Goal: Task Accomplishment & Management: Manage account settings

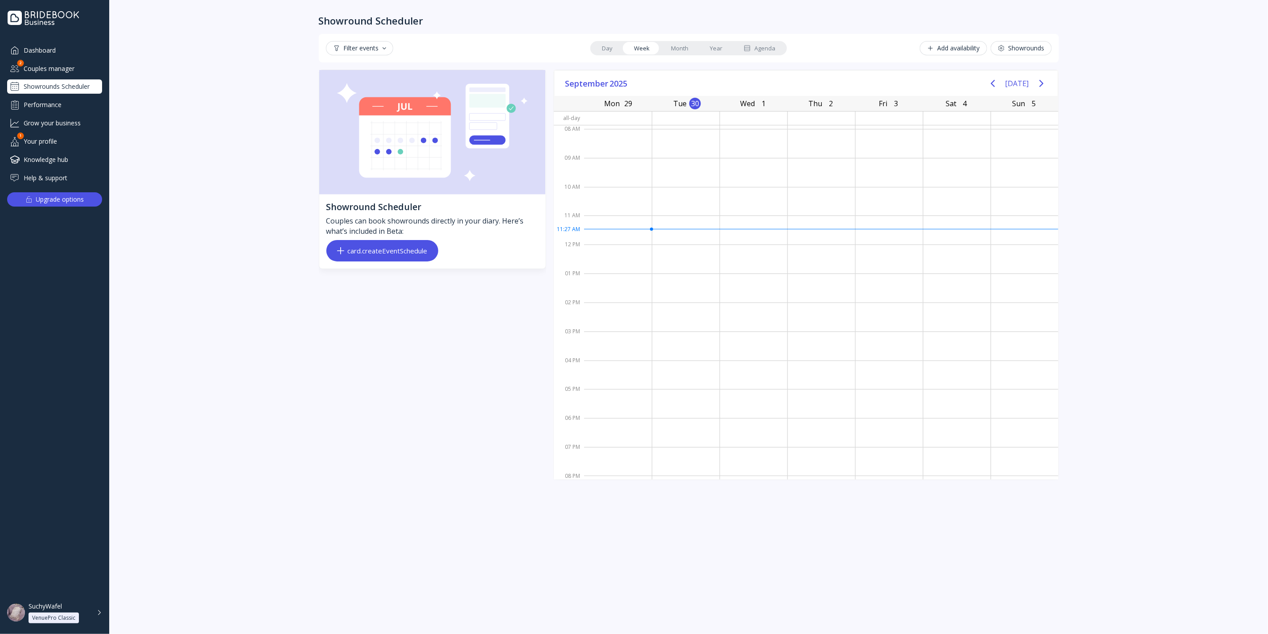
click at [79, 69] on div "Couples manager" at bounding box center [54, 68] width 95 height 15
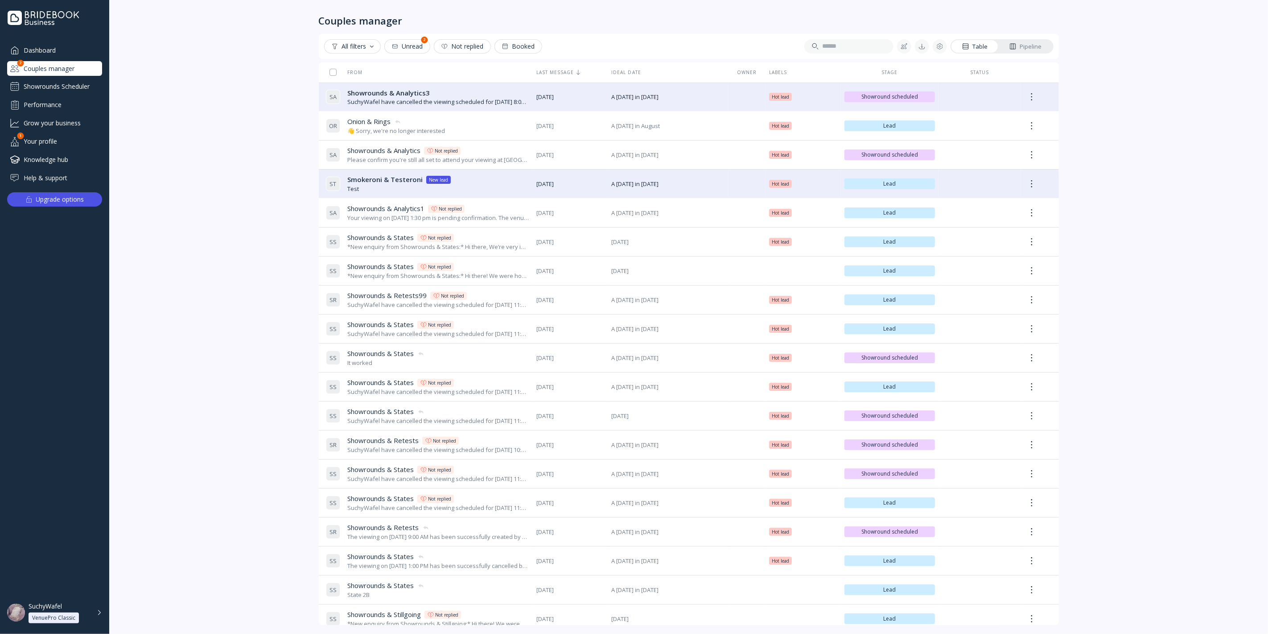
click at [74, 87] on div "Showrounds Scheduler" at bounding box center [54, 86] width 95 height 14
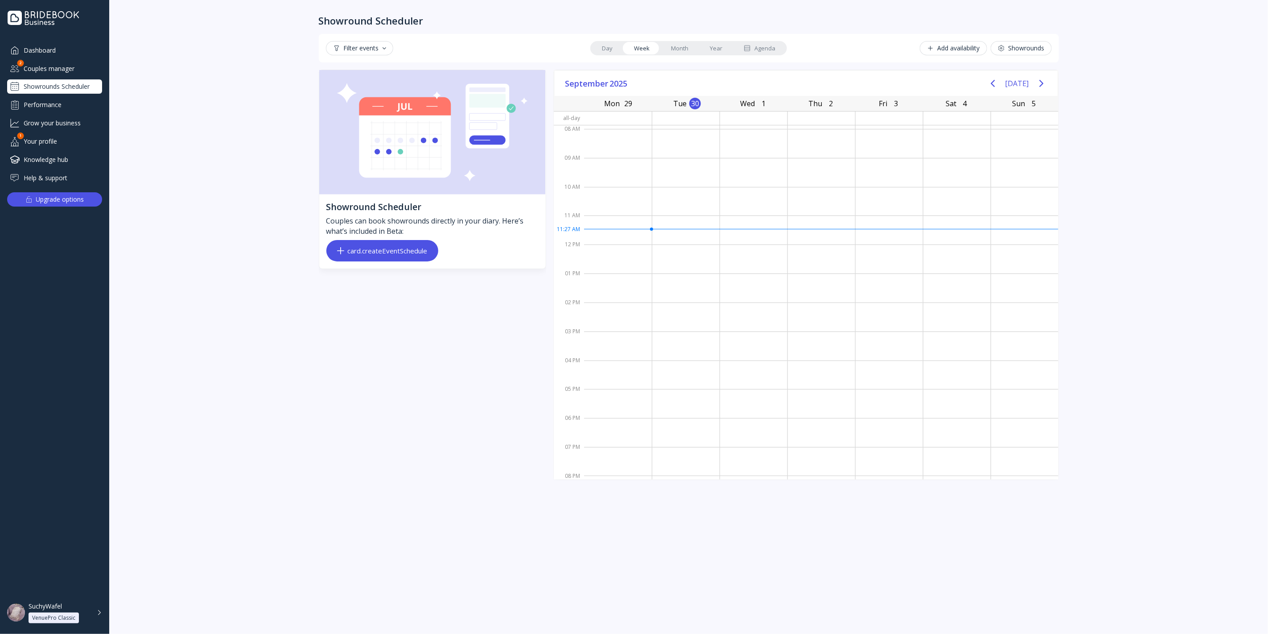
click at [69, 74] on div "Couples manager" at bounding box center [54, 68] width 95 height 15
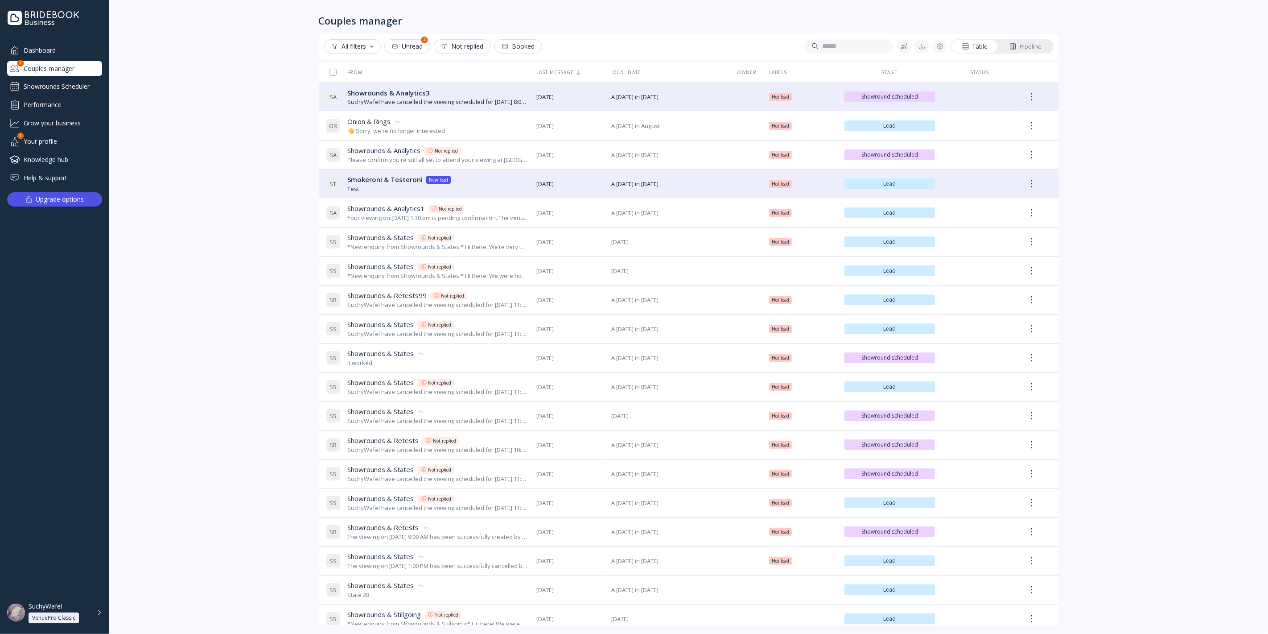
click at [74, 84] on div "Showrounds Scheduler" at bounding box center [54, 86] width 95 height 14
click at [76, 83] on div "Showrounds Scheduler" at bounding box center [54, 86] width 95 height 14
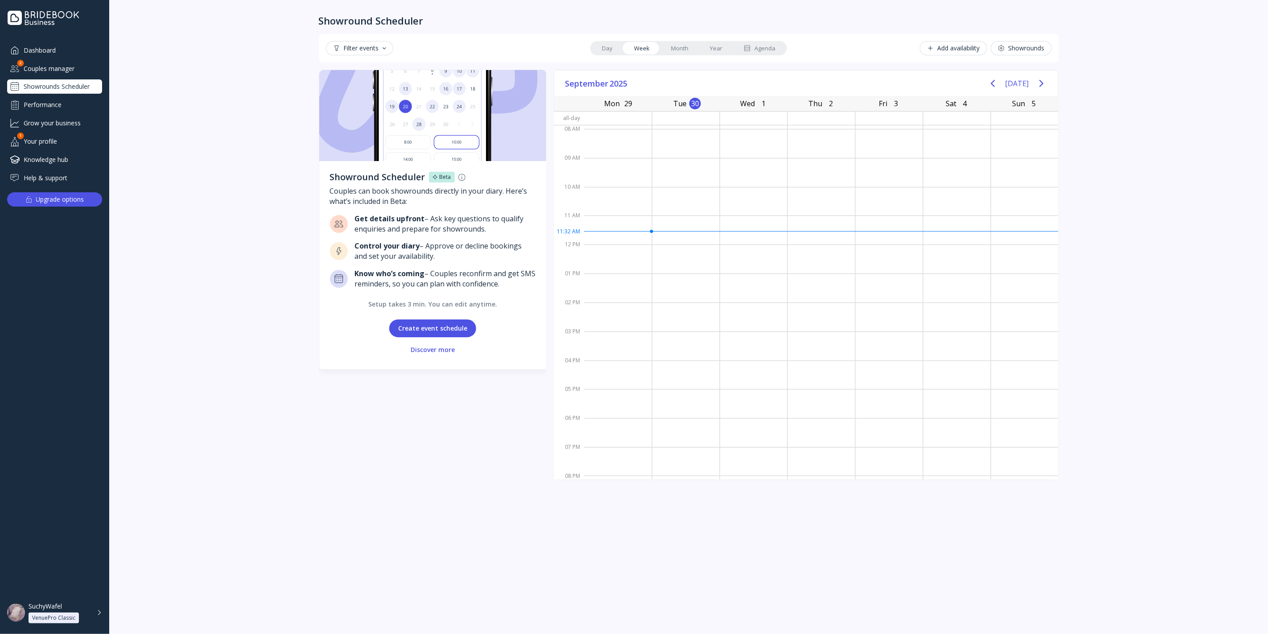
click at [461, 326] on button "Create event schedule" at bounding box center [432, 328] width 87 height 18
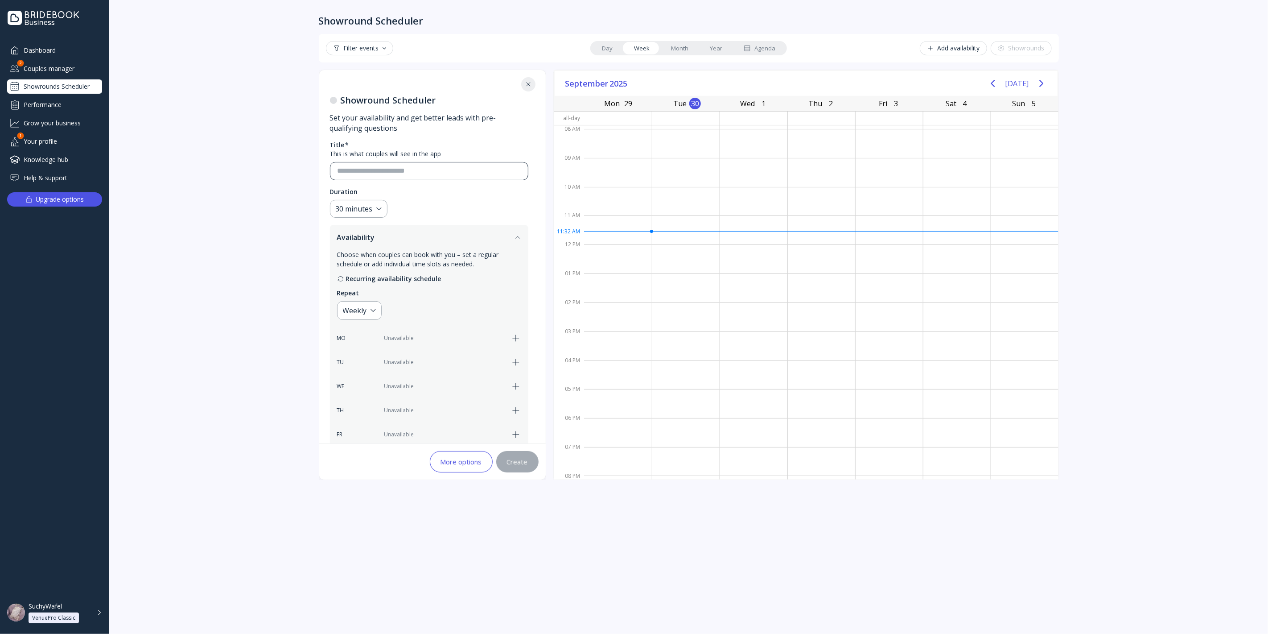
click at [384, 162] on div at bounding box center [425, 170] width 190 height 17
click at [394, 168] on input at bounding box center [429, 171] width 183 height 10
type input "*"
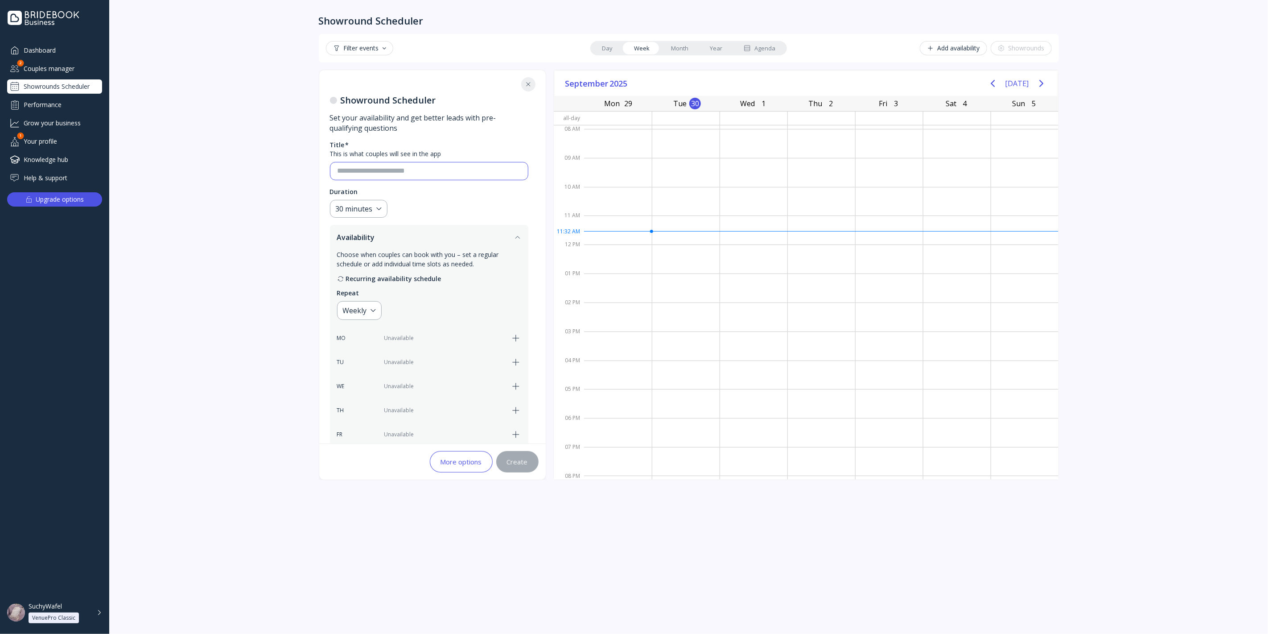
type input "*"
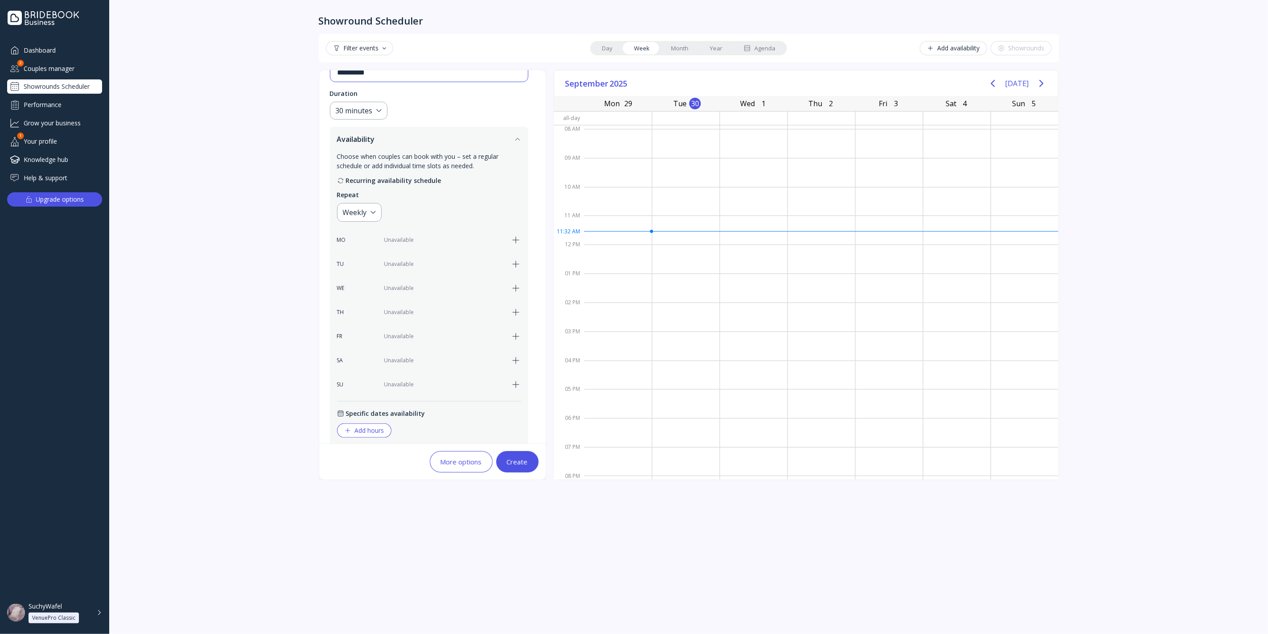
scroll to position [99, 0]
type input "**********"
click at [512, 234] on icon "button" at bounding box center [516, 239] width 11 height 11
click at [516, 265] on icon "button" at bounding box center [516, 263] width 11 height 11
click at [517, 284] on icon "button" at bounding box center [516, 287] width 11 height 11
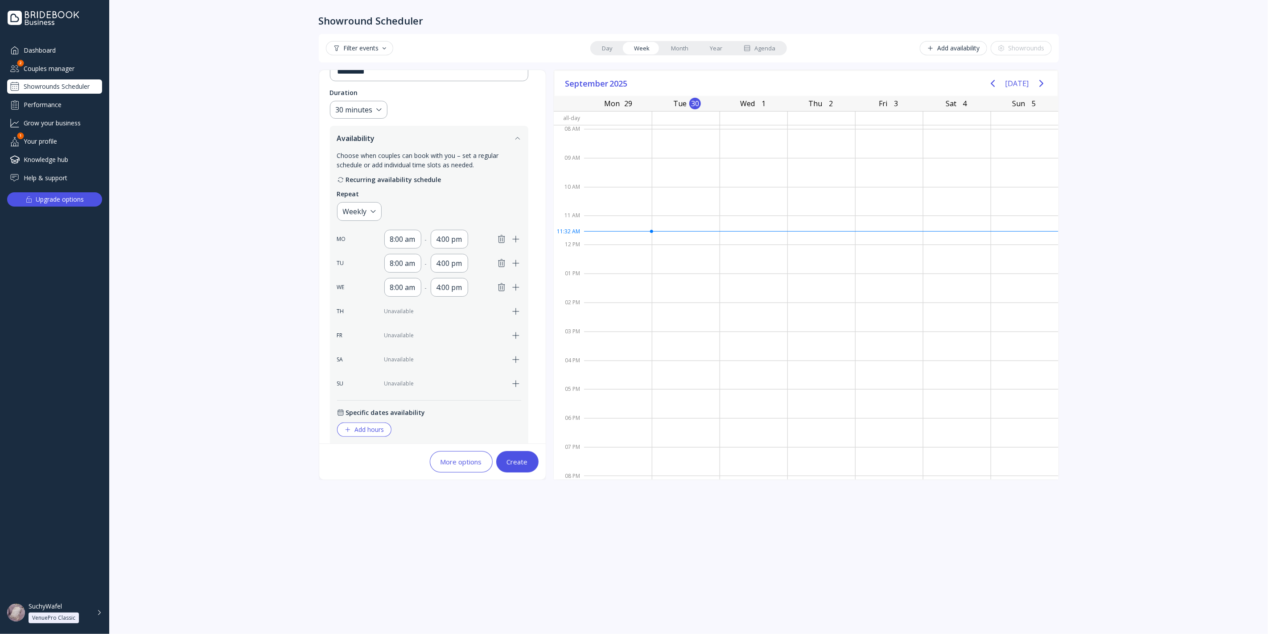
click at [517, 308] on icon "button" at bounding box center [516, 311] width 11 height 11
click at [516, 330] on div "FR Unavailable" at bounding box center [429, 335] width 184 height 19
click at [516, 341] on div "FR Unavailable" at bounding box center [429, 335] width 184 height 19
click at [515, 341] on div "FR Unavailable" at bounding box center [429, 335] width 184 height 19
click at [513, 335] on icon "button" at bounding box center [516, 335] width 11 height 11
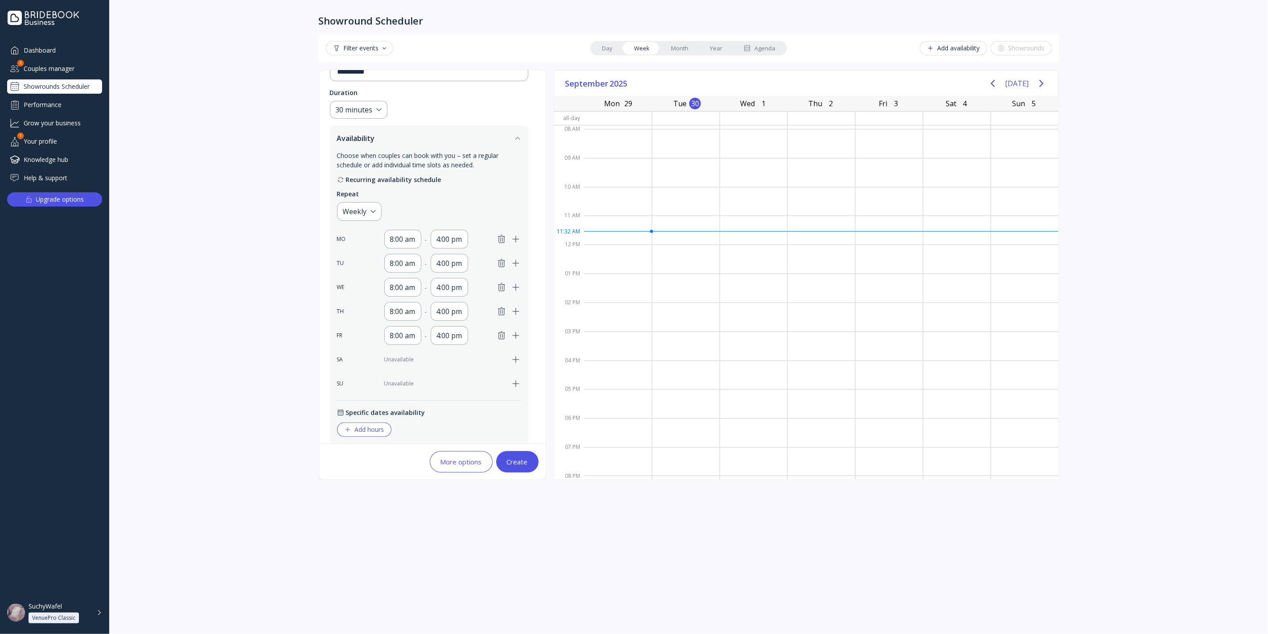
click at [513, 351] on div "SA Unavailable" at bounding box center [429, 359] width 184 height 19
click at [513, 355] on icon "button" at bounding box center [516, 359] width 11 height 11
click at [413, 230] on div "8:00 am" at bounding box center [402, 239] width 37 height 19
click at [412, 234] on div "8:00 am" at bounding box center [402, 239] width 25 height 11
click at [521, 458] on div "Create" at bounding box center [517, 461] width 21 height 7
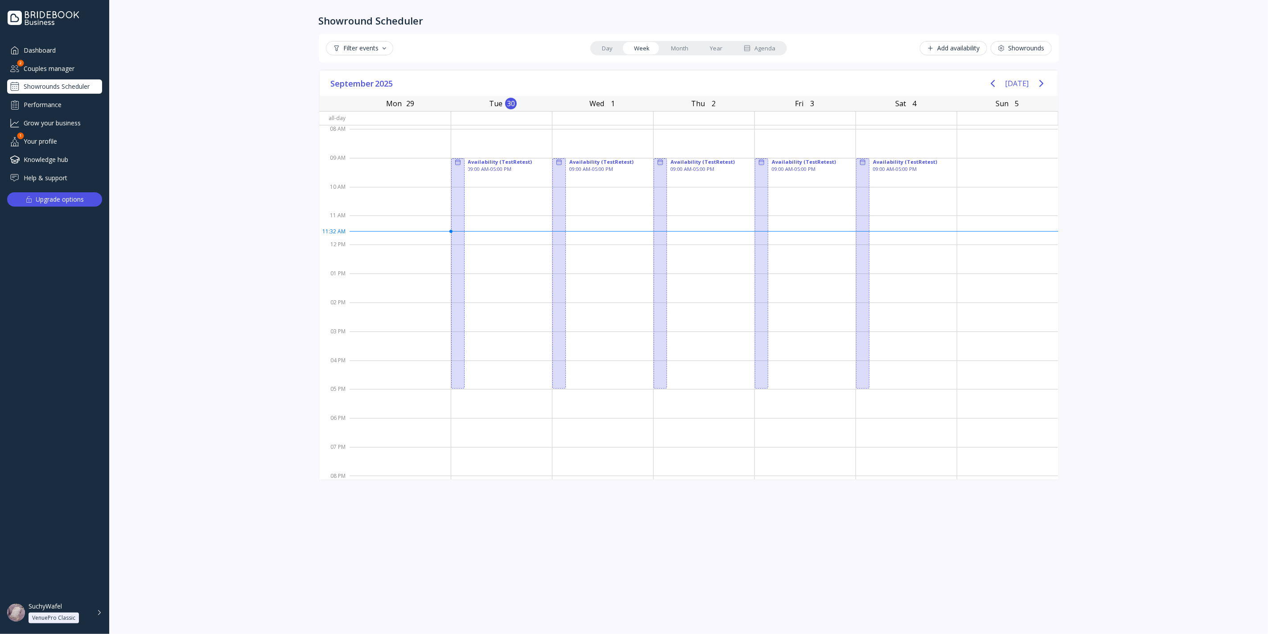
click at [683, 50] on link "Month" at bounding box center [679, 48] width 39 height 12
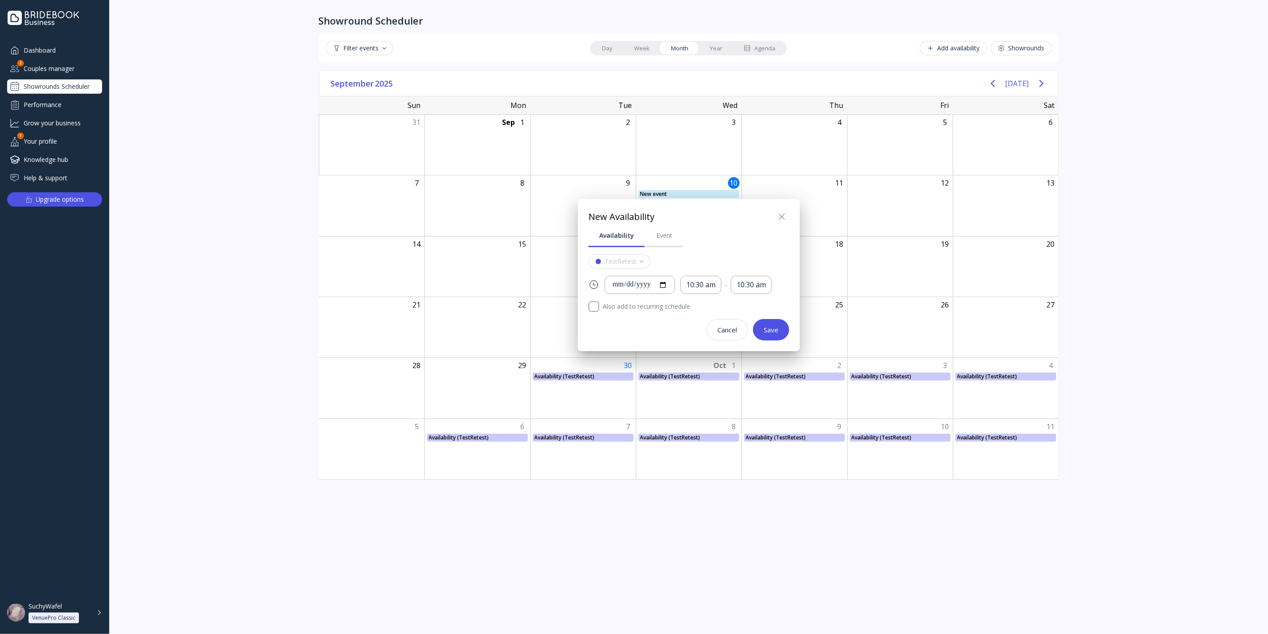
click at [784, 215] on icon at bounding box center [782, 216] width 5 height 5
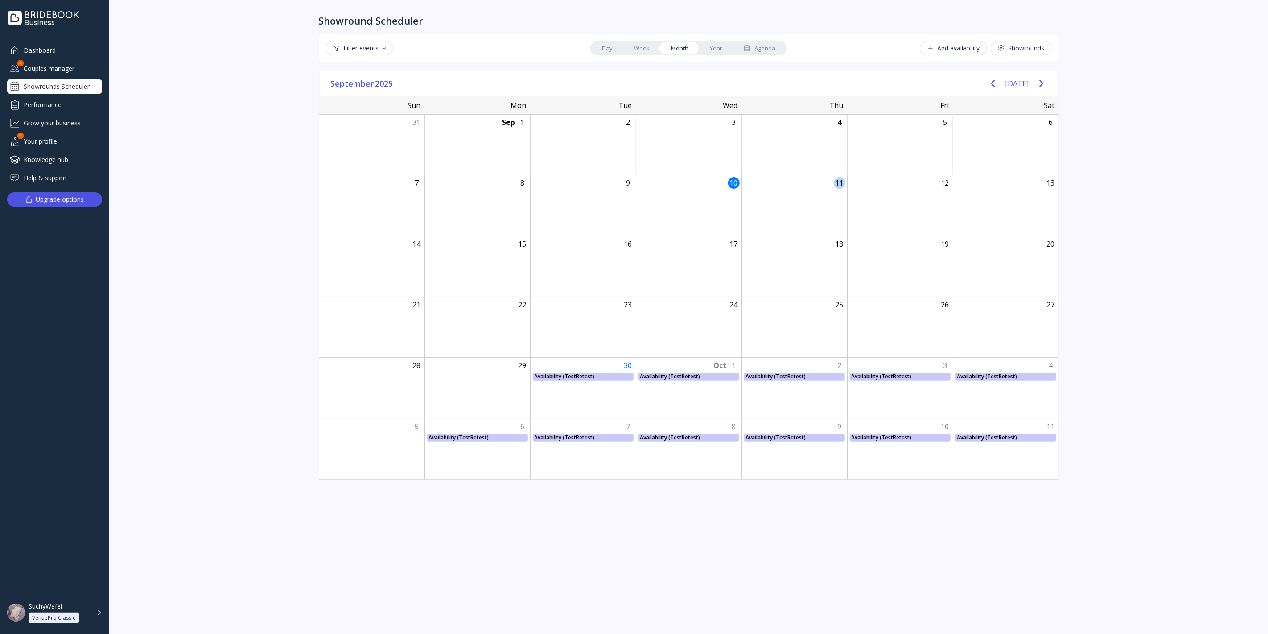
click at [823, 250] on div "18" at bounding box center [795, 266] width 106 height 60
click at [823, 251] on div at bounding box center [794, 255] width 105 height 8
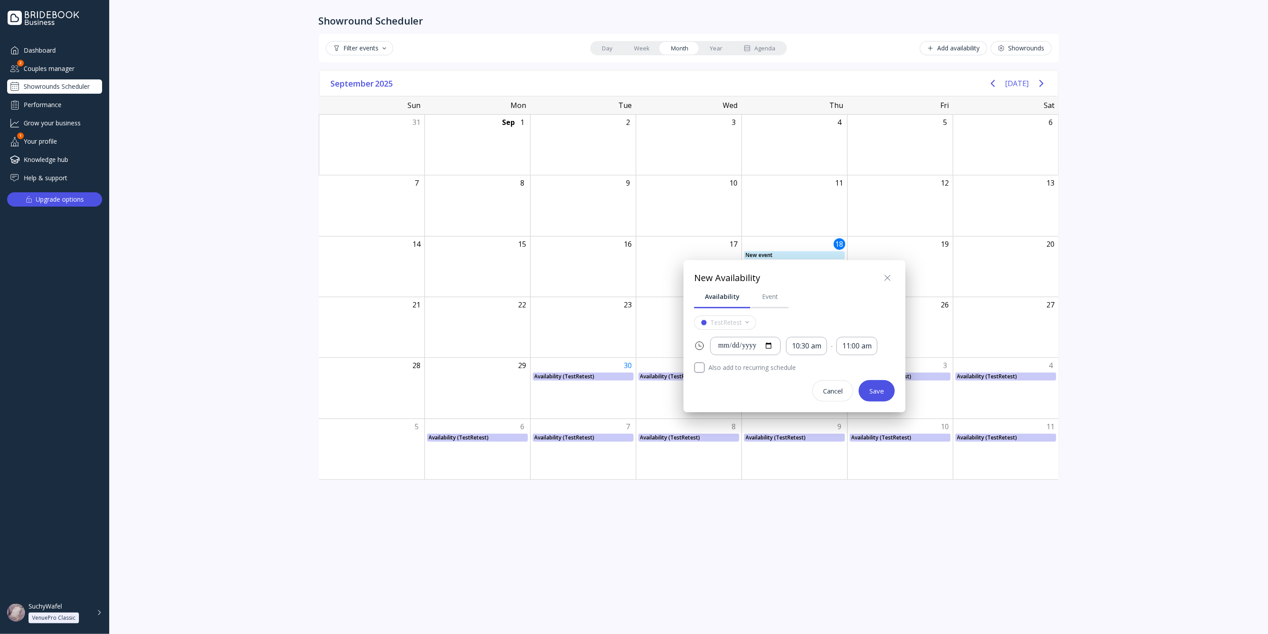
drag, startPoint x: 828, startPoint y: 385, endPoint x: 825, endPoint y: 379, distance: 6.2
click at [828, 385] on button "Cancel" at bounding box center [833, 390] width 41 height 21
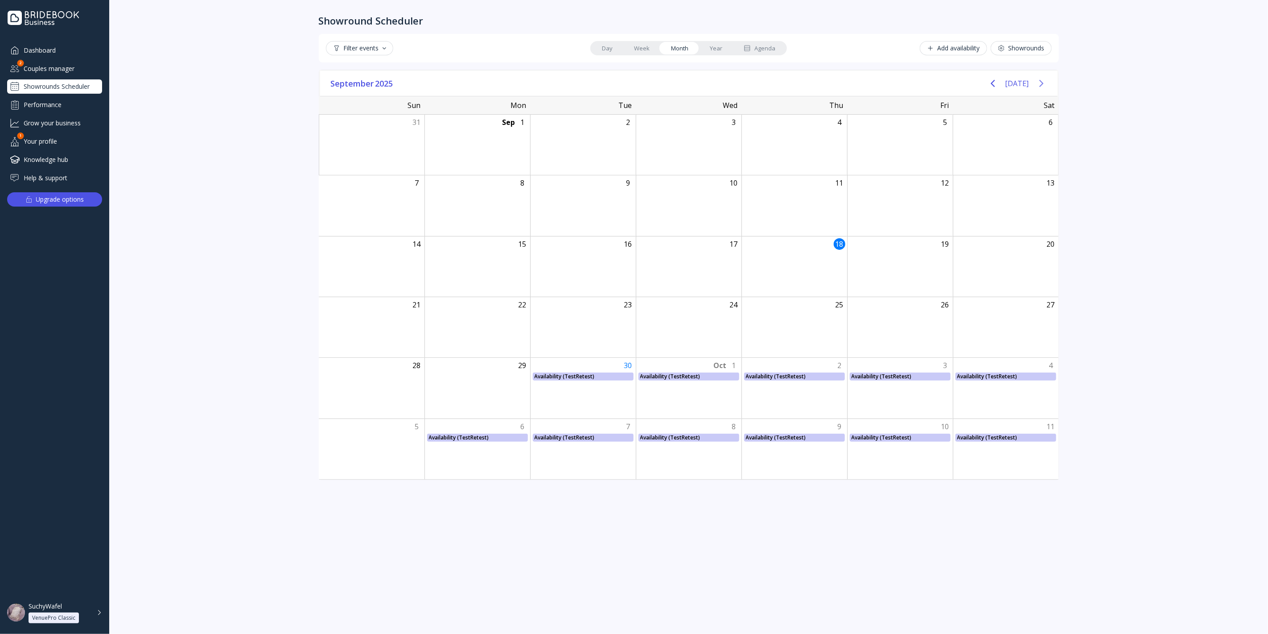
click at [1041, 80] on icon "Next page" at bounding box center [1042, 83] width 4 height 7
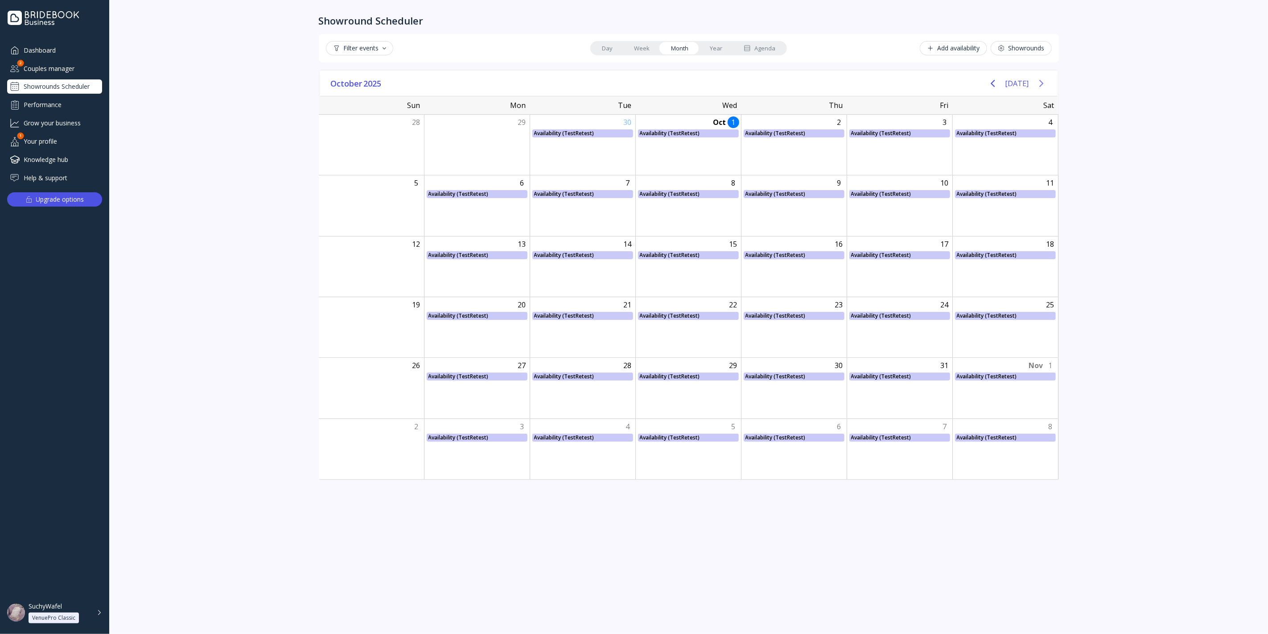
click at [1040, 81] on icon "Next page" at bounding box center [1042, 83] width 4 height 7
click at [1039, 81] on icon "Next page" at bounding box center [1041, 83] width 11 height 11
click at [995, 81] on icon "Previous page" at bounding box center [993, 83] width 4 height 7
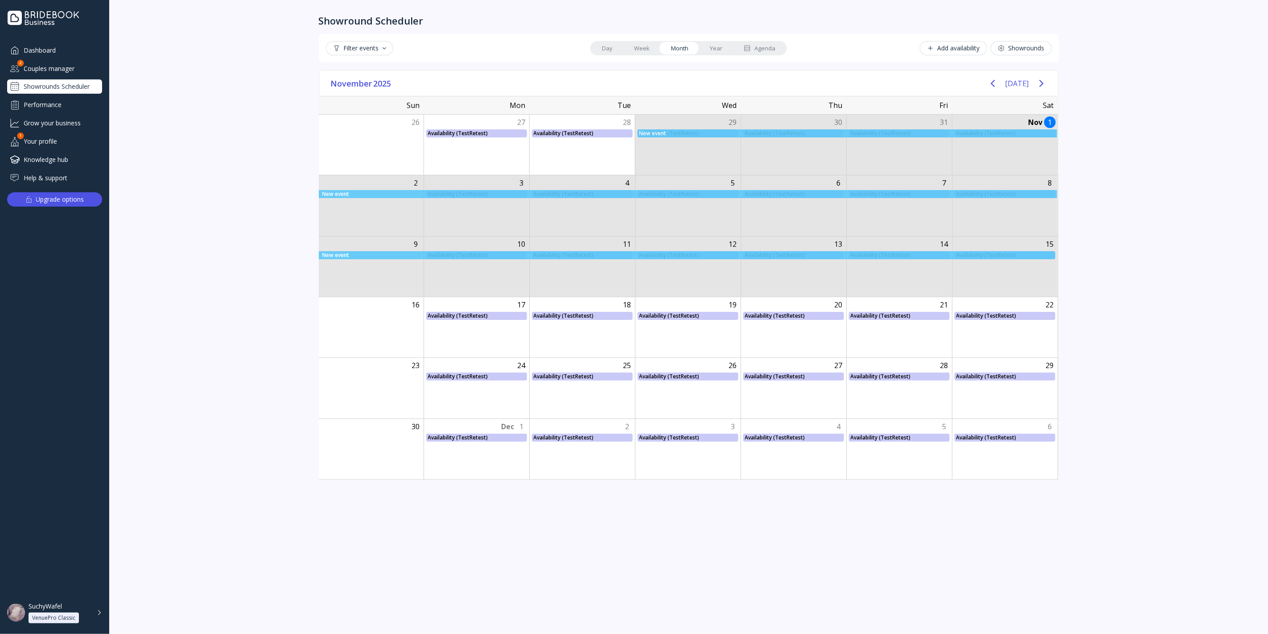
drag, startPoint x: 731, startPoint y: 155, endPoint x: 953, endPoint y: 296, distance: 262.4
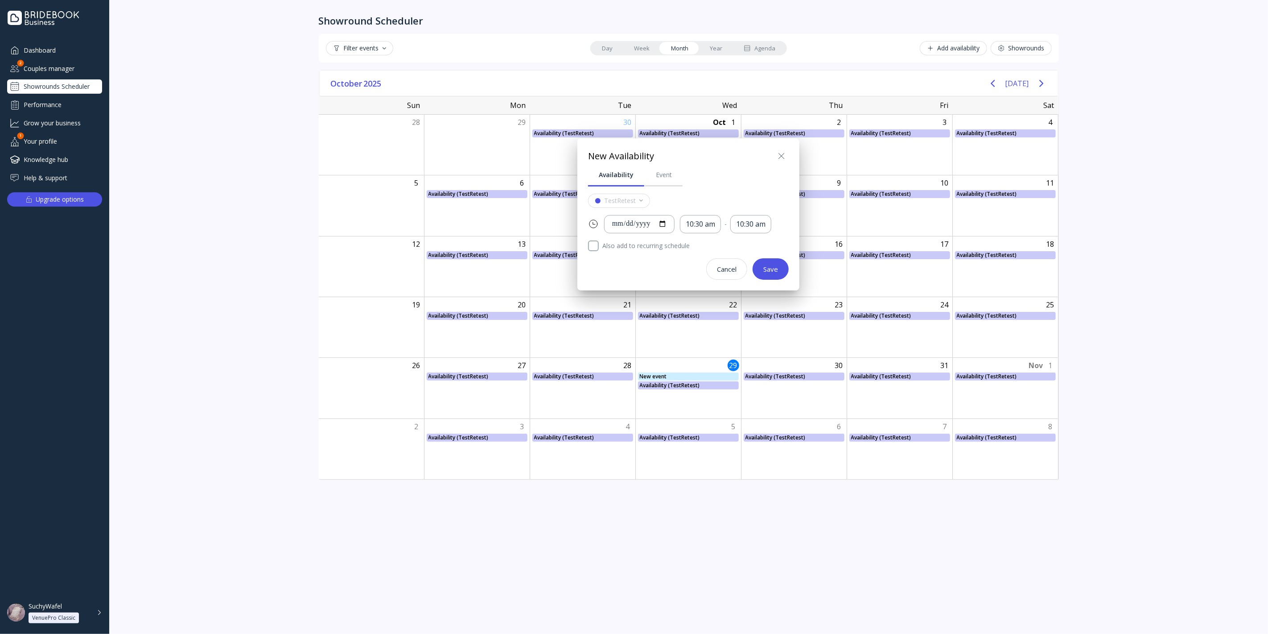
click at [729, 270] on div "Cancel" at bounding box center [727, 268] width 20 height 7
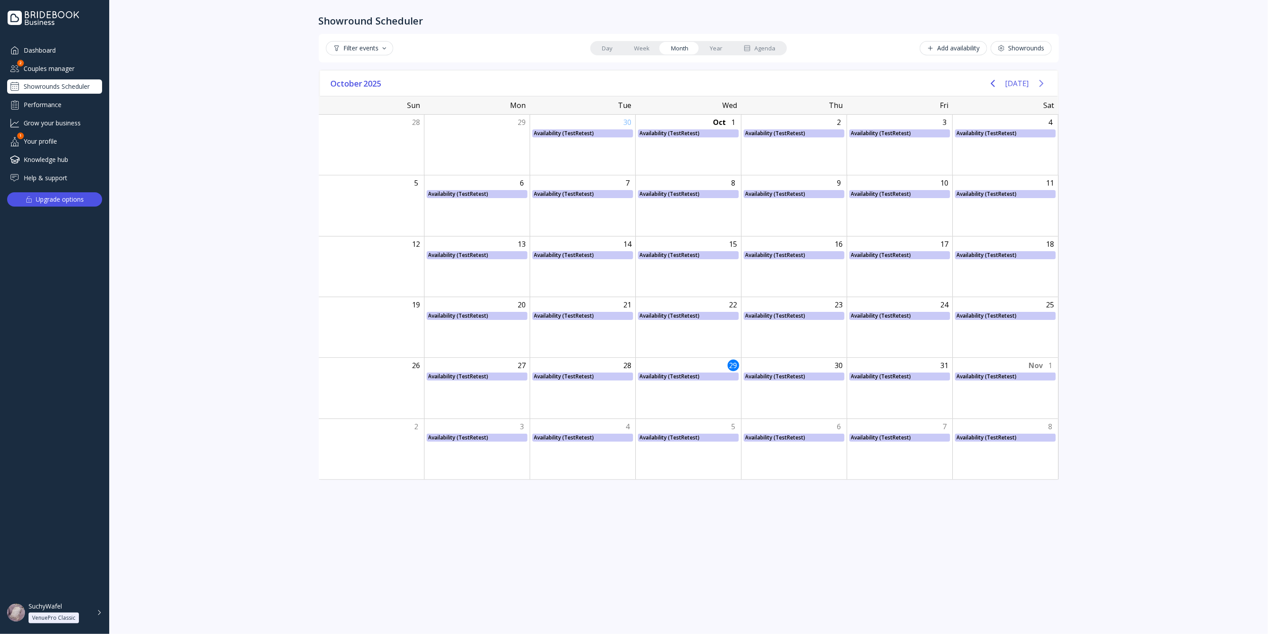
click at [1044, 84] on icon "Next page" at bounding box center [1041, 83] width 11 height 11
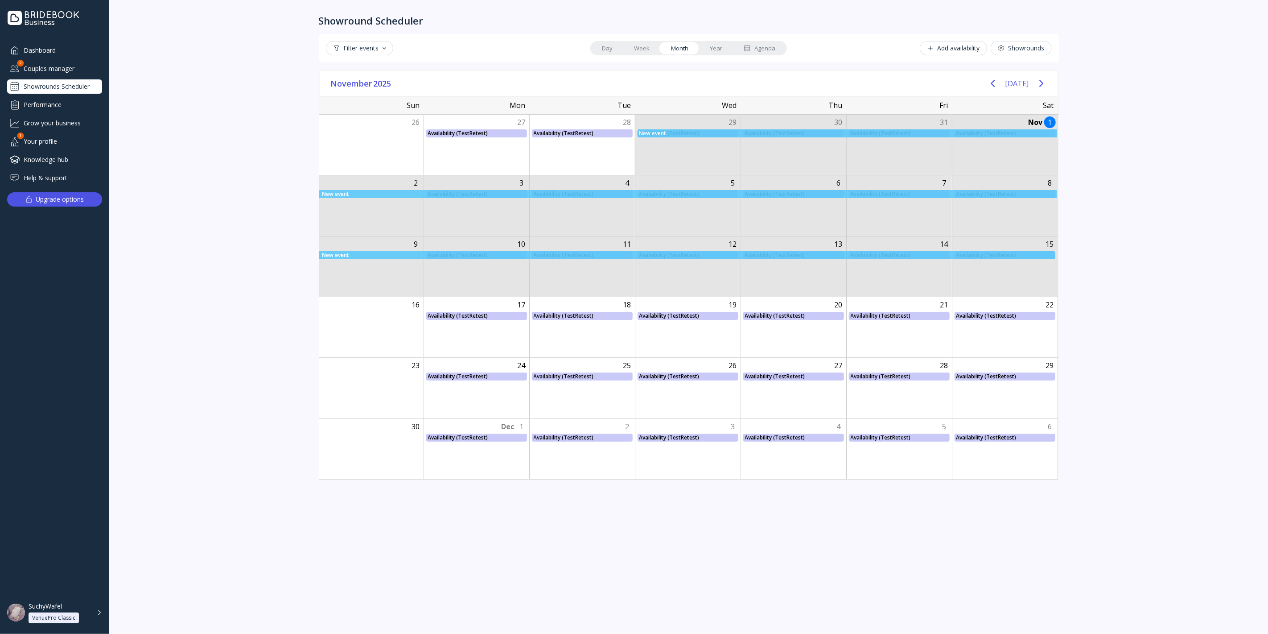
drag, startPoint x: 708, startPoint y: 156, endPoint x: 997, endPoint y: 286, distance: 317.4
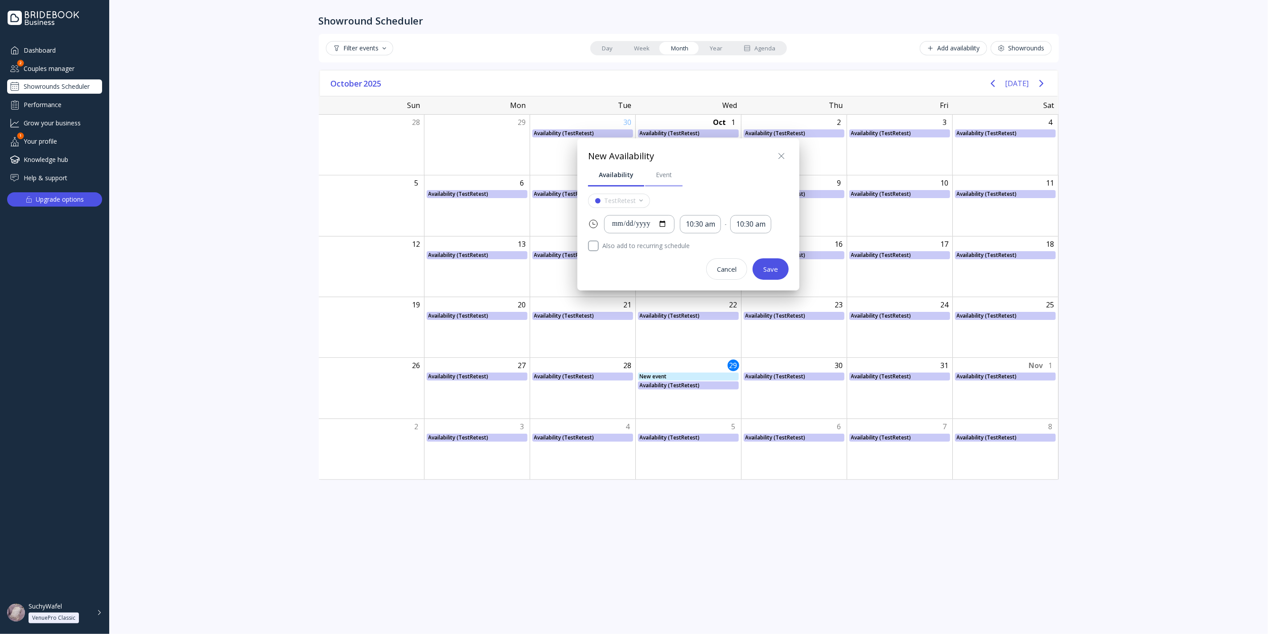
click at [672, 182] on link "Event" at bounding box center [663, 174] width 37 height 23
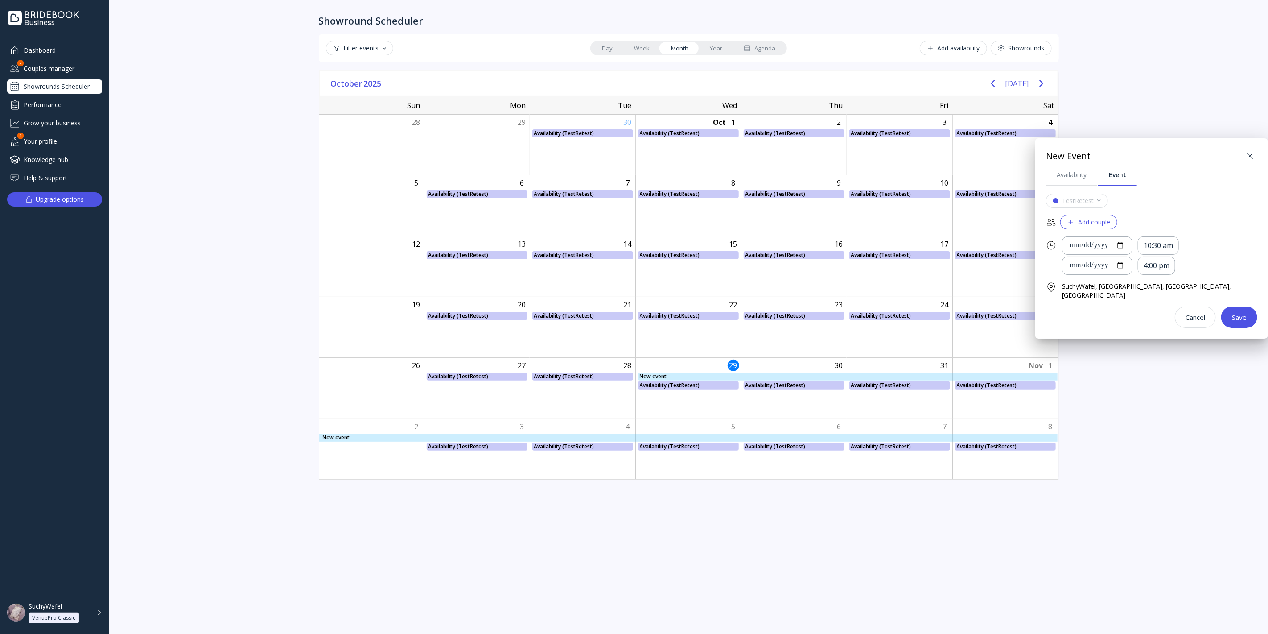
click at [632, 179] on div at bounding box center [634, 317] width 1411 height 776
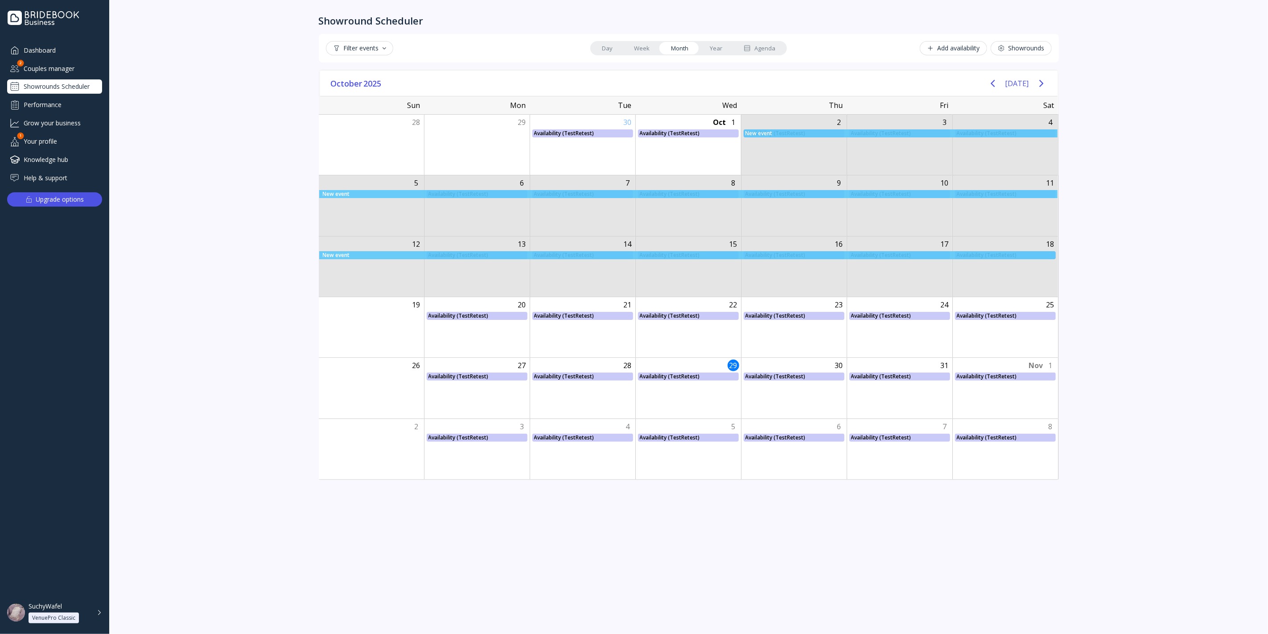
drag, startPoint x: 844, startPoint y: 163, endPoint x: 1029, endPoint y: 292, distance: 225.3
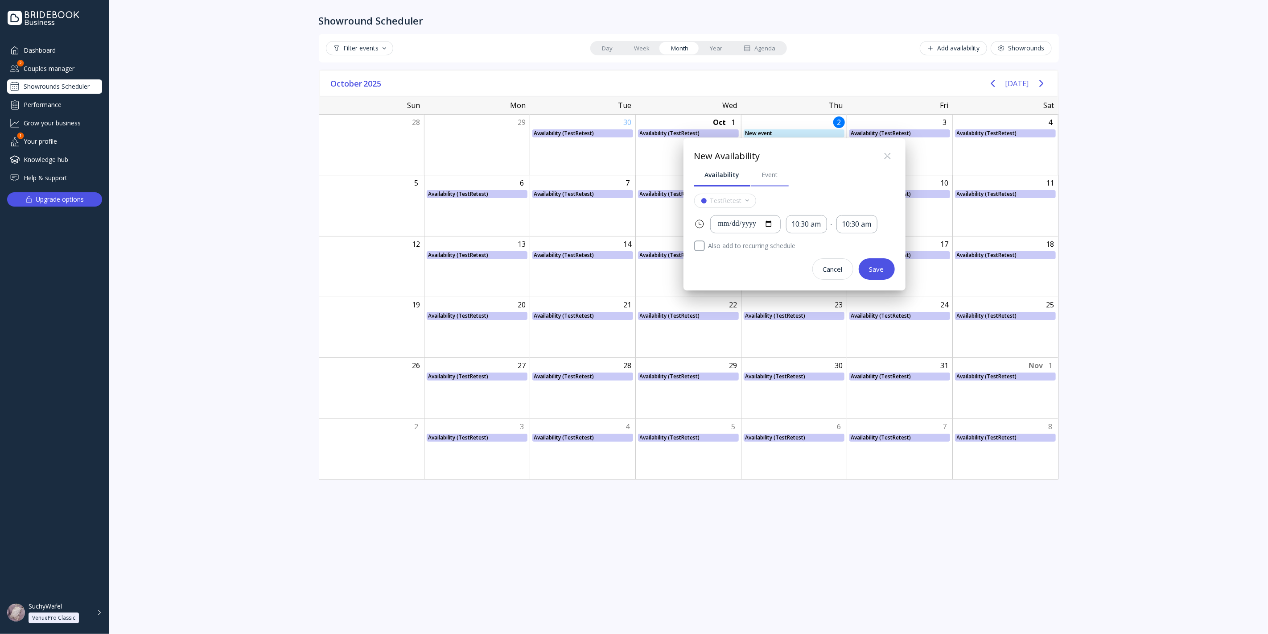
click at [764, 169] on link "Event" at bounding box center [769, 174] width 37 height 23
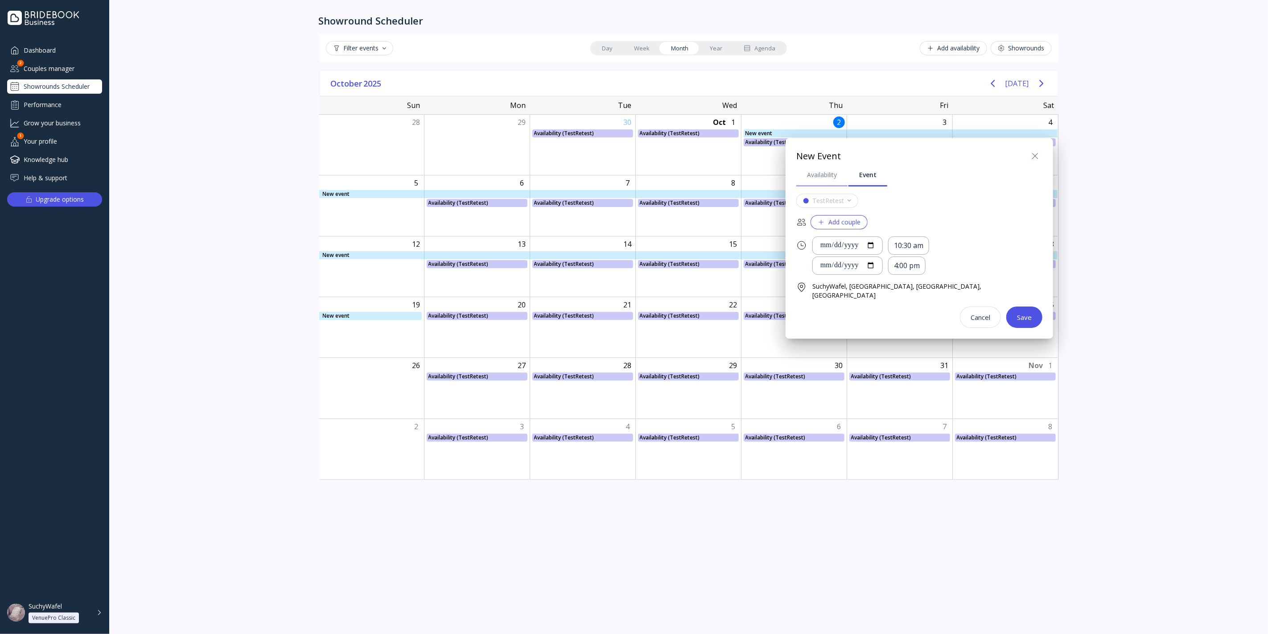
click at [815, 175] on div "Availability" at bounding box center [822, 174] width 30 height 9
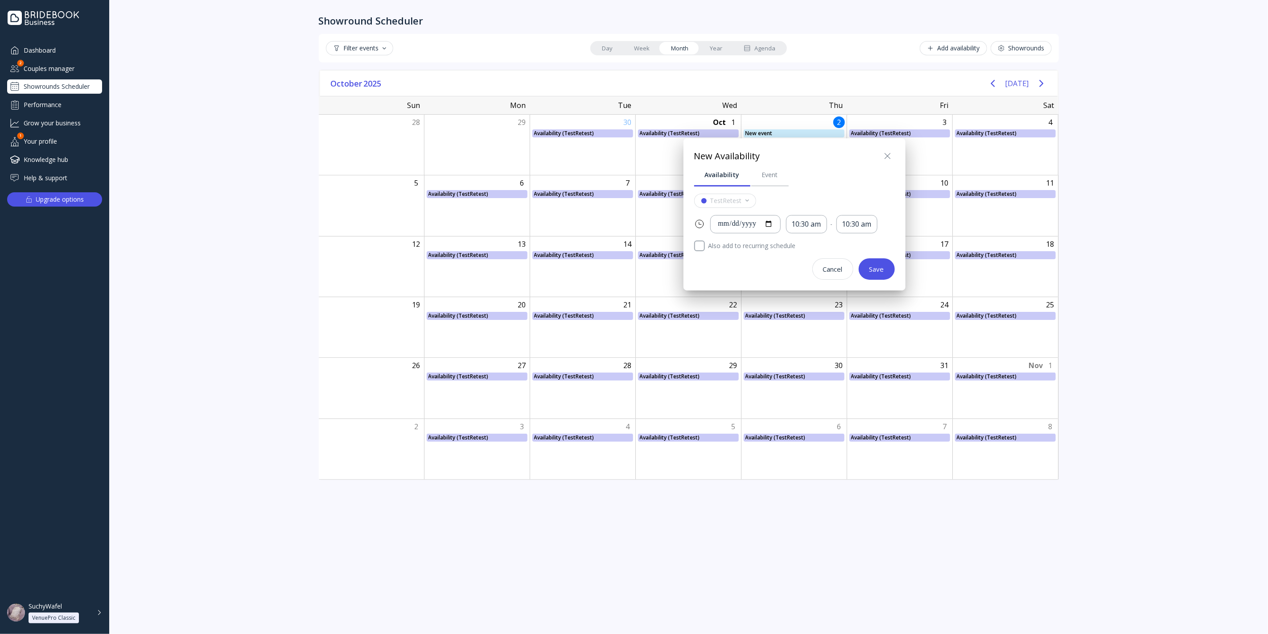
drag, startPoint x: 776, startPoint y: 165, endPoint x: 778, endPoint y: 176, distance: 10.9
click at [776, 165] on link "Event" at bounding box center [769, 174] width 37 height 23
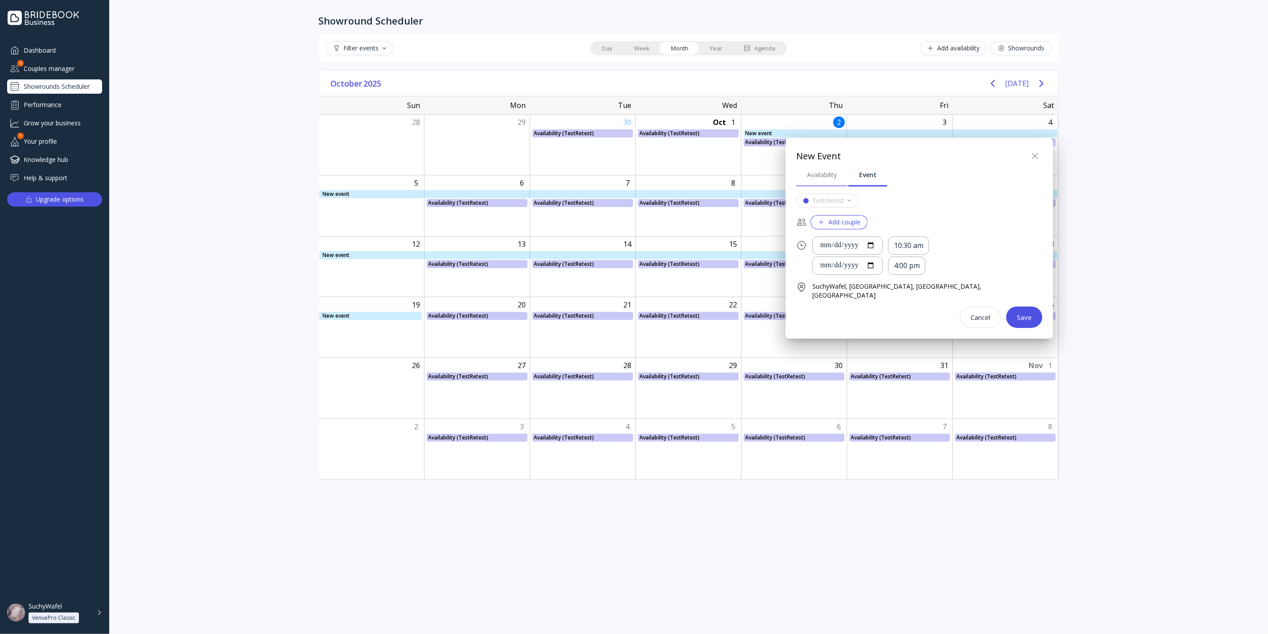
click at [824, 180] on link "Availability" at bounding box center [821, 174] width 51 height 23
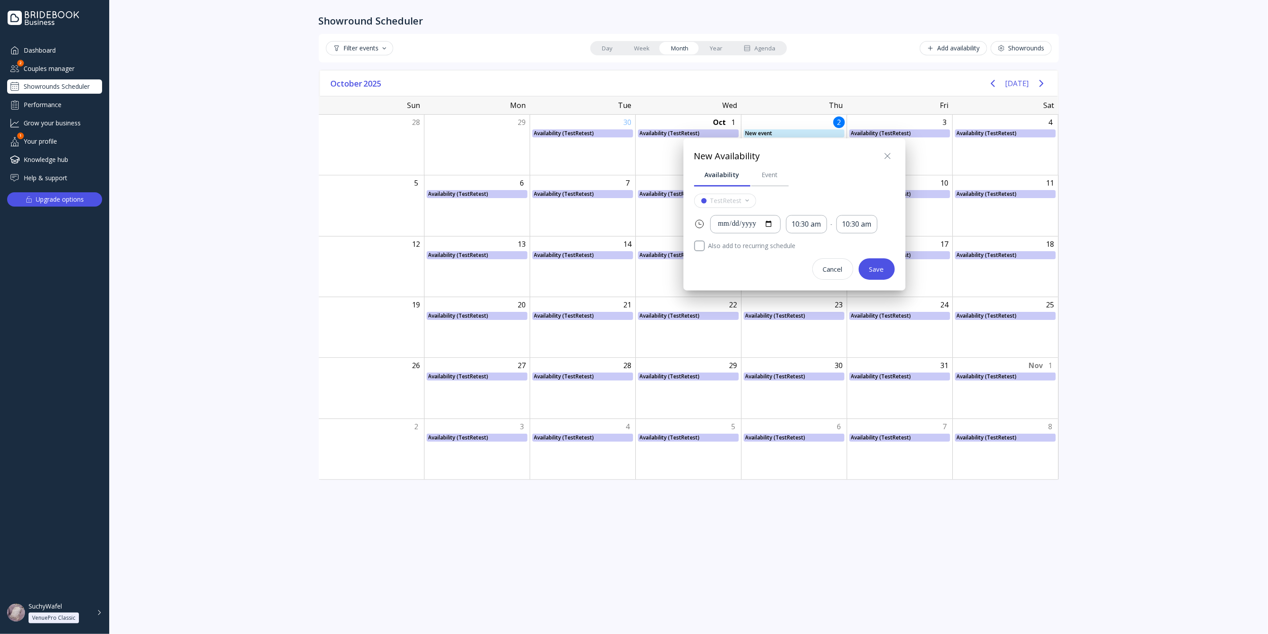
click at [884, 157] on icon at bounding box center [888, 156] width 11 height 11
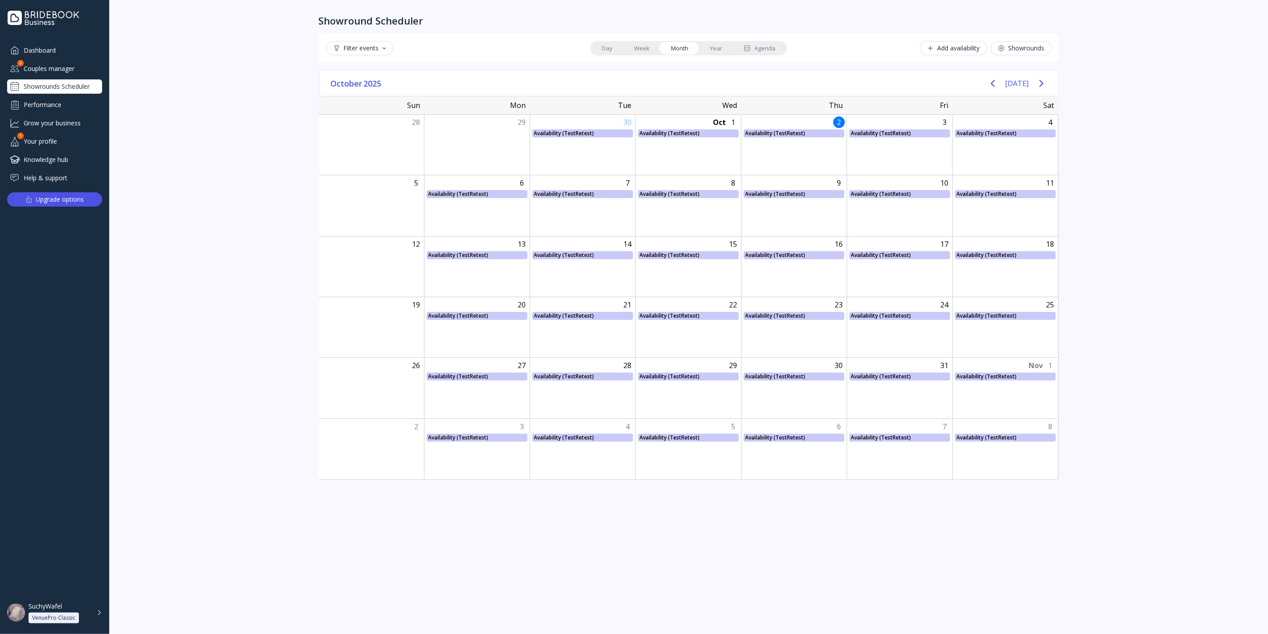
click at [710, 50] on link "Year" at bounding box center [716, 48] width 34 height 12
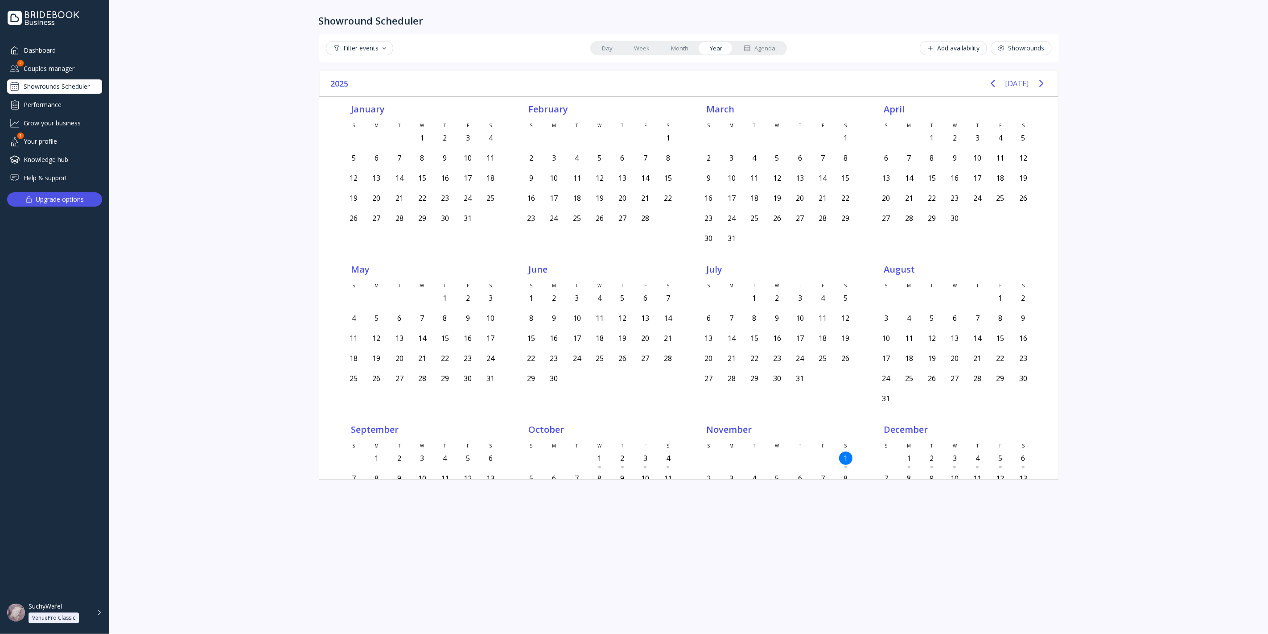
click at [768, 51] on div "Agenda" at bounding box center [760, 48] width 32 height 8
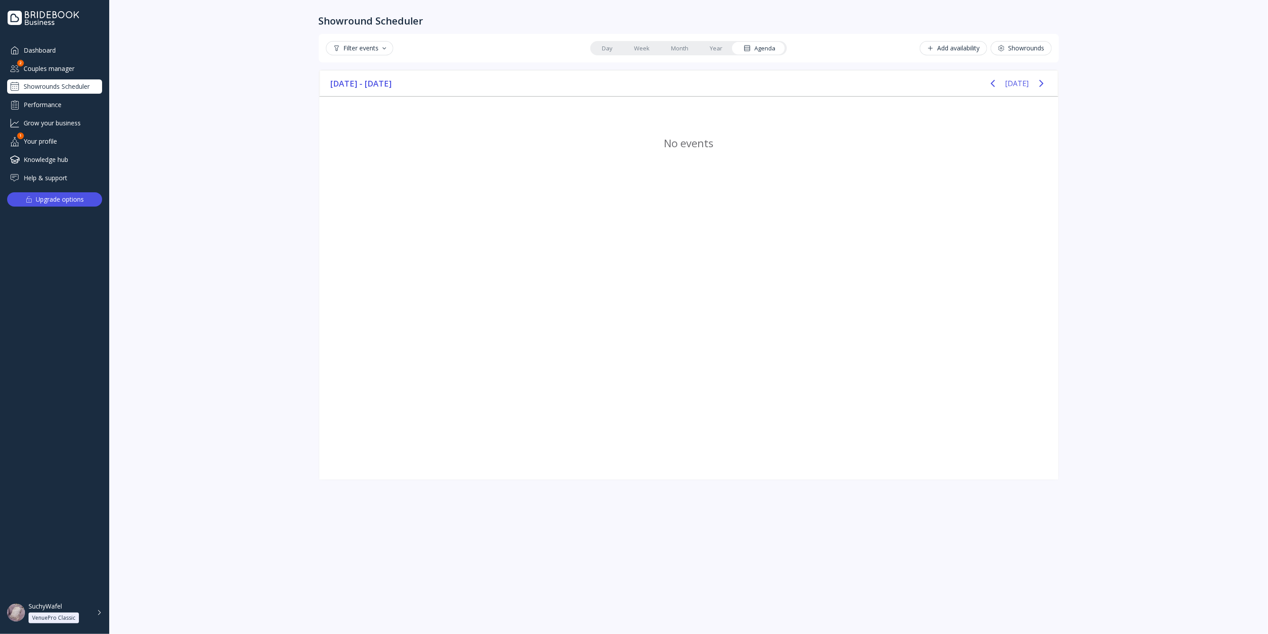
click at [725, 51] on link "Year" at bounding box center [716, 48] width 34 height 12
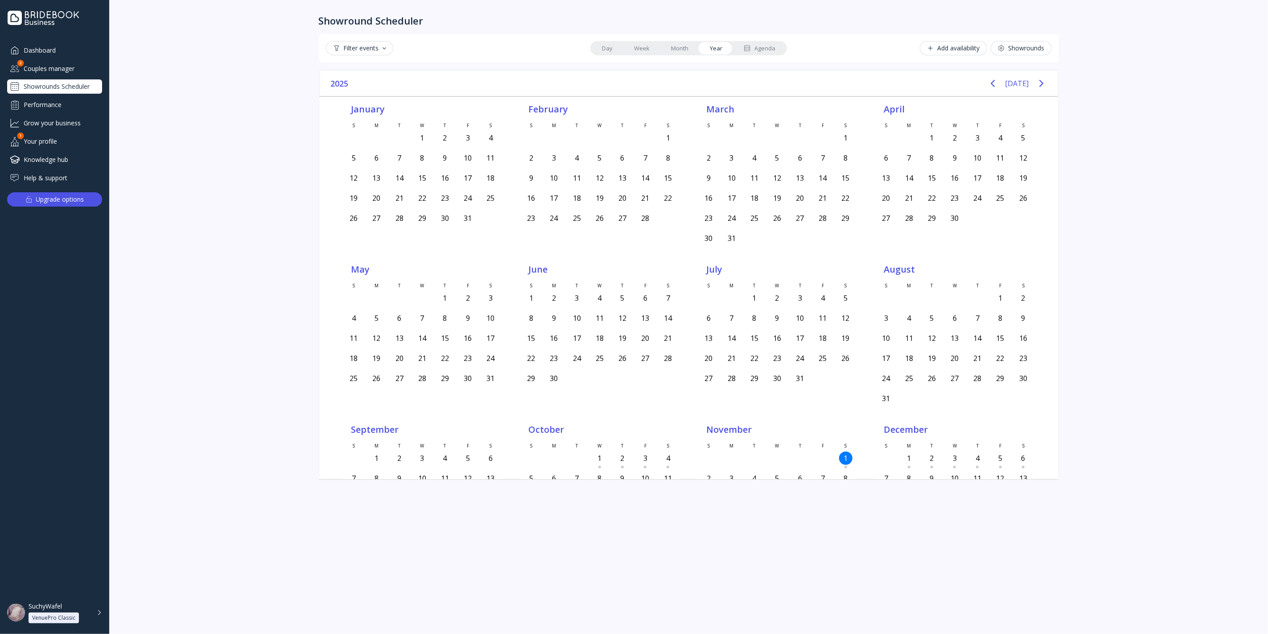
click at [696, 46] on link "Month" at bounding box center [679, 48] width 39 height 12
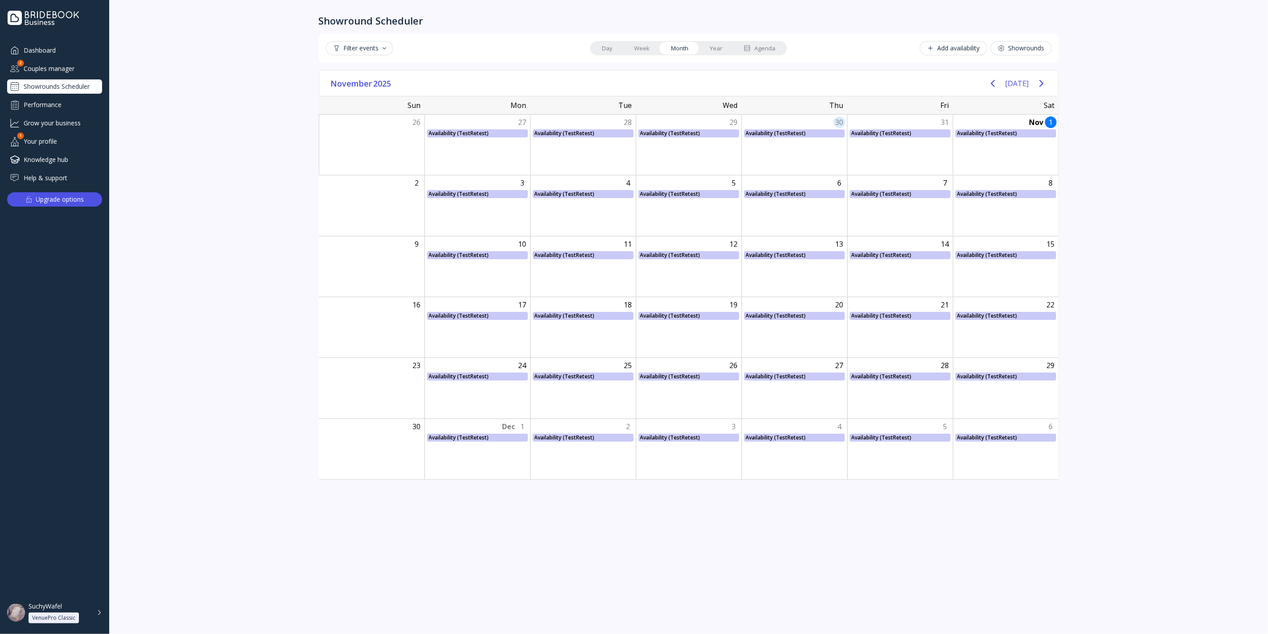
click at [836, 172] on div "30 Availability (TestRetest) Availability (TestRetest), Start: [DATE], End: [DA…" at bounding box center [795, 145] width 106 height 60
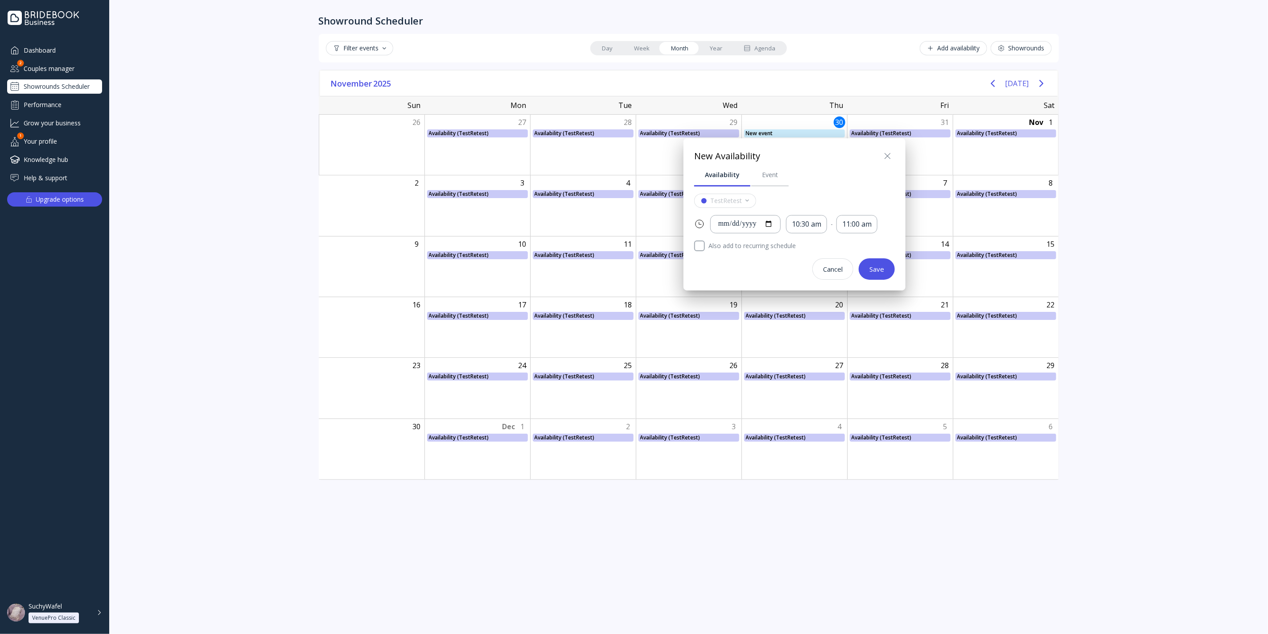
click at [837, 271] on div "Cancel" at bounding box center [833, 268] width 20 height 7
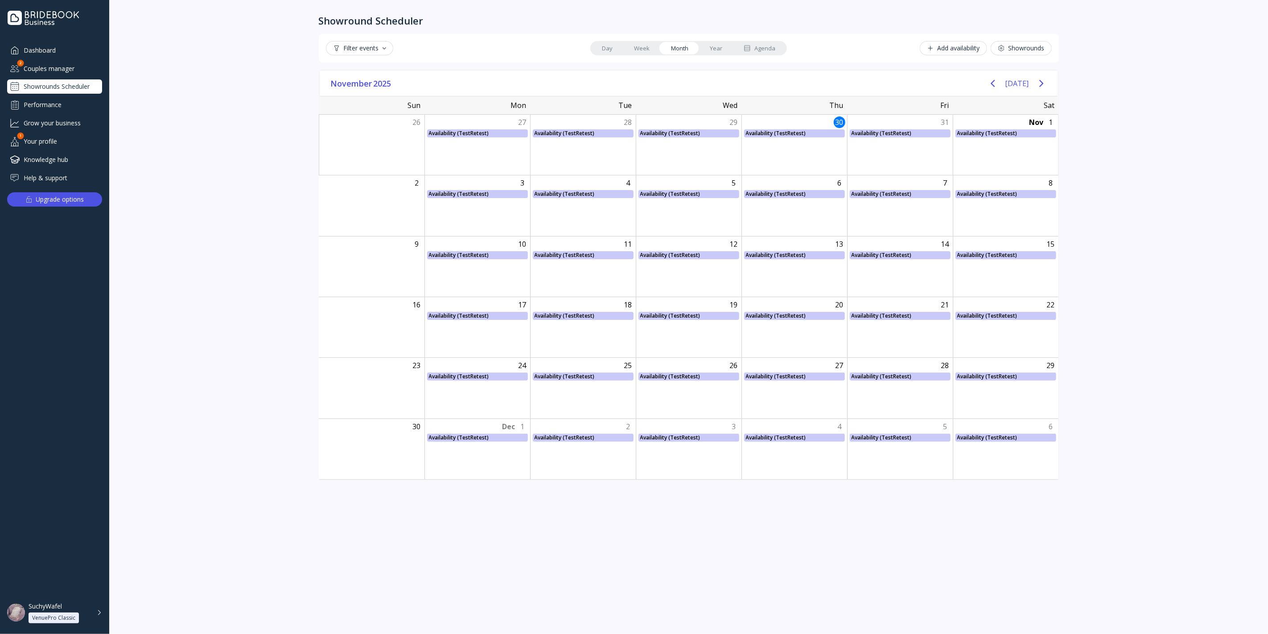
click at [708, 51] on link "Year" at bounding box center [716, 48] width 34 height 12
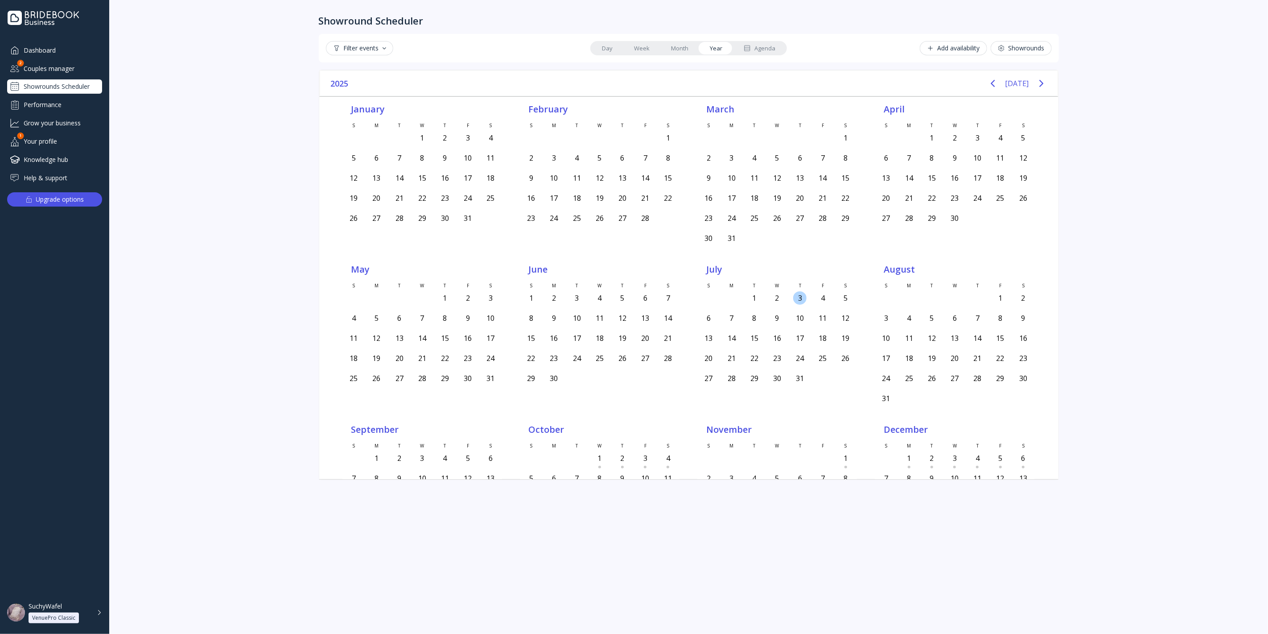
click at [793, 296] on div "3" at bounding box center [799, 297] width 13 height 13
click at [796, 322] on div "10" at bounding box center [800, 319] width 23 height 20
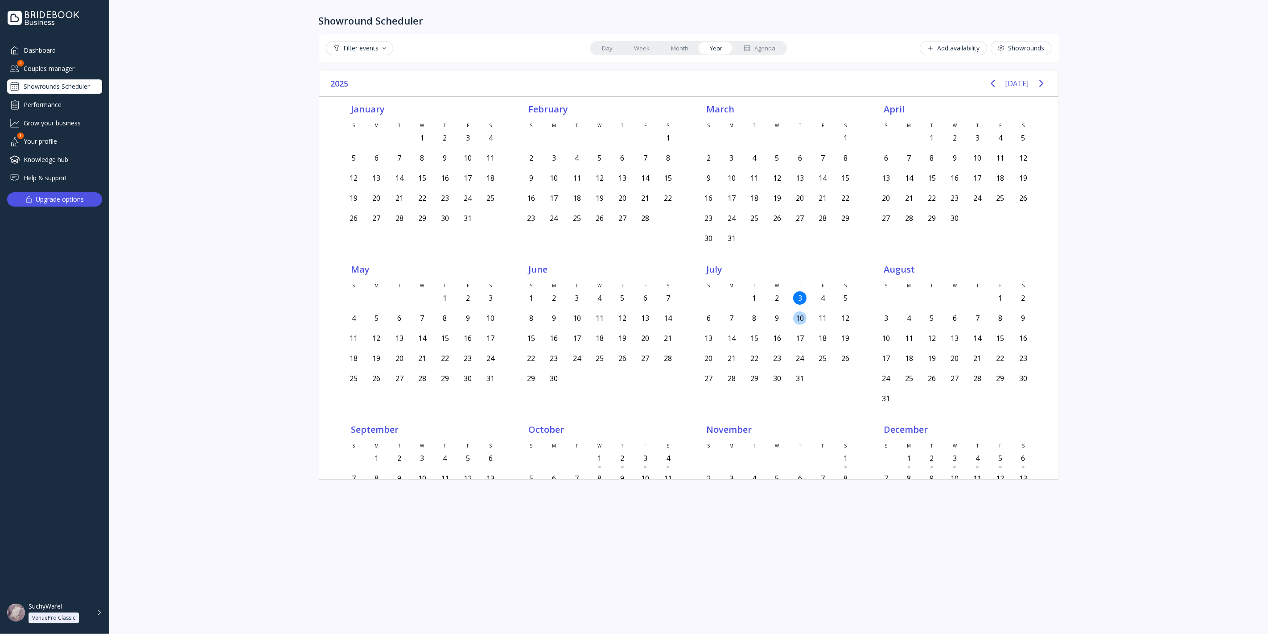
click at [796, 322] on div "10" at bounding box center [800, 319] width 23 height 20
click at [800, 340] on div "17" at bounding box center [800, 340] width 23 height 20
click at [800, 354] on div "24" at bounding box center [799, 357] width 13 height 13
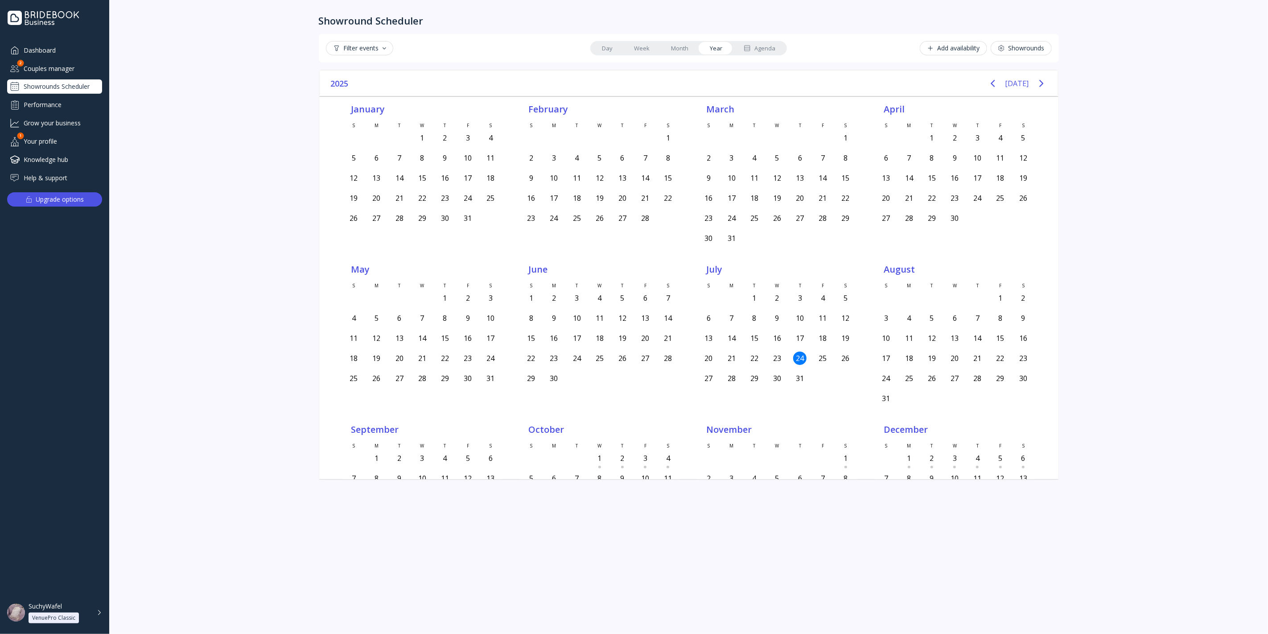
click at [799, 371] on div "31" at bounding box center [799, 377] width 13 height 13
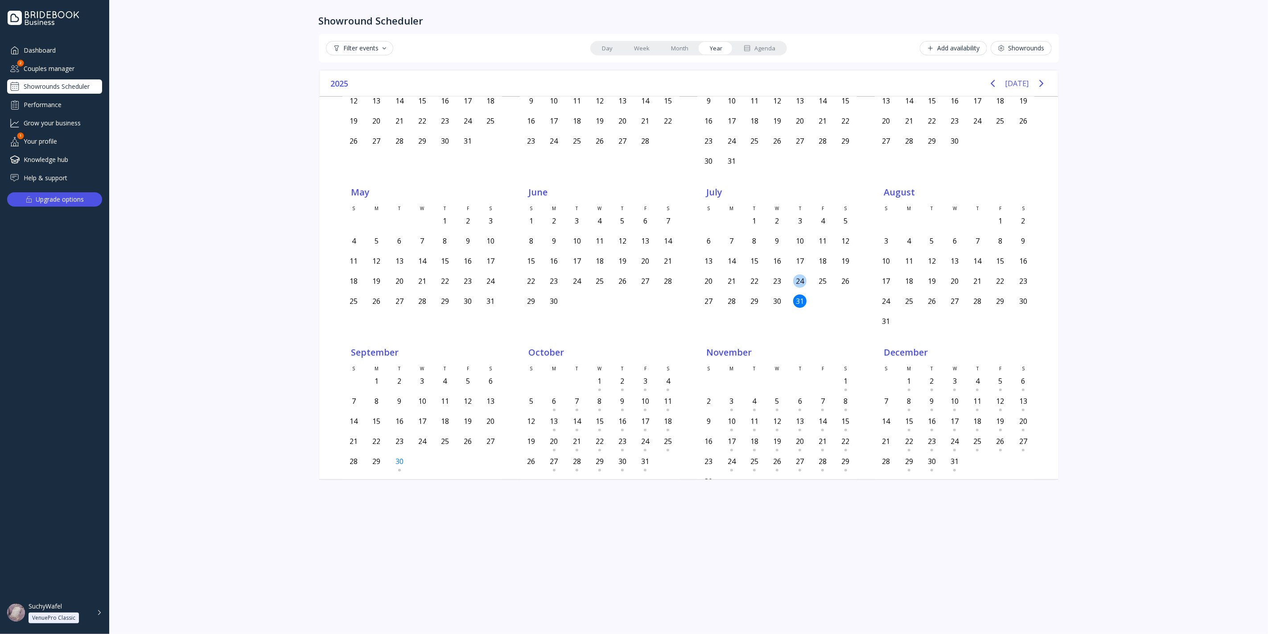
scroll to position [84, 0]
click at [771, 371] on div "29" at bounding box center [777, 375] width 23 height 20
drag, startPoint x: 771, startPoint y: 371, endPoint x: 775, endPoint y: 383, distance: 12.0
click at [772, 371] on div "29" at bounding box center [777, 375] width 23 height 20
click at [775, 387] on div "5" at bounding box center [777, 393] width 13 height 13
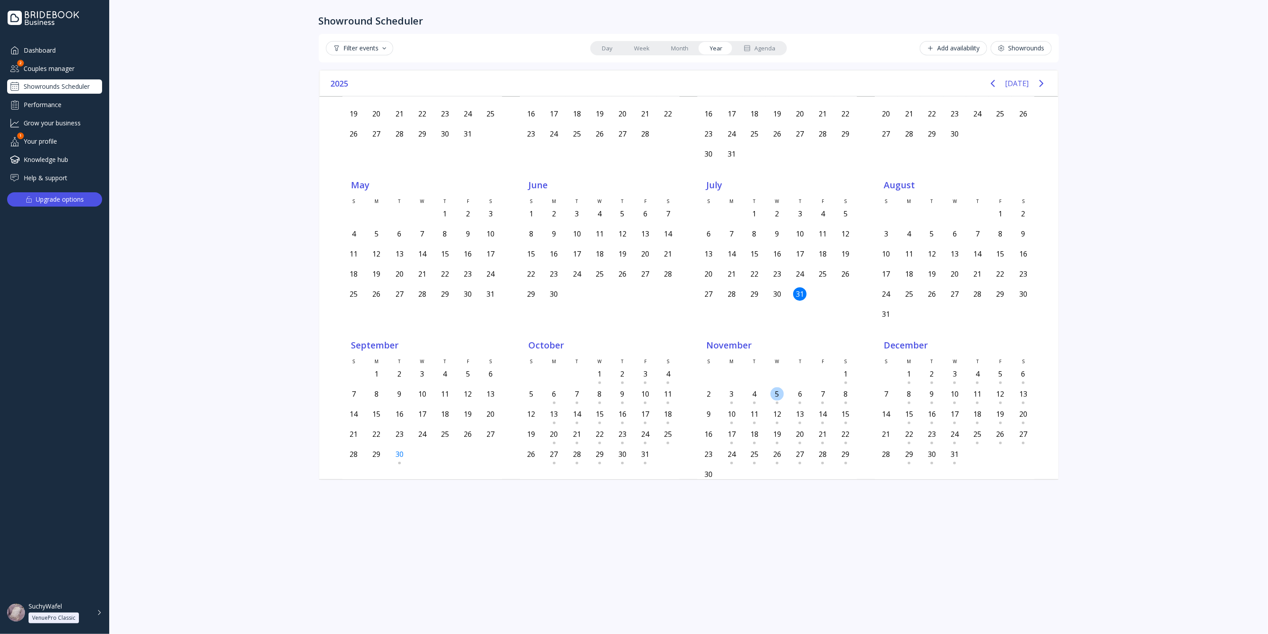
click at [775, 387] on div "5" at bounding box center [777, 393] width 13 height 13
click at [780, 409] on div "12" at bounding box center [777, 413] width 23 height 17
click at [779, 409] on div "12" at bounding box center [777, 413] width 23 height 17
click at [638, 381] on div at bounding box center [646, 382] width 22 height 3
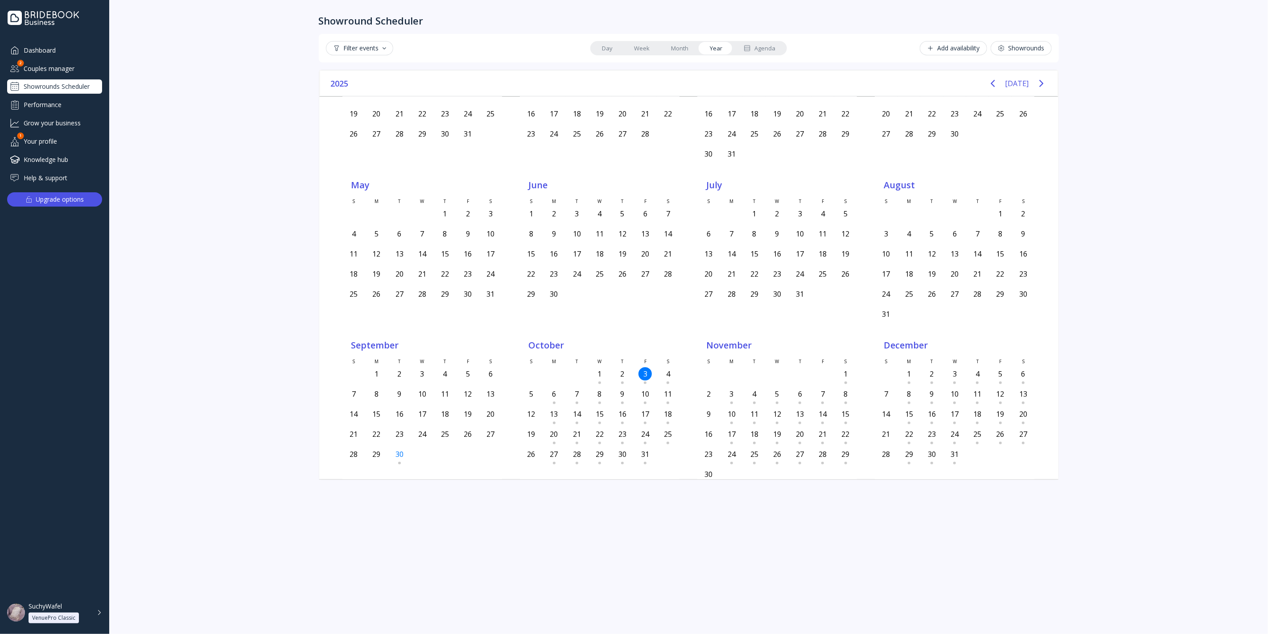
click at [627, 267] on div "26" at bounding box center [622, 273] width 23 height 17
click at [622, 254] on div "19" at bounding box center [622, 253] width 23 height 17
click at [621, 228] on div "12" at bounding box center [622, 233] width 13 height 13
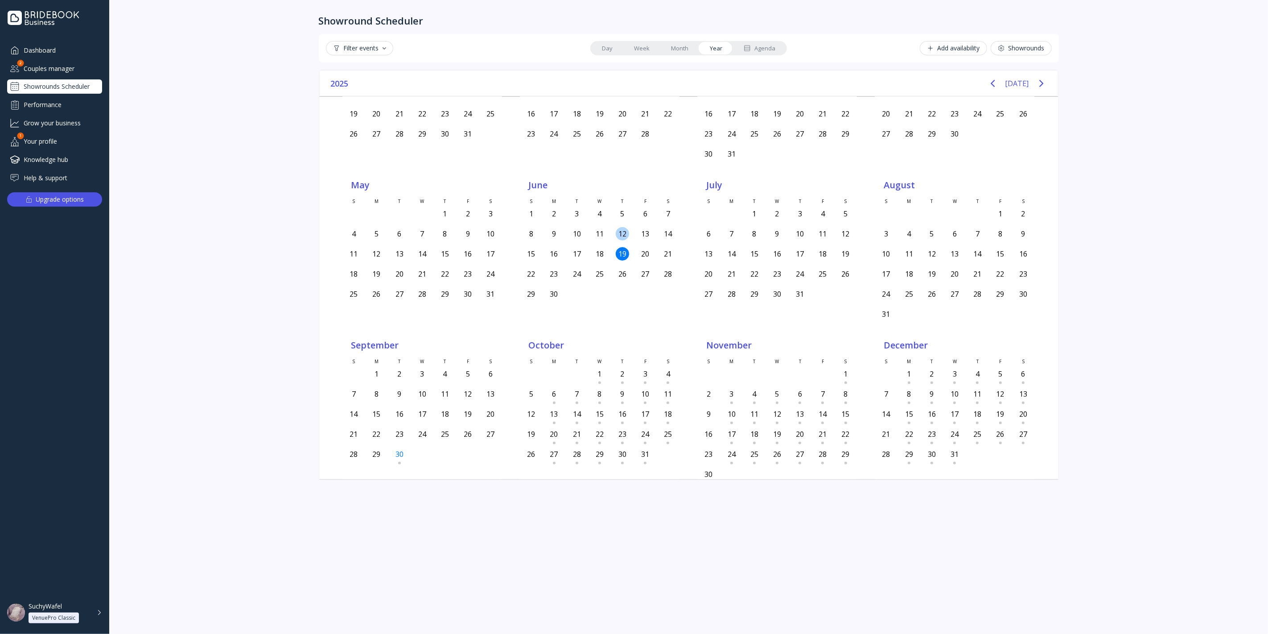
click at [621, 228] on div "12" at bounding box center [622, 233] width 13 height 13
click at [620, 207] on div "5" at bounding box center [622, 213] width 13 height 13
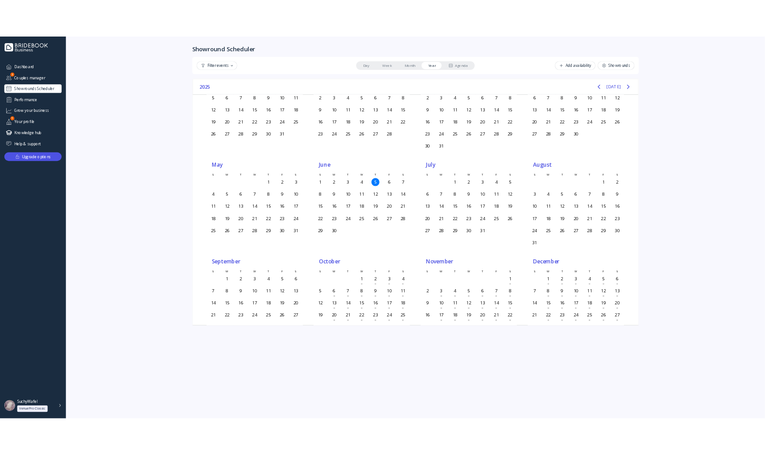
scroll to position [0, 0]
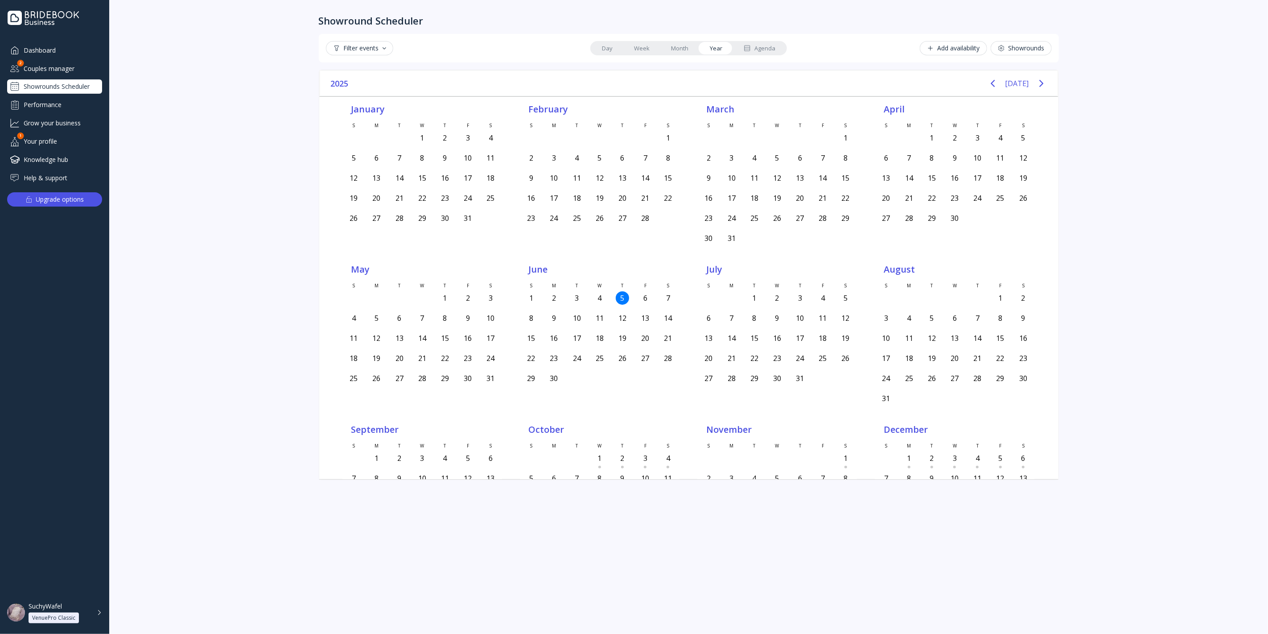
click at [677, 46] on link "Month" at bounding box center [679, 48] width 39 height 12
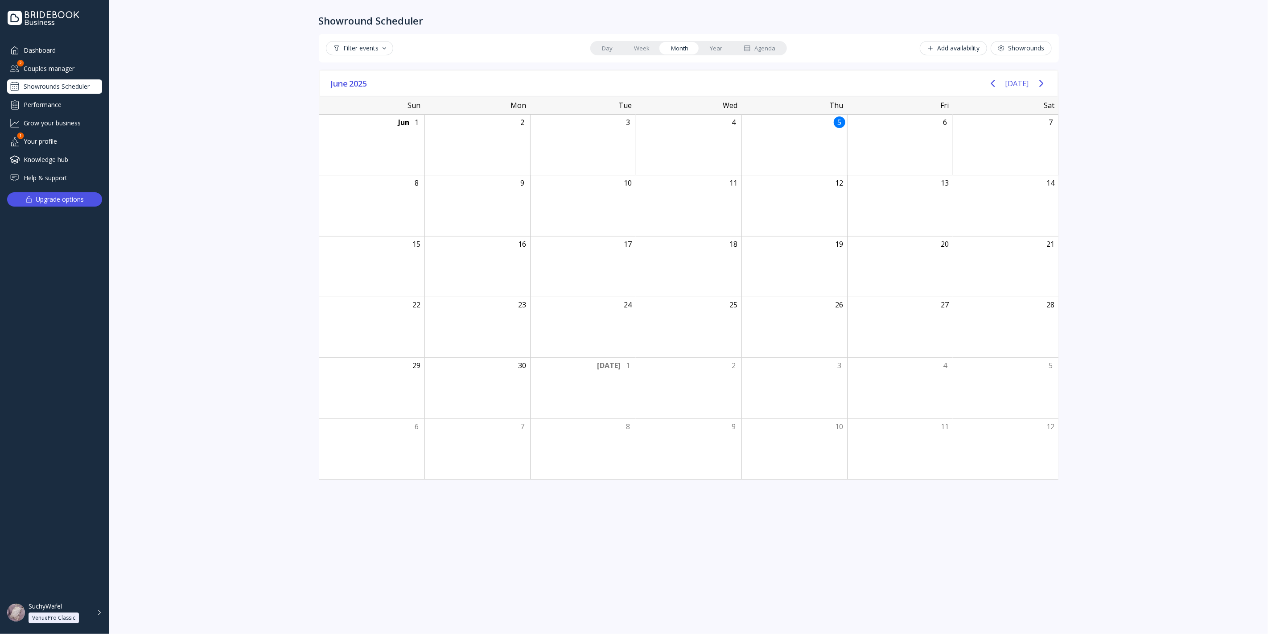
click at [648, 50] on link "Week" at bounding box center [641, 48] width 37 height 12
click at [619, 51] on link "Day" at bounding box center [607, 48] width 32 height 12
click at [688, 45] on link "Month" at bounding box center [679, 48] width 39 height 12
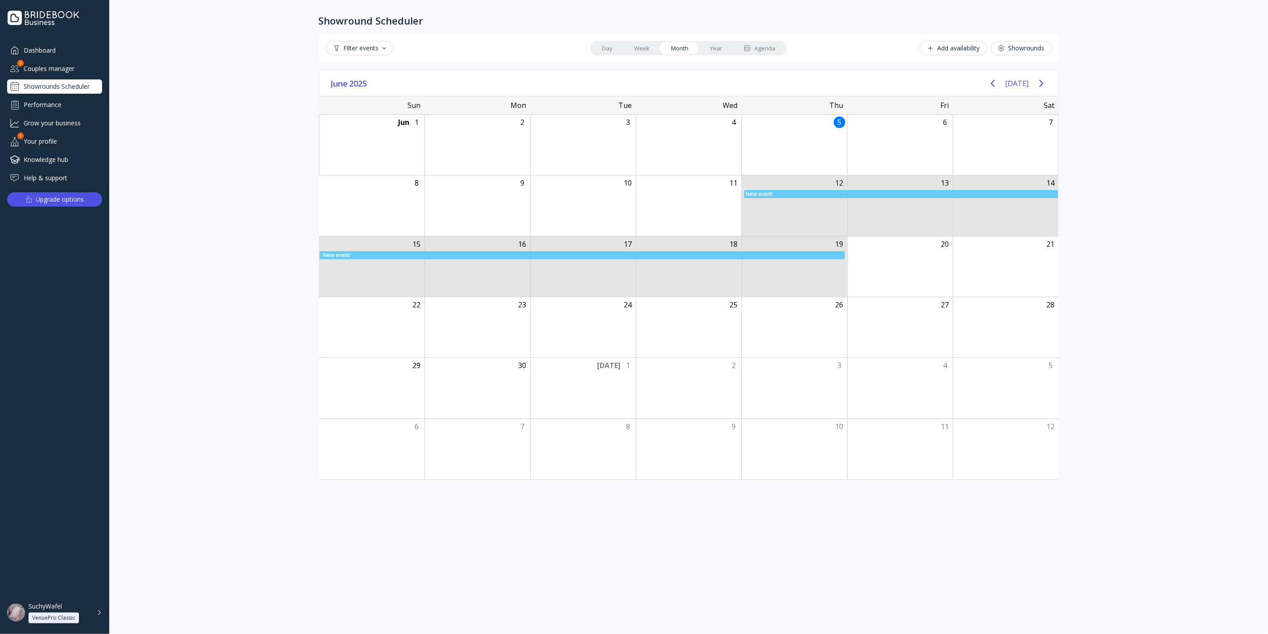
drag, startPoint x: 774, startPoint y: 188, endPoint x: 876, endPoint y: 285, distance: 141.0
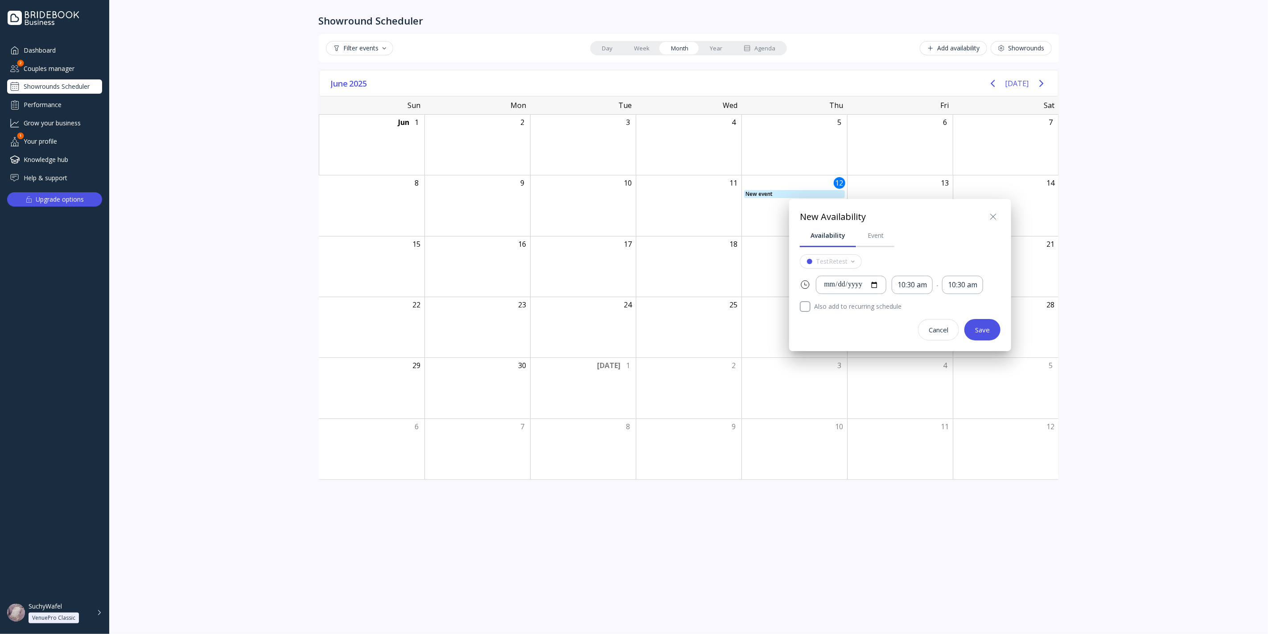
click at [648, 39] on div at bounding box center [634, 317] width 1411 height 776
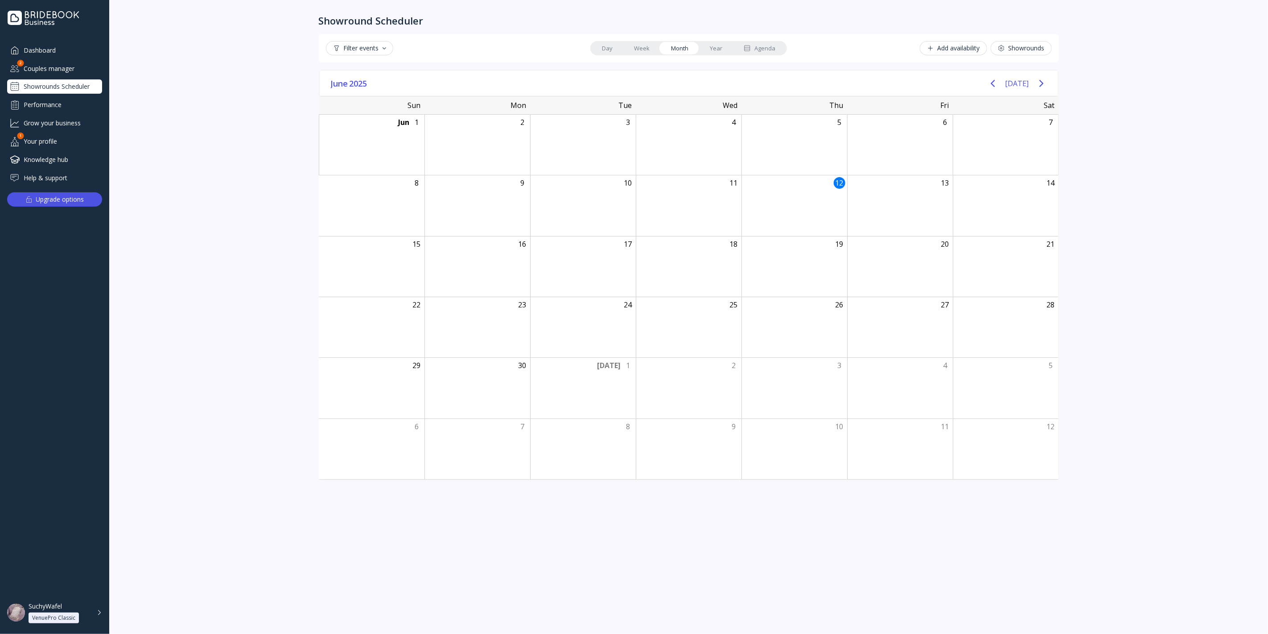
click at [643, 49] on link "Week" at bounding box center [641, 48] width 37 height 12
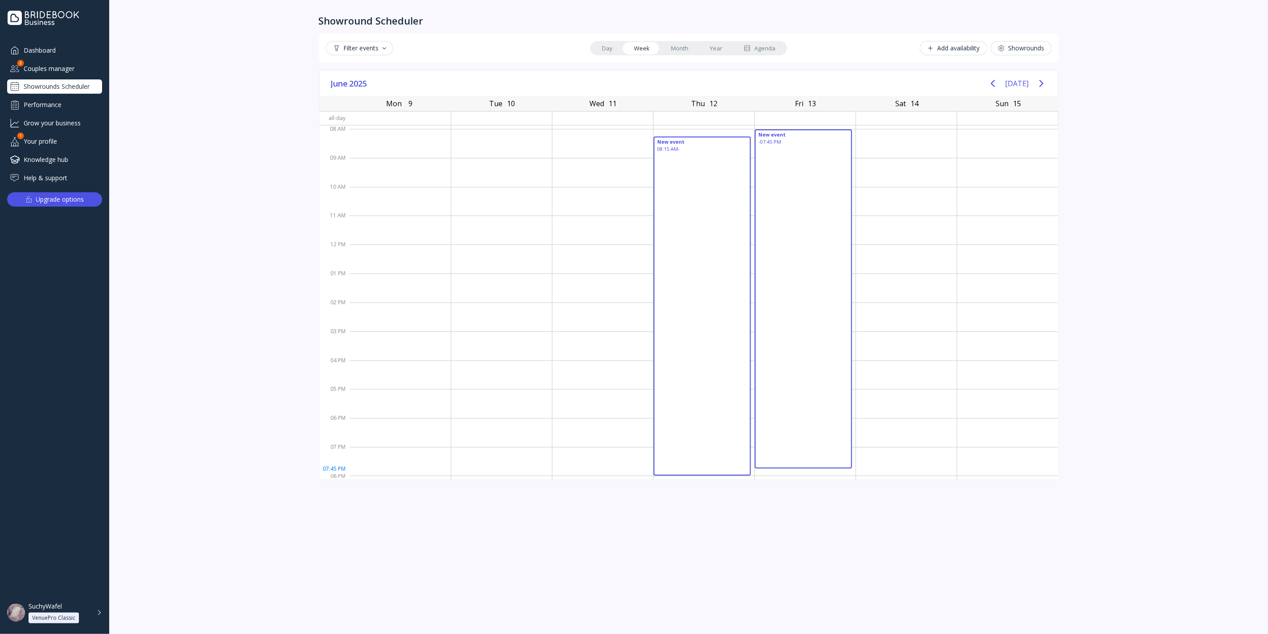
drag, startPoint x: 687, startPoint y: 144, endPoint x: 809, endPoint y: 467, distance: 345.2
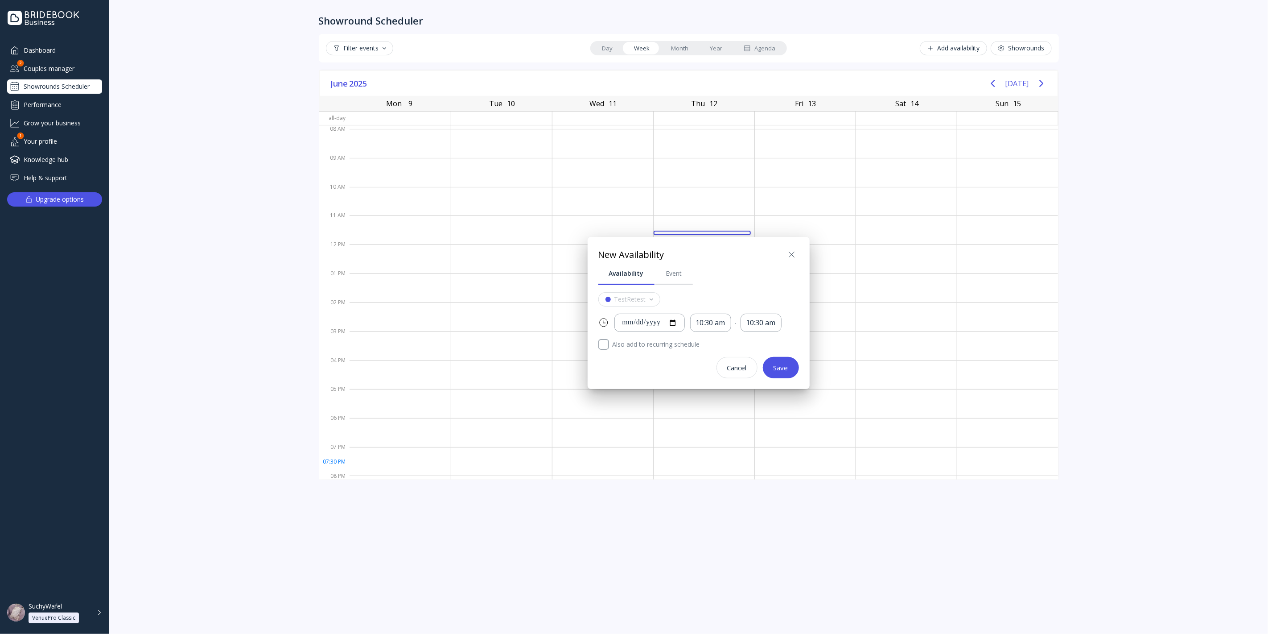
click at [779, 368] on div "Save" at bounding box center [781, 367] width 15 height 7
click at [789, 254] on icon at bounding box center [792, 254] width 11 height 11
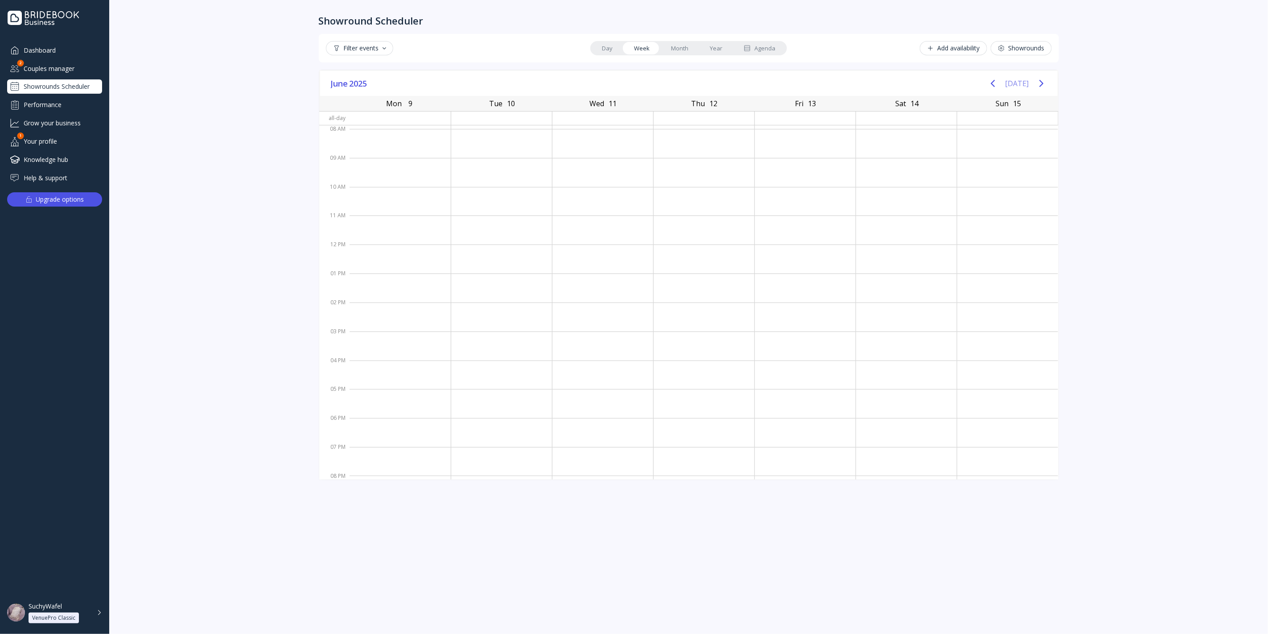
click at [1019, 81] on button "[DATE]" at bounding box center [1018, 83] width 24 height 16
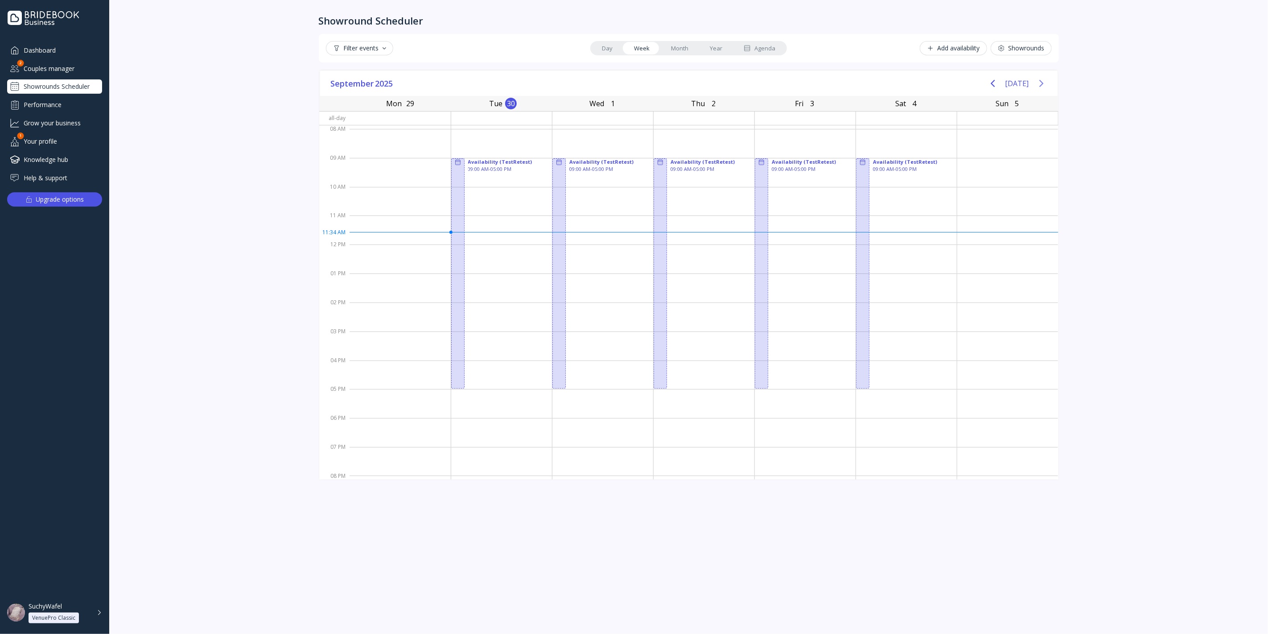
click at [1040, 83] on icon "Next page" at bounding box center [1041, 83] width 11 height 11
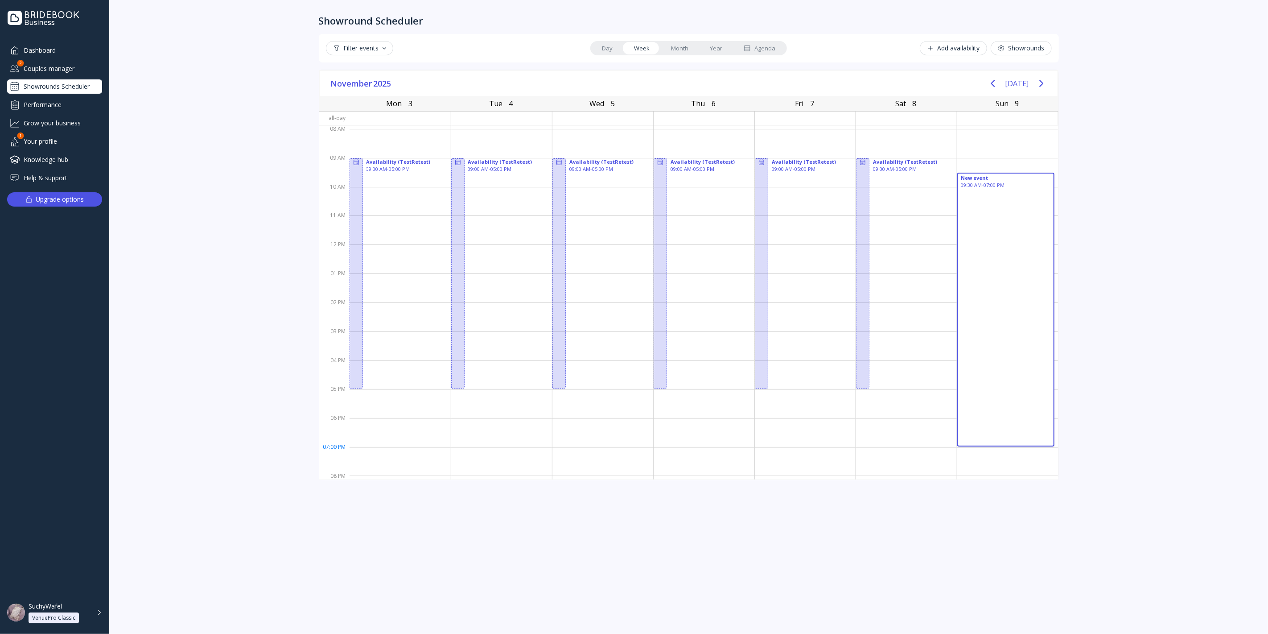
drag, startPoint x: 981, startPoint y: 176, endPoint x: 1002, endPoint y: 450, distance: 275.1
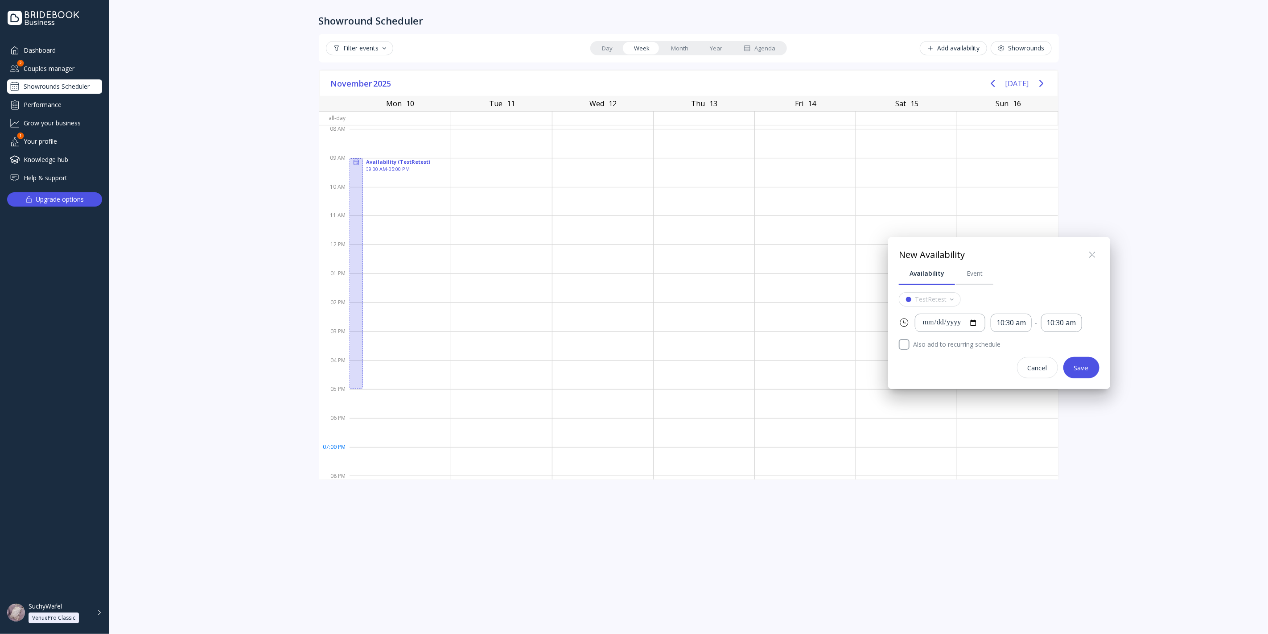
click at [1087, 249] on icon at bounding box center [1092, 254] width 11 height 11
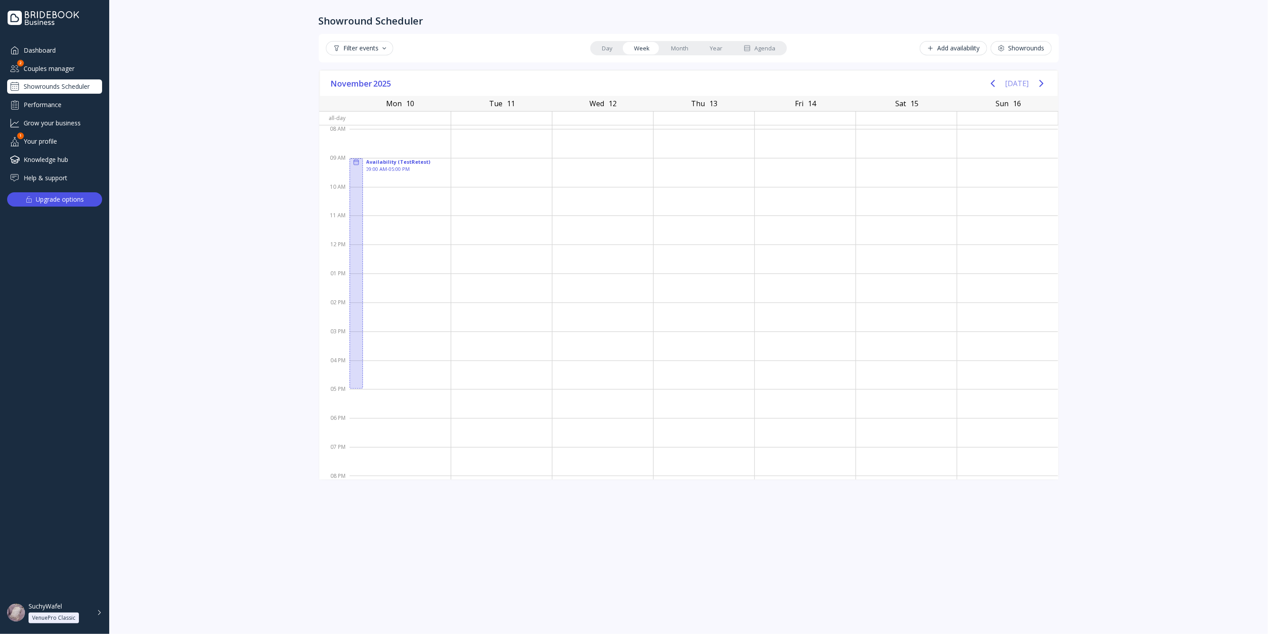
click at [1011, 77] on button "[DATE]" at bounding box center [1018, 83] width 24 height 16
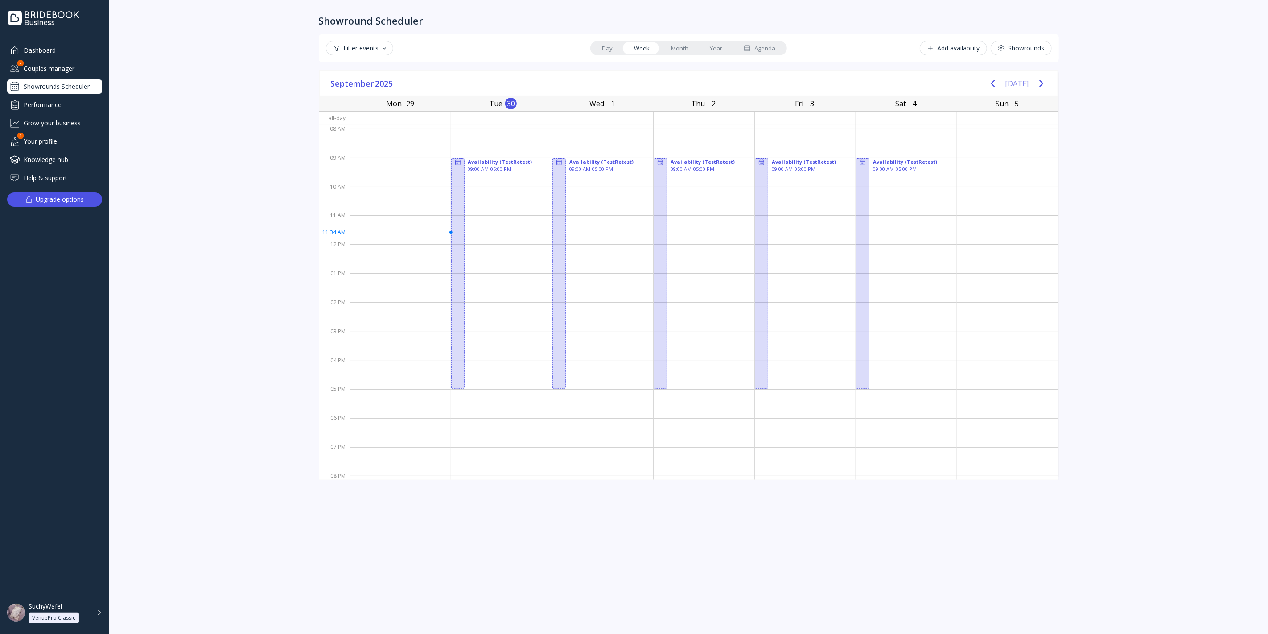
click at [1012, 77] on button "[DATE]" at bounding box center [1018, 83] width 24 height 16
click at [1042, 77] on button "Next page" at bounding box center [1042, 83] width 18 height 18
click at [990, 81] on button "Previous page" at bounding box center [993, 83] width 18 height 18
drag, startPoint x: 992, startPoint y: 169, endPoint x: 997, endPoint y: 387, distance: 217.7
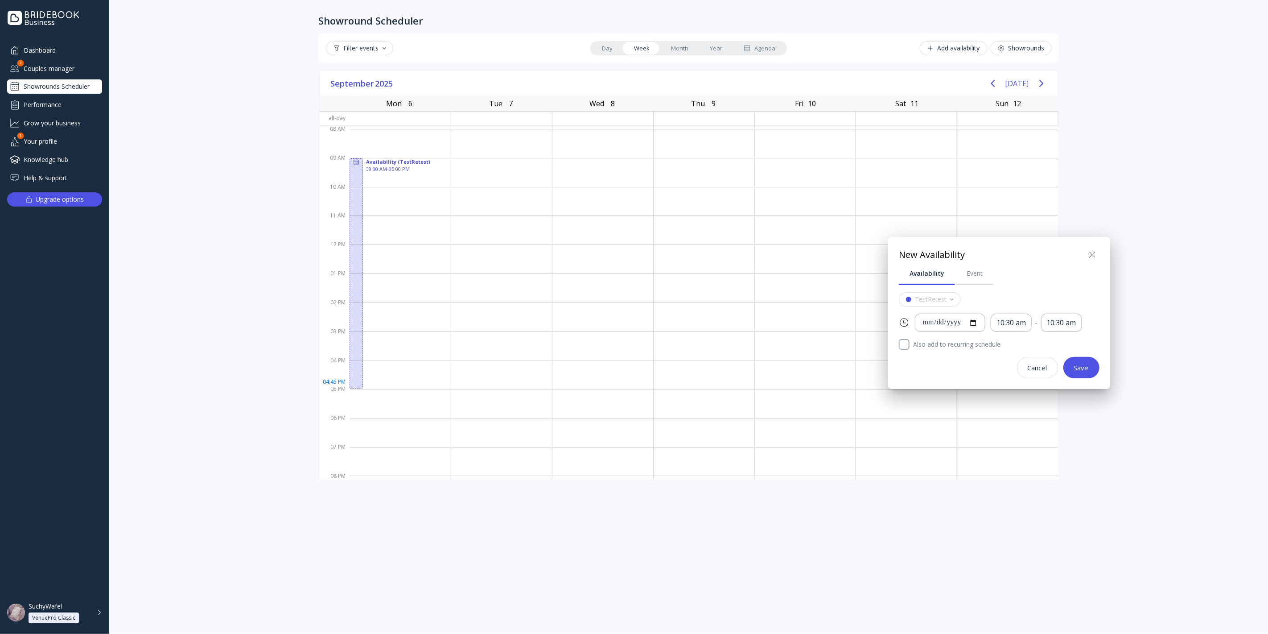
click at [1092, 363] on button "Save" at bounding box center [1082, 367] width 36 height 21
click at [1078, 374] on div "Save" at bounding box center [1081, 374] width 15 height 7
click at [978, 322] on div "**********" at bounding box center [950, 323] width 55 height 10
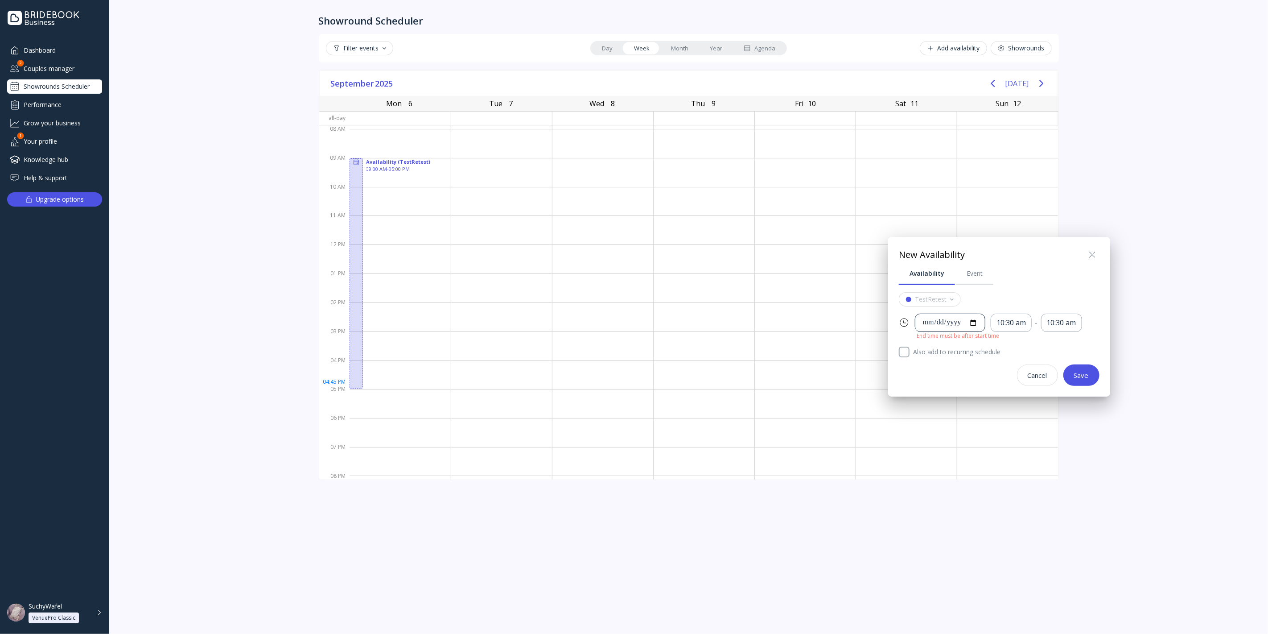
click at [978, 320] on div "**********" at bounding box center [950, 323] width 55 height 10
click at [1016, 295] on div "TestRetest" at bounding box center [999, 299] width 201 height 14
click at [1092, 258] on icon at bounding box center [1092, 254] width 11 height 11
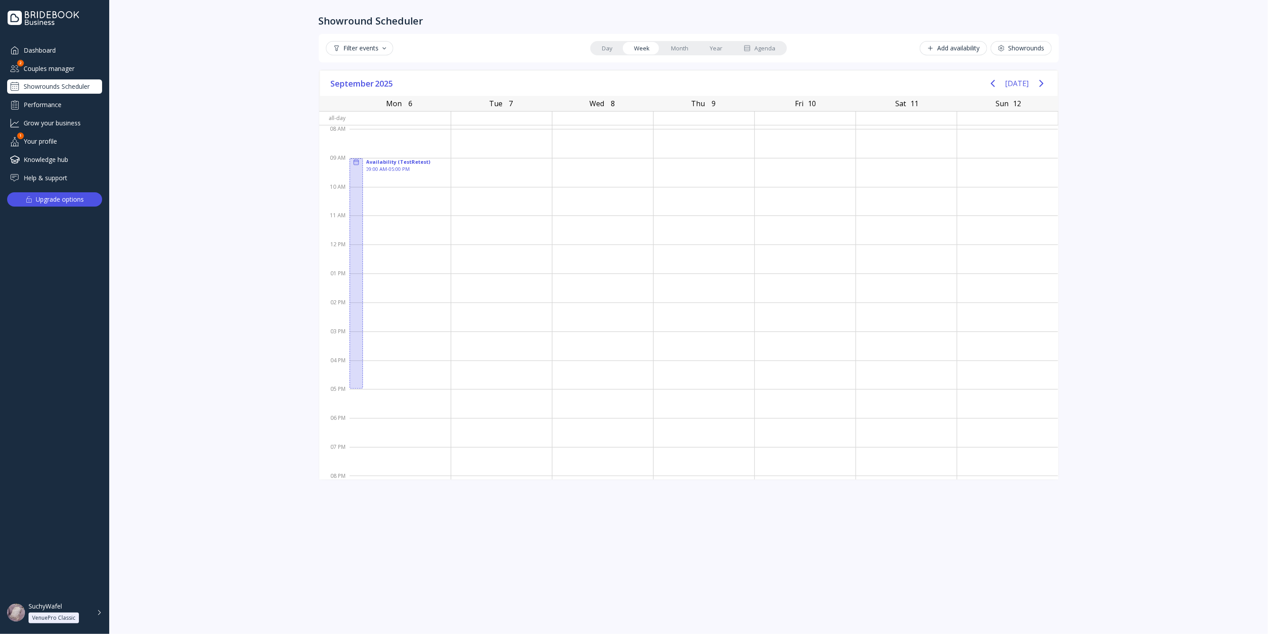
click at [682, 44] on link "Month" at bounding box center [679, 48] width 39 height 12
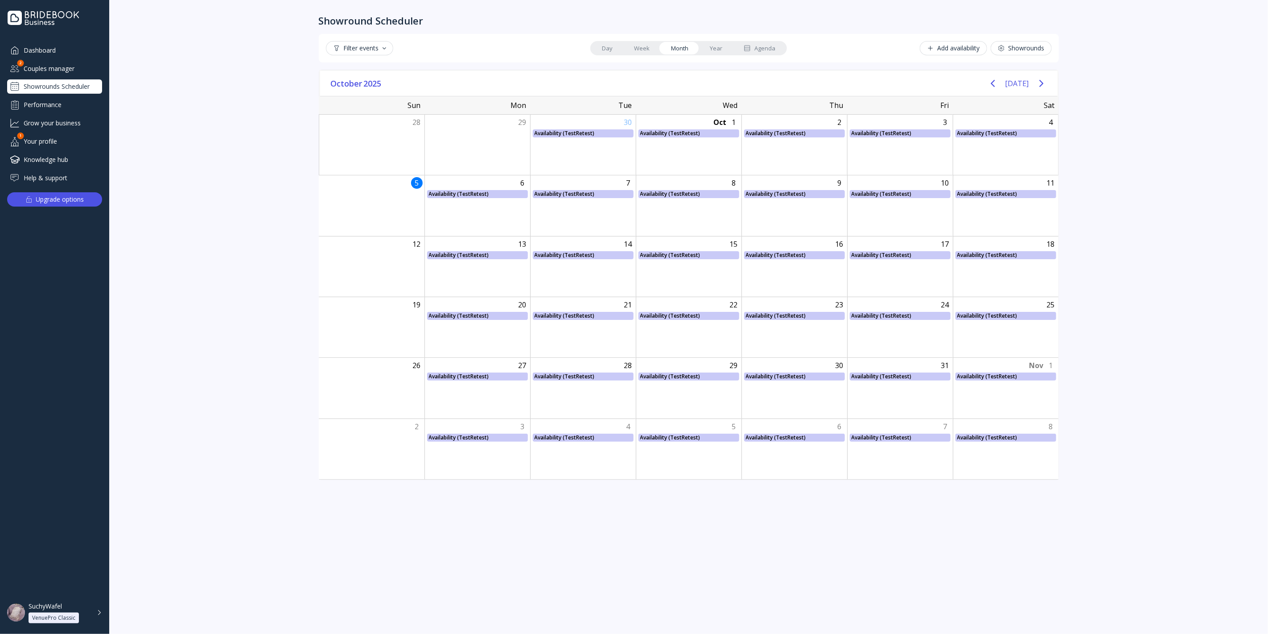
click at [646, 51] on link "Week" at bounding box center [641, 48] width 37 height 12
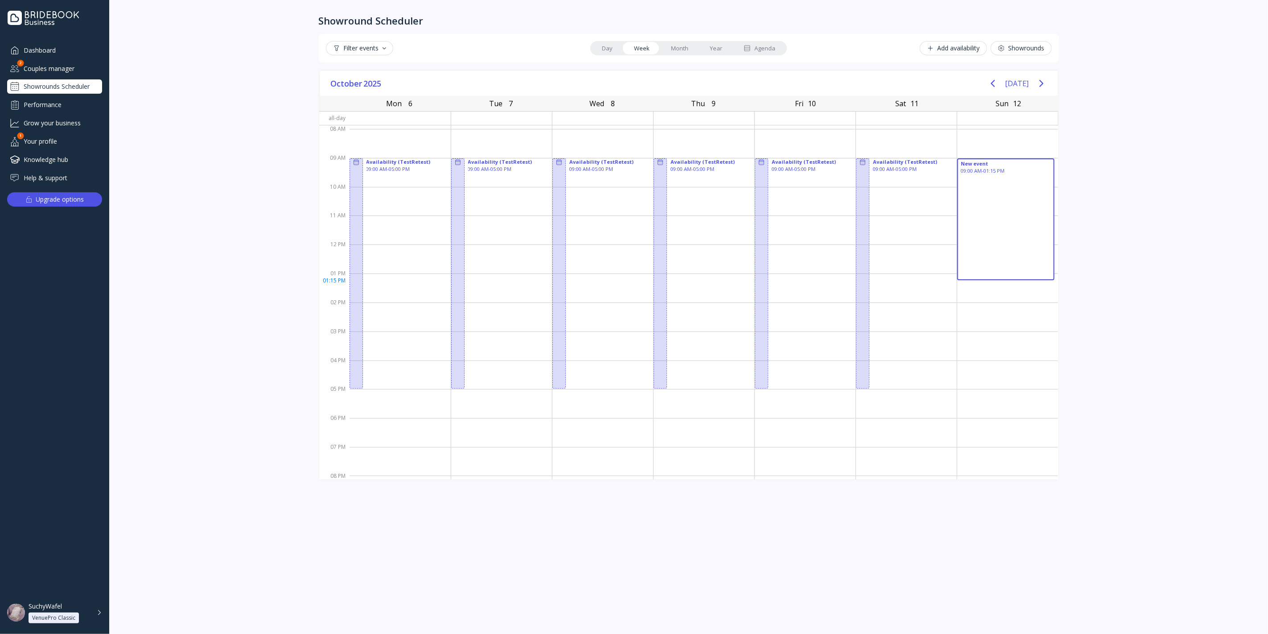
drag, startPoint x: 989, startPoint y: 164, endPoint x: 994, endPoint y: 283, distance: 119.2
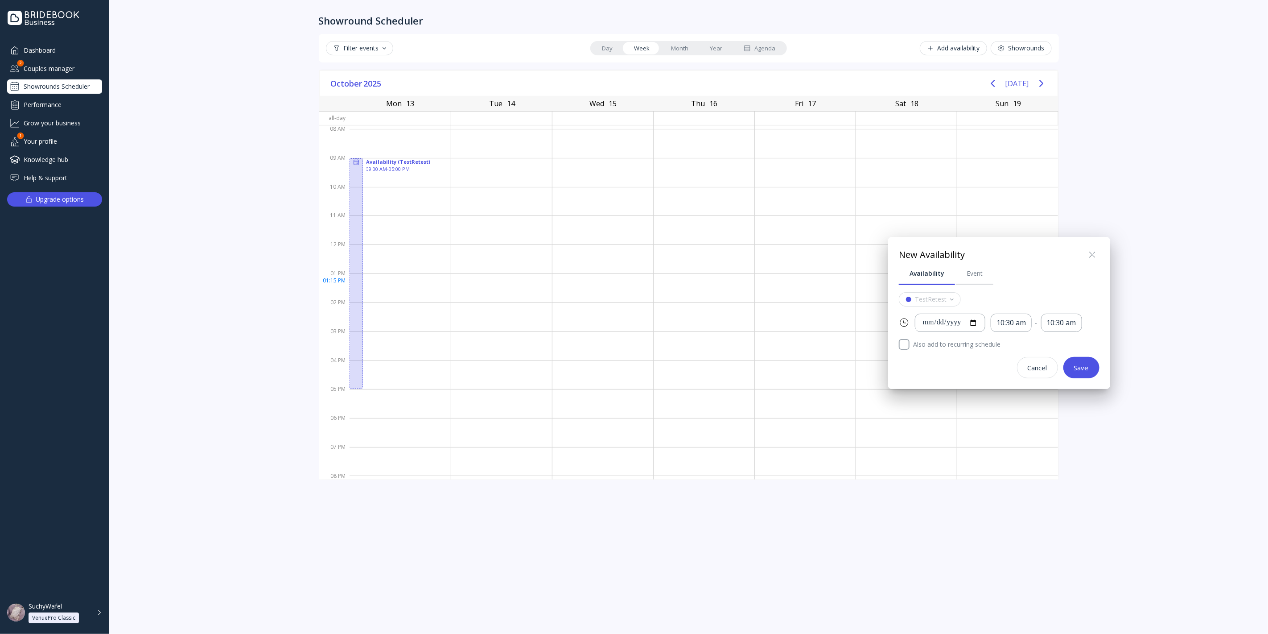
click at [1089, 252] on icon at bounding box center [1092, 254] width 11 height 11
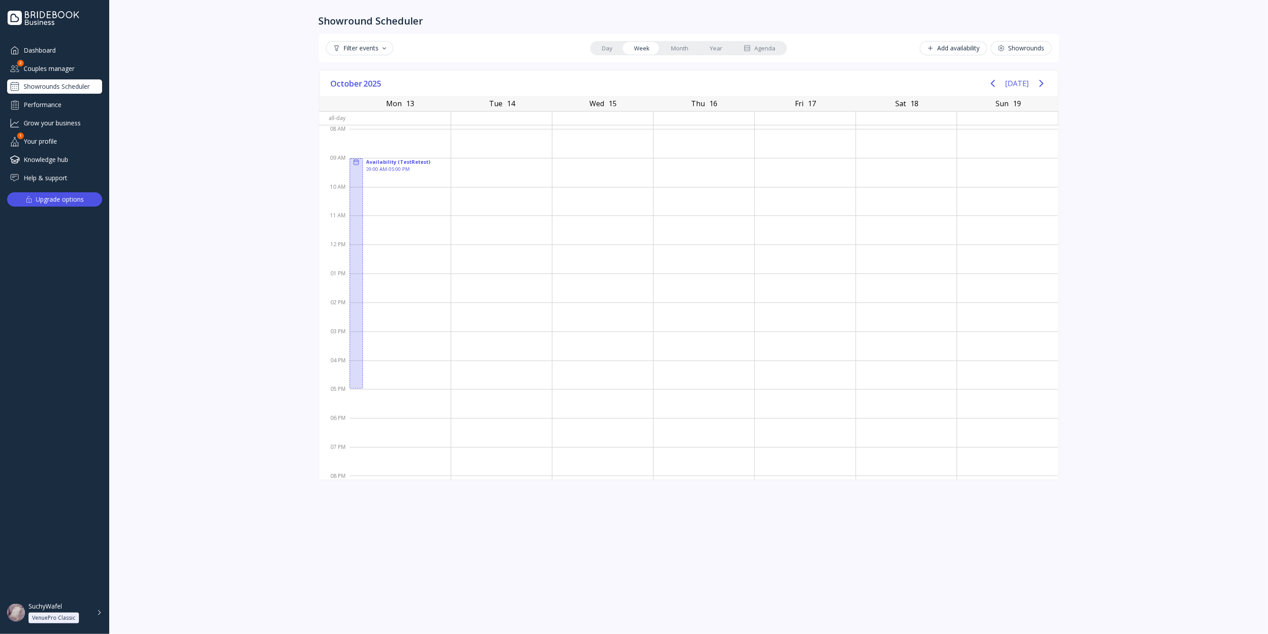
drag, startPoint x: 672, startPoint y: 45, endPoint x: 665, endPoint y: 48, distance: 8.0
click at [672, 45] on link "Month" at bounding box center [679, 48] width 39 height 12
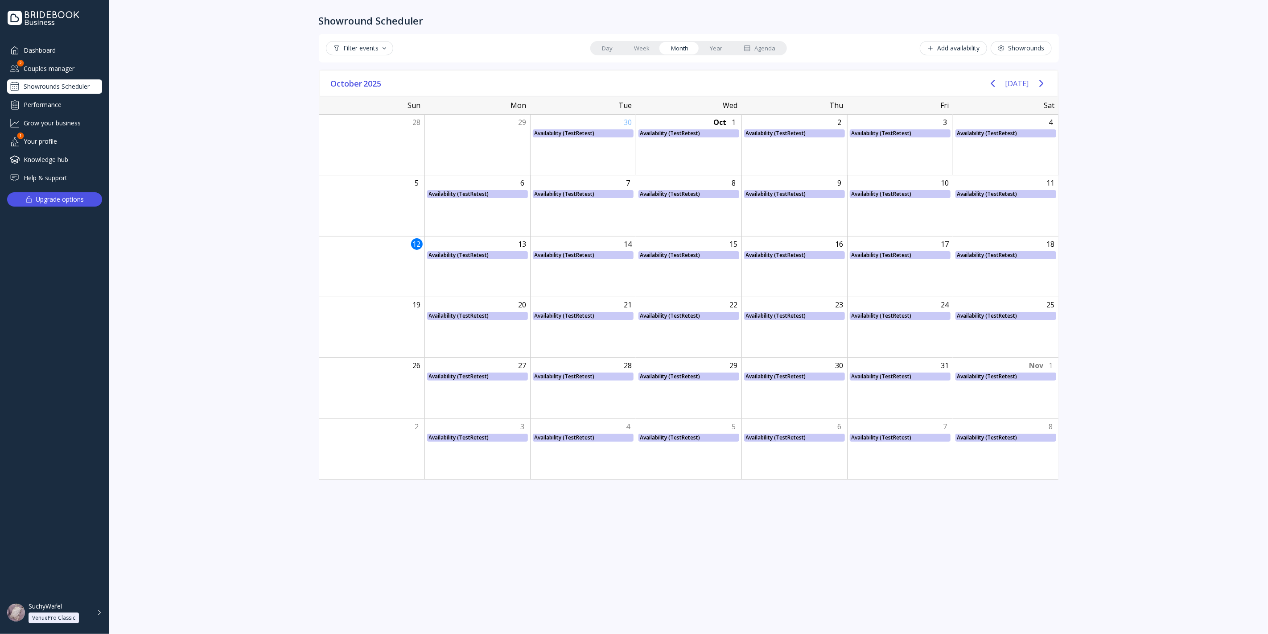
click at [648, 45] on link "Week" at bounding box center [641, 48] width 37 height 12
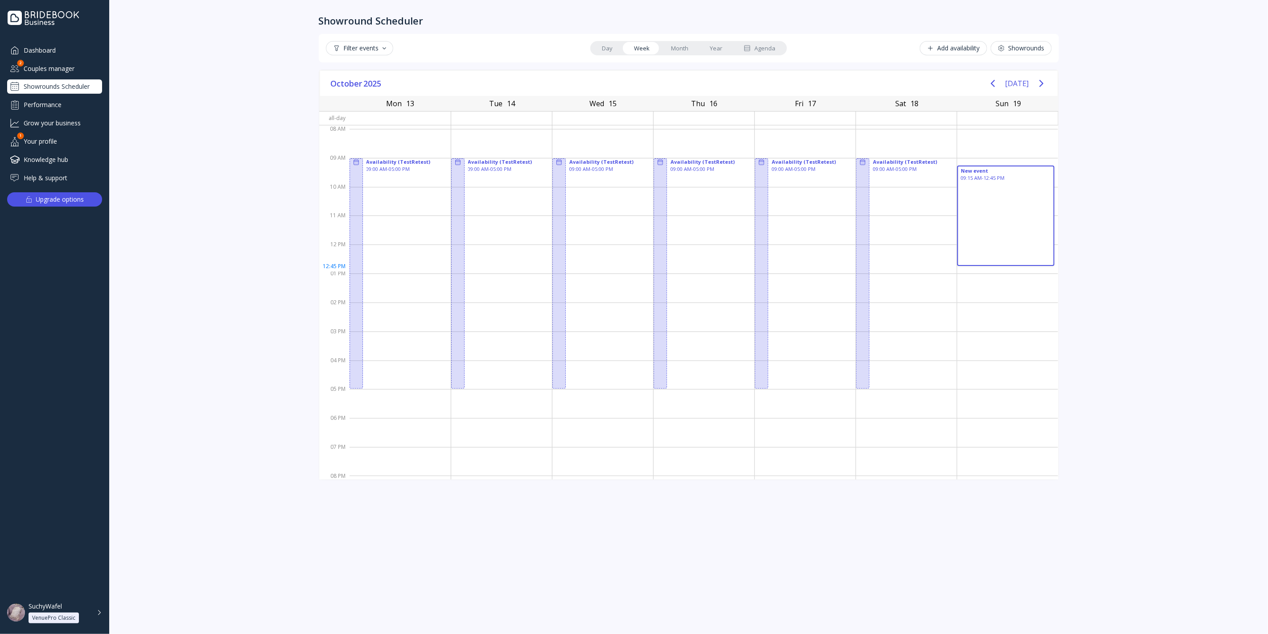
drag, startPoint x: 980, startPoint y: 171, endPoint x: 985, endPoint y: 266, distance: 94.7
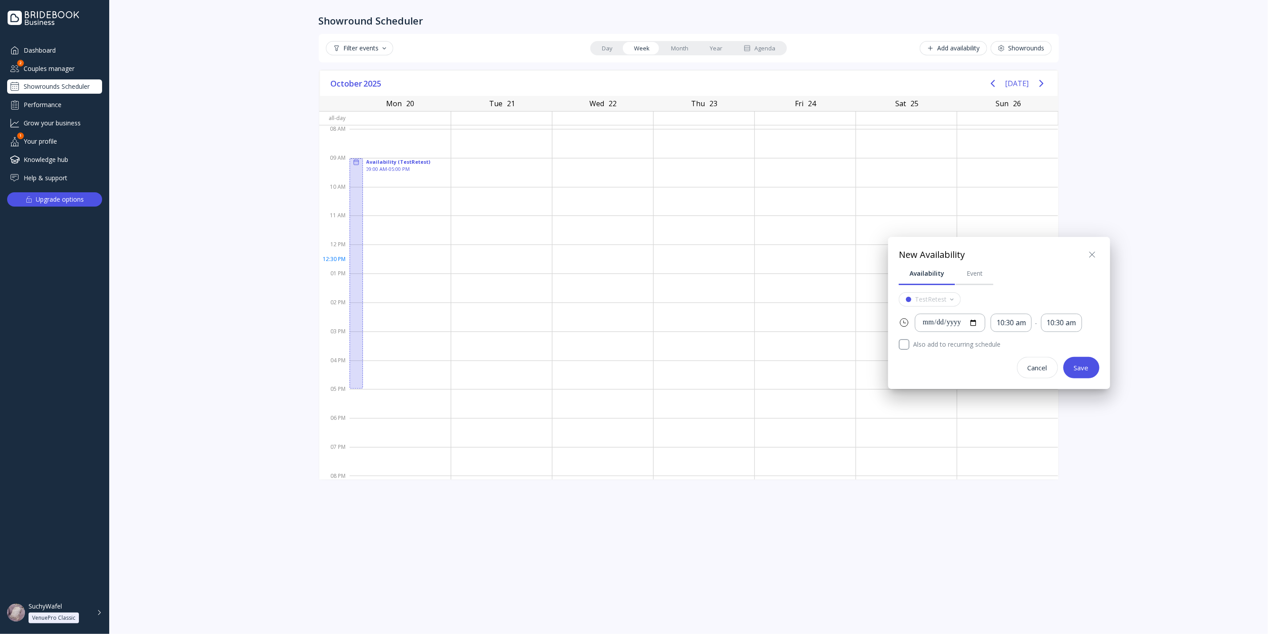
click at [1089, 241] on div "**********" at bounding box center [999, 313] width 222 height 152
click at [1090, 253] on icon at bounding box center [1092, 254] width 5 height 5
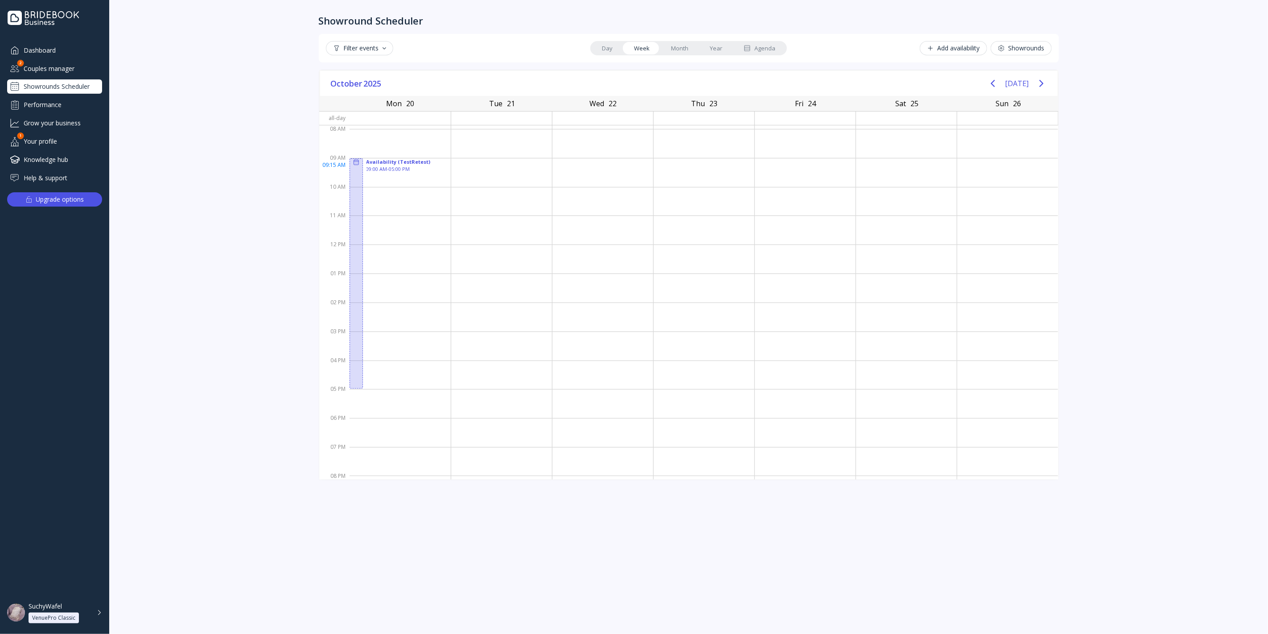
click at [634, 169] on div at bounding box center [603, 172] width 101 height 29
click at [676, 44] on link "Month" at bounding box center [679, 48] width 39 height 12
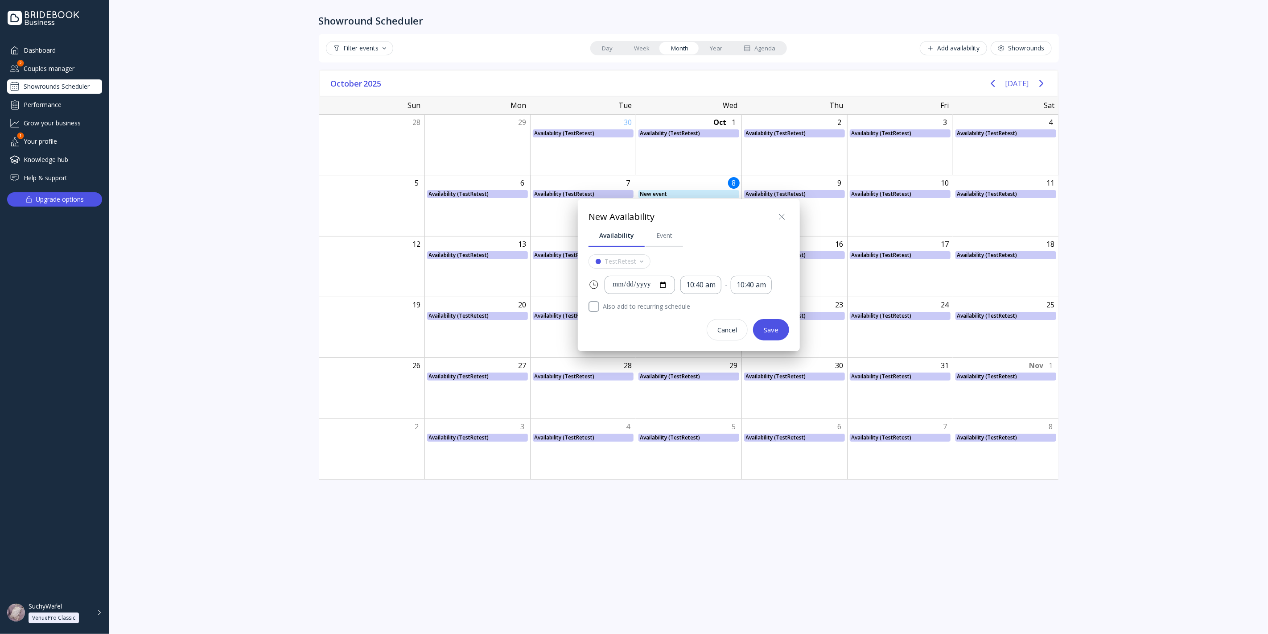
drag, startPoint x: 782, startPoint y: 219, endPoint x: 776, endPoint y: 219, distance: 6.3
click at [782, 219] on icon at bounding box center [782, 216] width 11 height 11
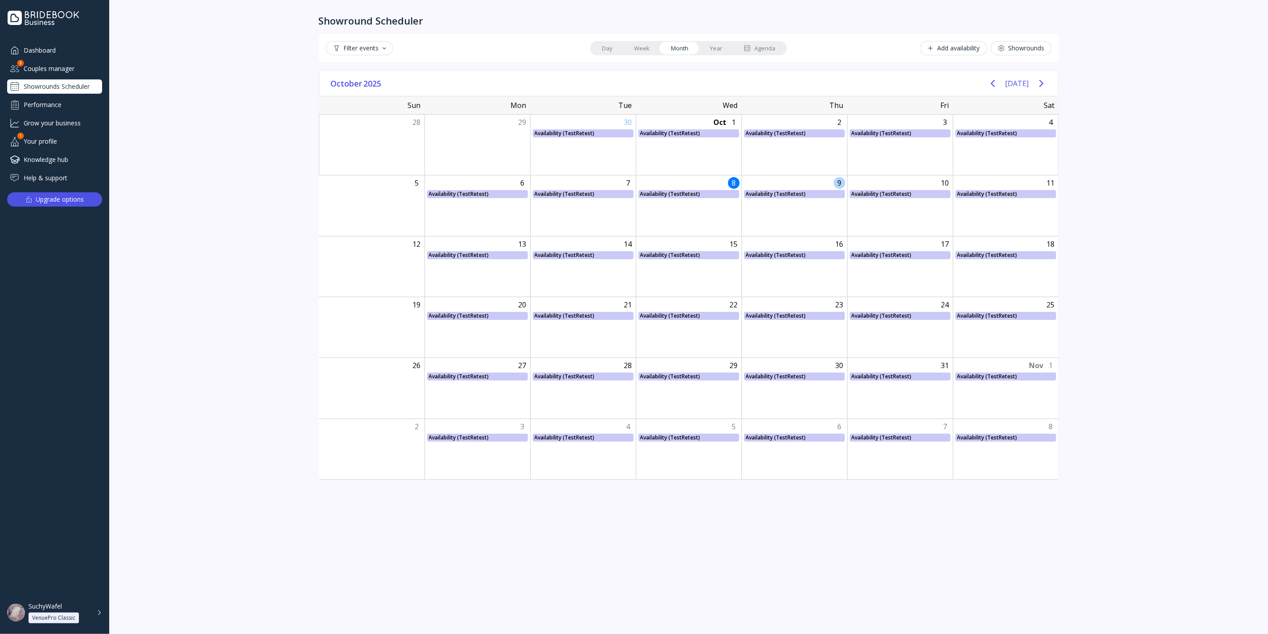
click at [776, 219] on div "9 Availability (TestRetest) Availability (TestRetest), Start: [DATE], End: [DAT…" at bounding box center [795, 205] width 106 height 60
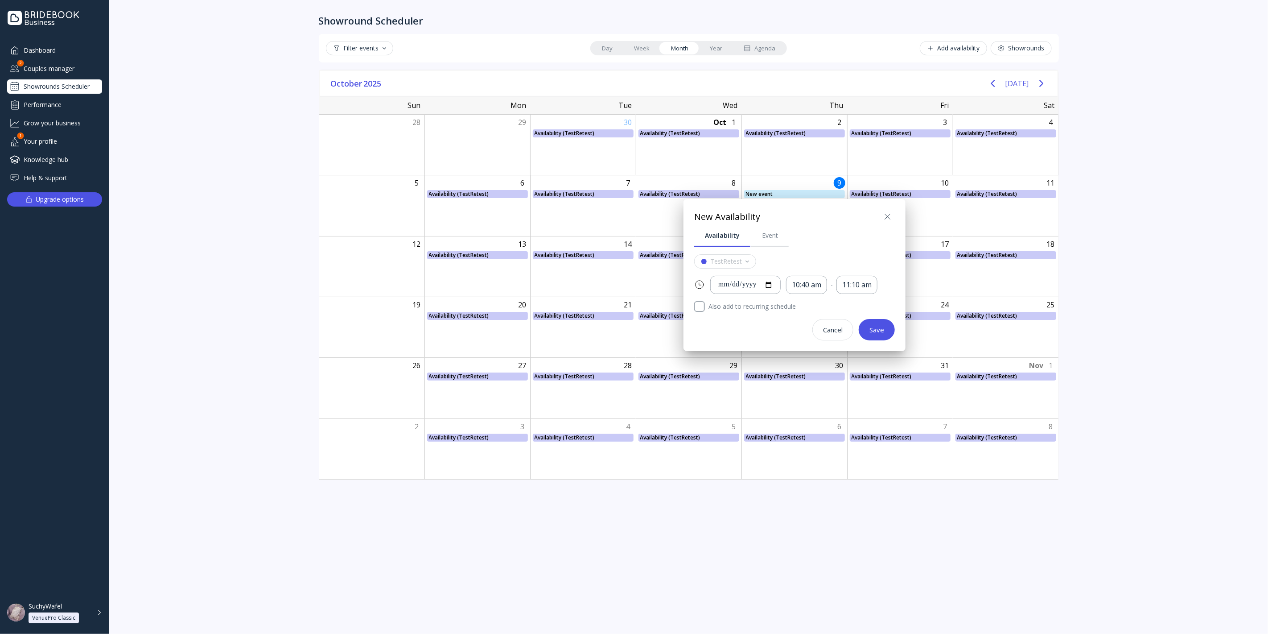
click at [887, 219] on icon at bounding box center [888, 216] width 11 height 11
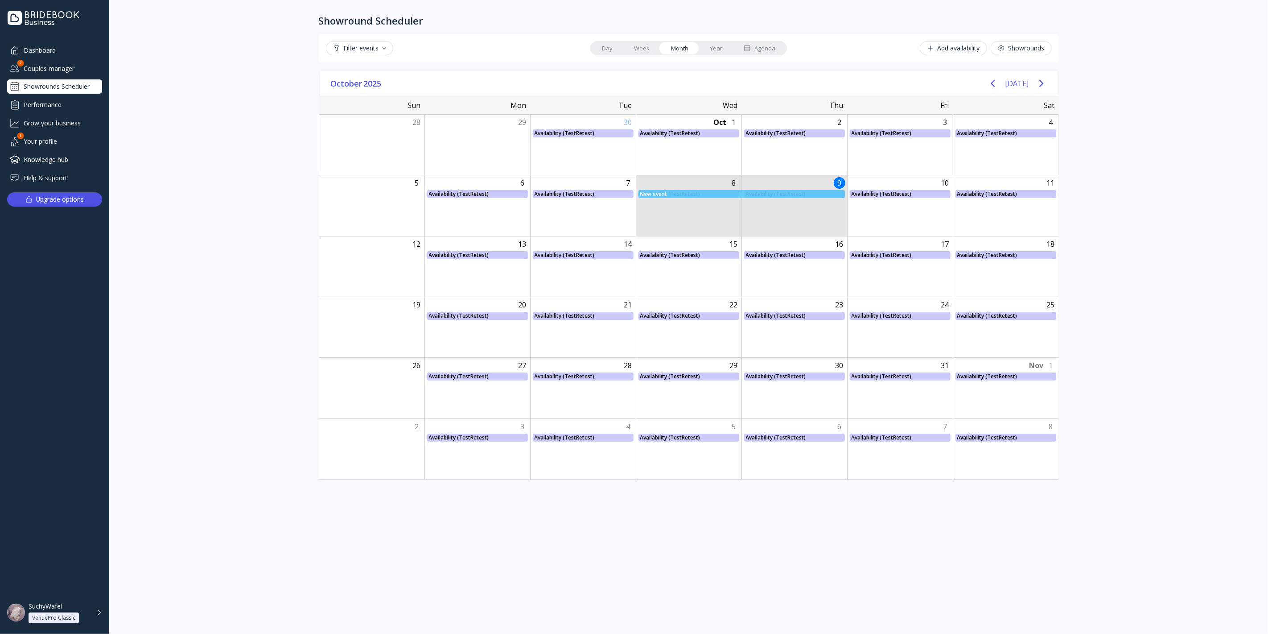
drag, startPoint x: 699, startPoint y: 208, endPoint x: 819, endPoint y: 229, distance: 121.9
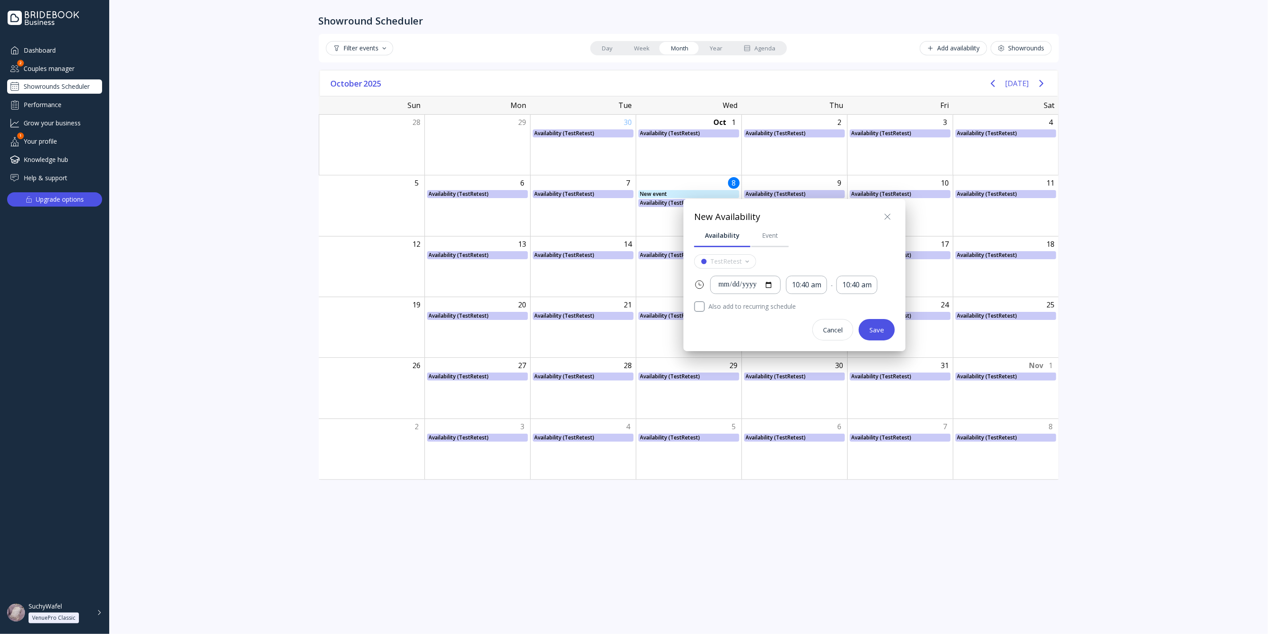
click at [890, 220] on icon at bounding box center [888, 216] width 11 height 11
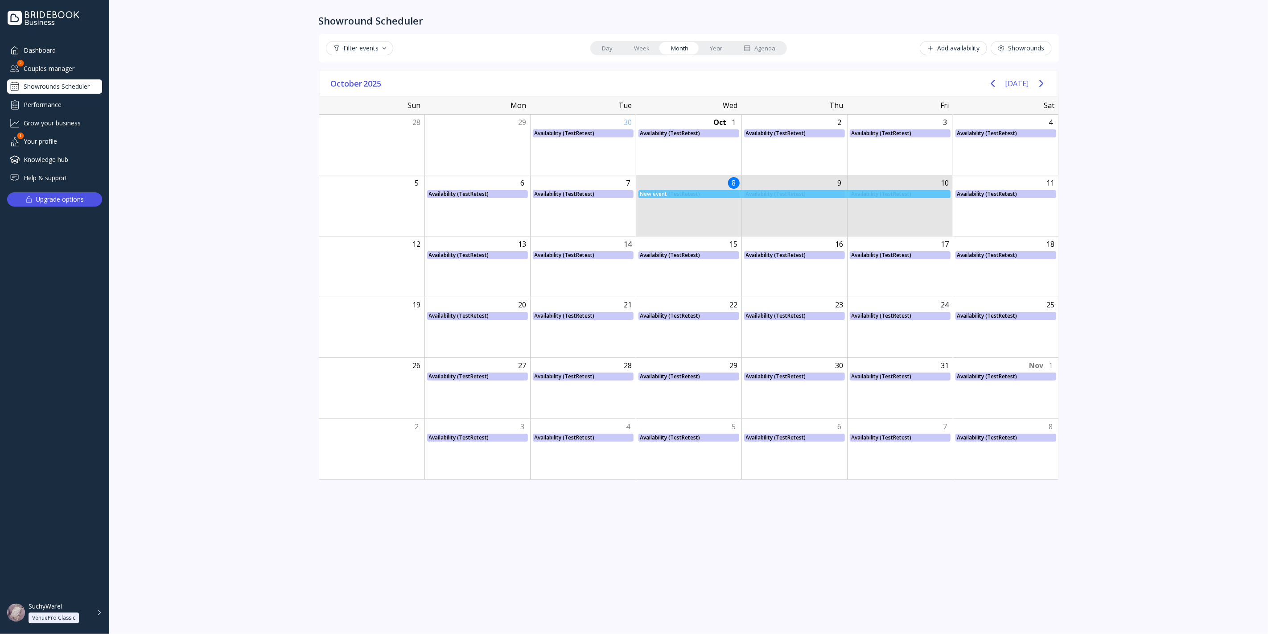
drag, startPoint x: 684, startPoint y: 207, endPoint x: 914, endPoint y: 229, distance: 231.2
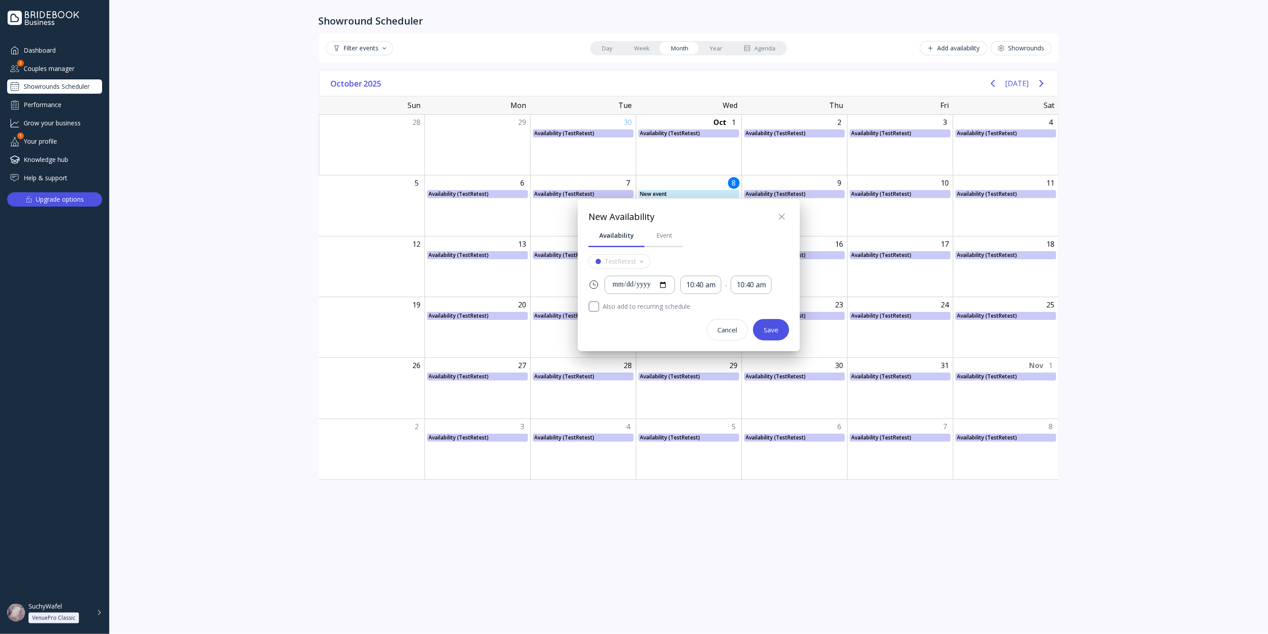
click at [783, 216] on icon at bounding box center [782, 216] width 5 height 5
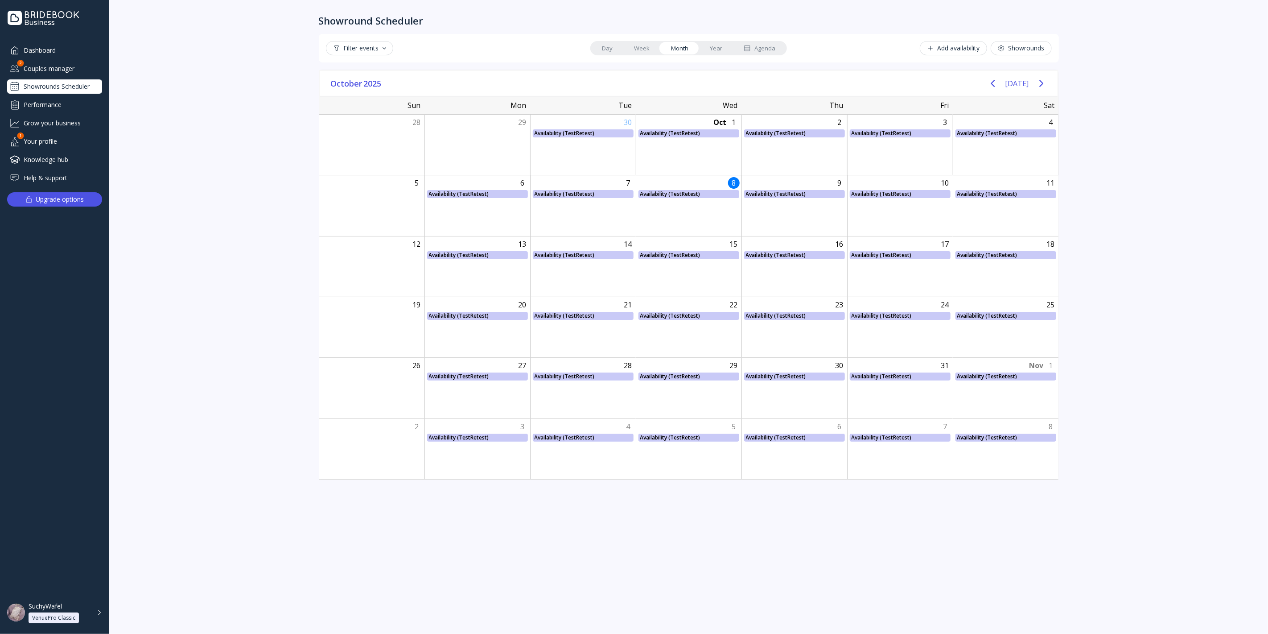
drag, startPoint x: 644, startPoint y: 53, endPoint x: 693, endPoint y: 69, distance: 51.2
click at [644, 53] on link "Week" at bounding box center [641, 48] width 37 height 12
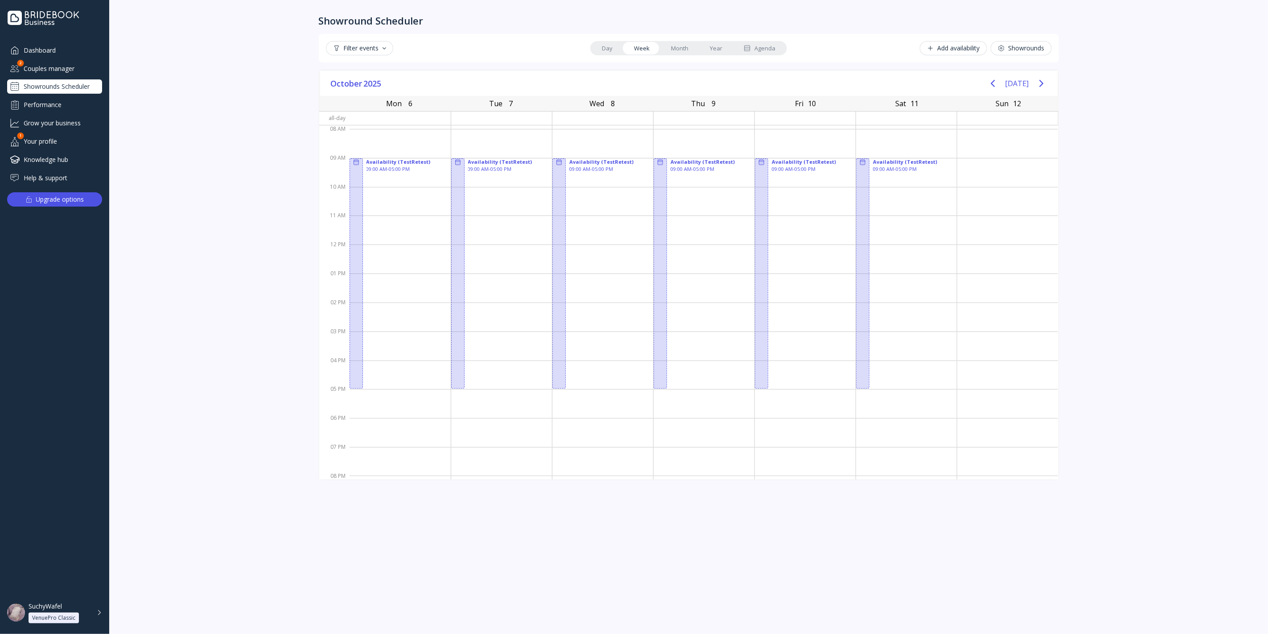
click at [1135, 206] on div "Showround Scheduler Filter events Day Week Month Year Agenda Add availability S…" at bounding box center [688, 317] width 1159 height 634
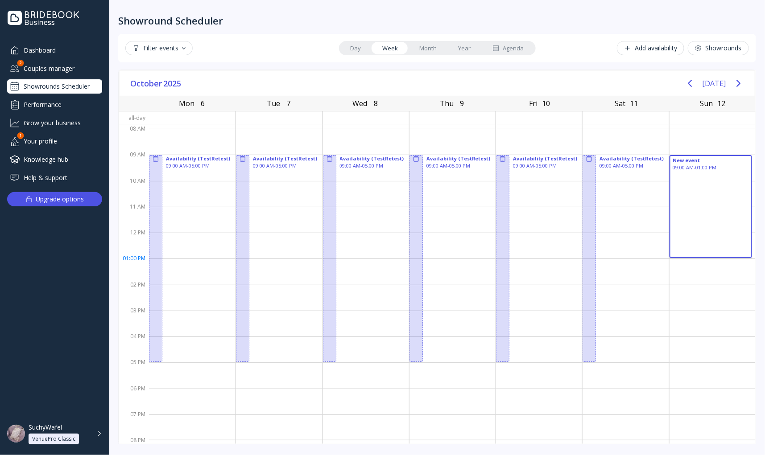
drag, startPoint x: 696, startPoint y: 158, endPoint x: 705, endPoint y: 256, distance: 98.1
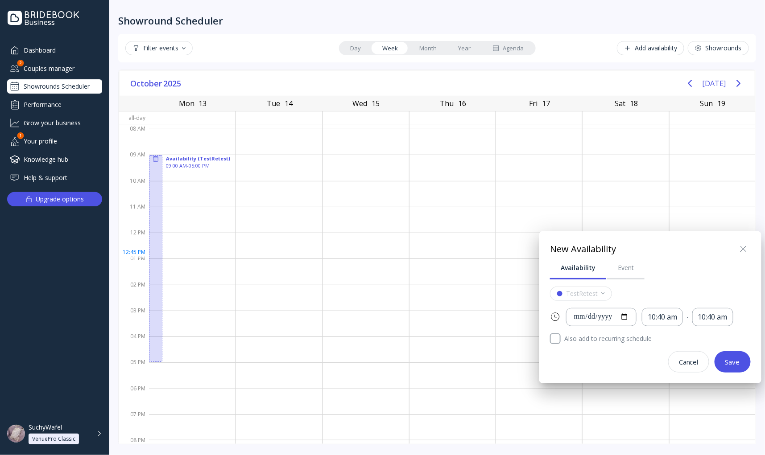
click at [730, 364] on div "Save" at bounding box center [732, 362] width 15 height 7
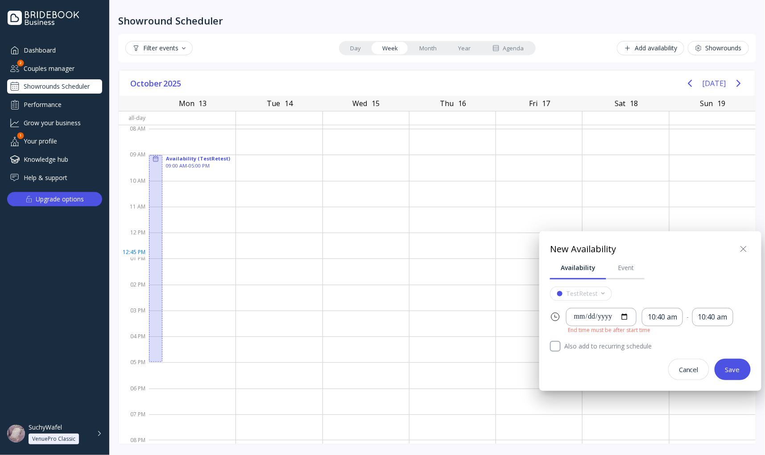
click at [730, 364] on button "Save" at bounding box center [732, 369] width 36 height 21
click at [739, 248] on icon at bounding box center [743, 249] width 11 height 11
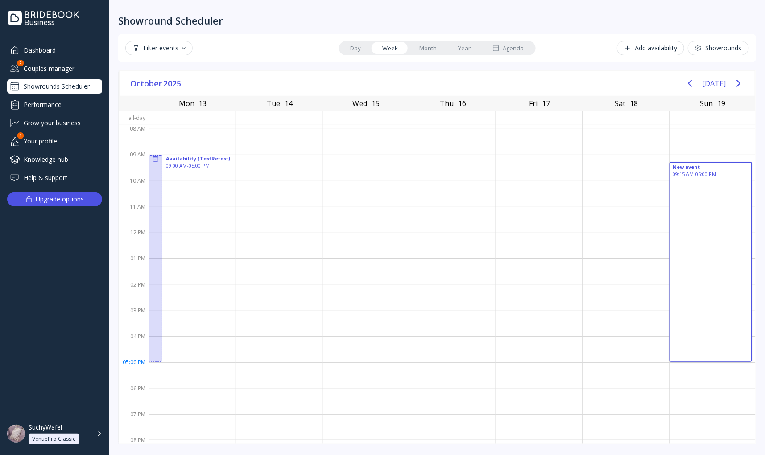
drag, startPoint x: 688, startPoint y: 167, endPoint x: 1008, endPoint y: 372, distance: 380.4
click at [765, 372] on html "Dashboard Couples manager 2 Showrounds Scheduler Performance Grow your business…" at bounding box center [382, 227] width 765 height 455
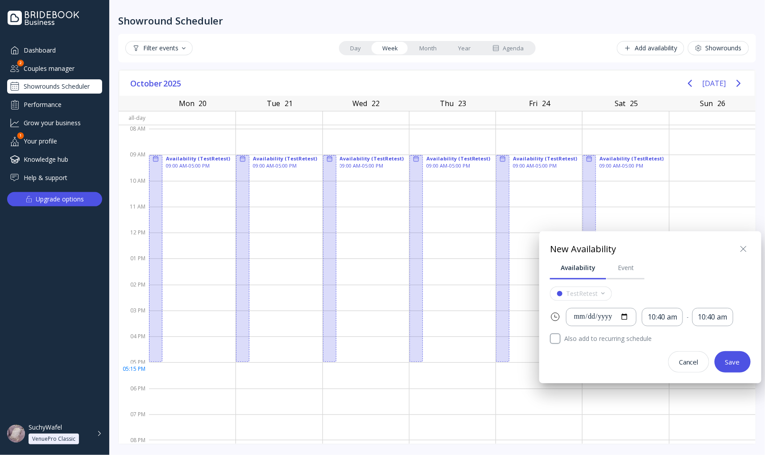
click at [743, 246] on icon at bounding box center [743, 249] width 11 height 11
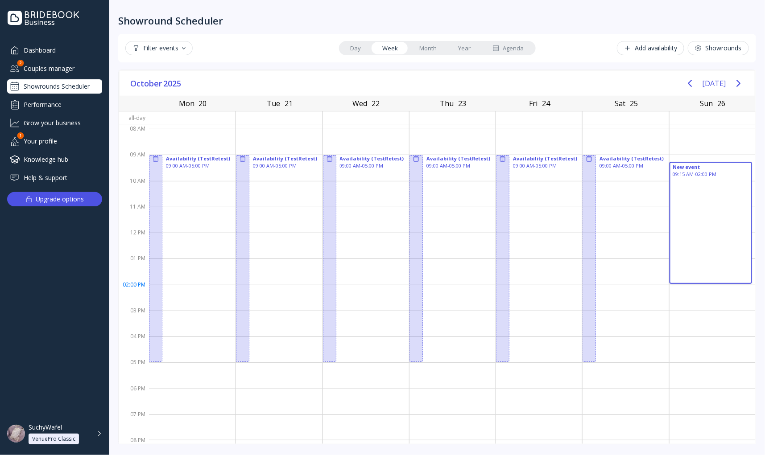
drag, startPoint x: 699, startPoint y: 170, endPoint x: 809, endPoint y: 288, distance: 160.6
click at [765, 288] on html "Dashboard Couples manager 2 Showrounds Scheduler Performance Grow your business…" at bounding box center [382, 227] width 765 height 455
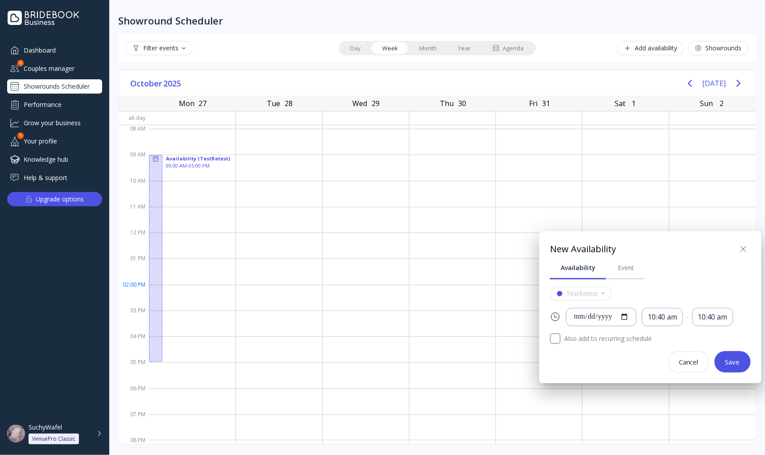
click at [743, 252] on icon at bounding box center [743, 249] width 11 height 11
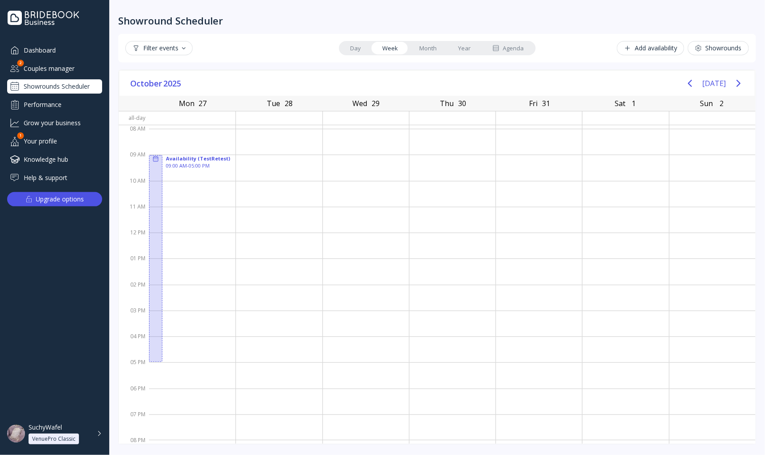
click at [393, 42] on link "Week" at bounding box center [390, 48] width 37 height 12
click at [395, 50] on link "Week" at bounding box center [390, 48] width 37 height 12
click at [650, 198] on div at bounding box center [625, 194] width 86 height 26
click at [718, 83] on button "[DATE]" at bounding box center [714, 83] width 24 height 16
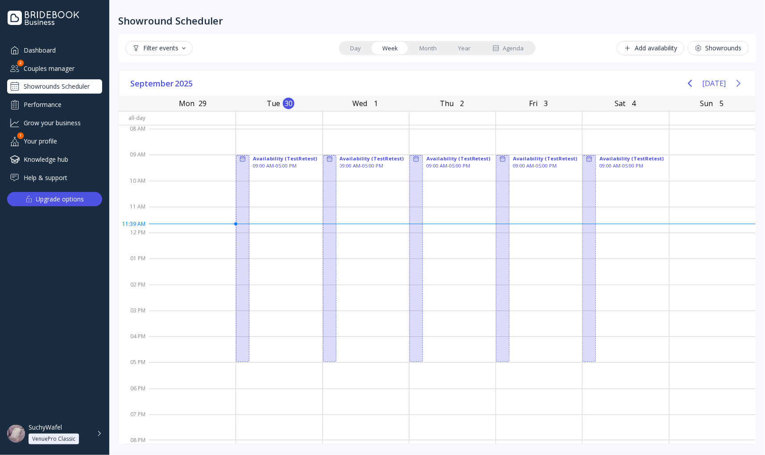
click at [738, 83] on icon "Next page" at bounding box center [738, 83] width 11 height 11
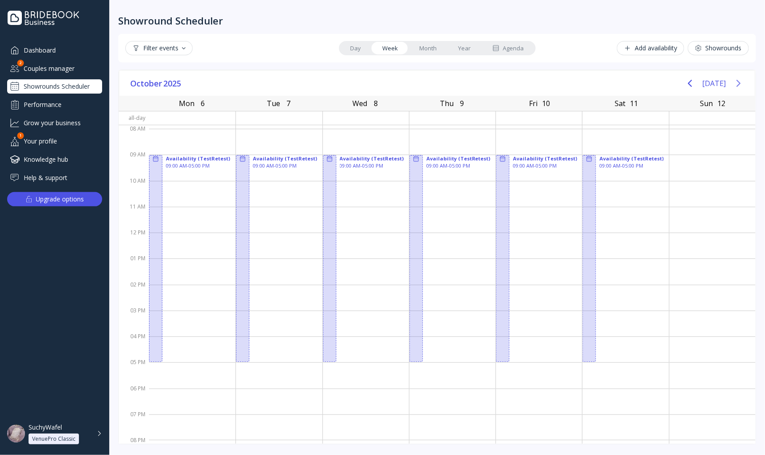
click at [740, 86] on icon "Next page" at bounding box center [738, 83] width 11 height 11
click at [738, 86] on icon "Next page" at bounding box center [738, 83] width 4 height 7
click at [589, 169] on div at bounding box center [588, 258] width 13 height 207
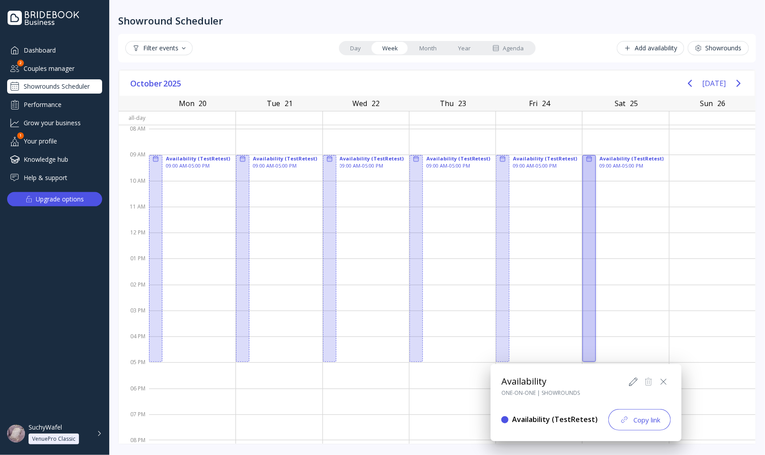
click at [631, 381] on icon at bounding box center [633, 382] width 11 height 11
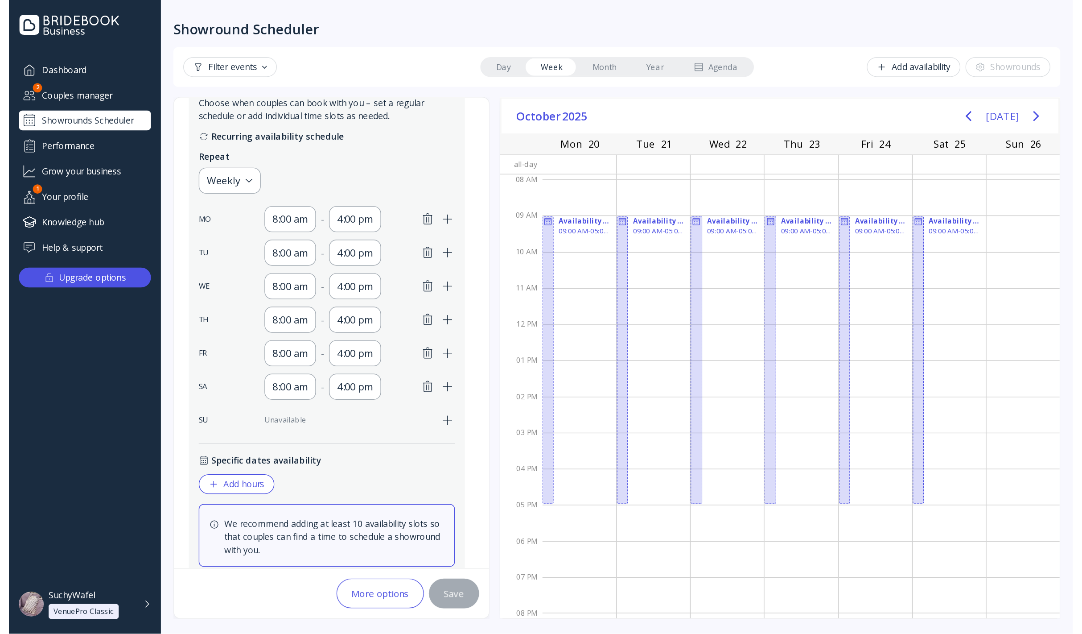
scroll to position [160, 0]
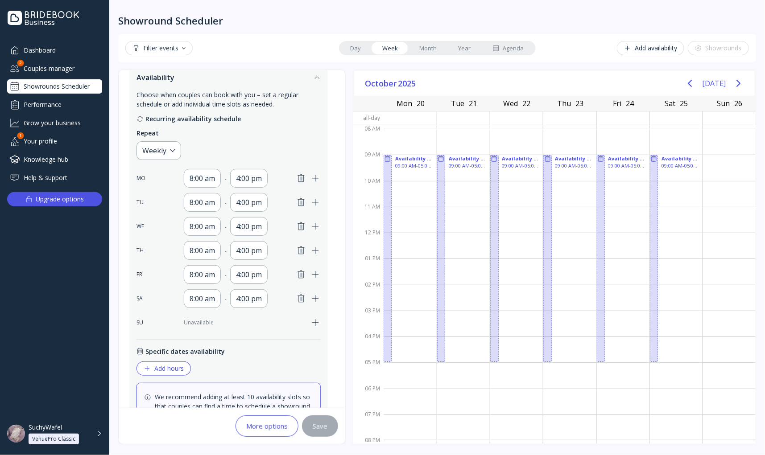
click at [314, 251] on icon "button" at bounding box center [315, 251] width 6 height 6
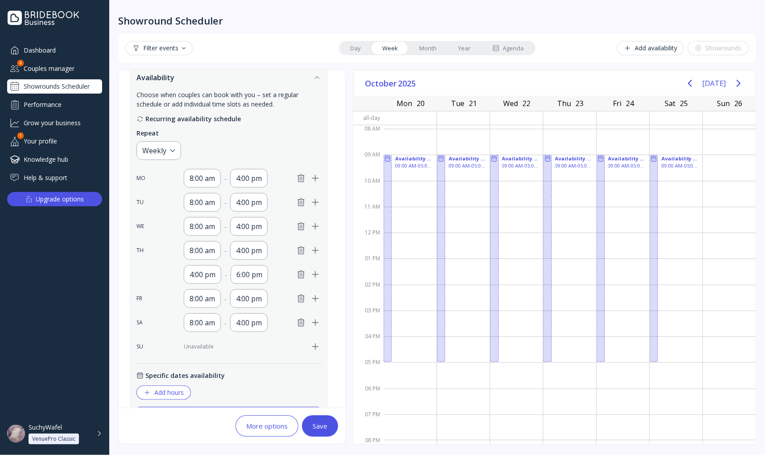
click at [292, 251] on div "8:00 am - 4:00 pm" at bounding box center [237, 250] width 165 height 19
click at [299, 252] on icon "button" at bounding box center [301, 251] width 6 height 8
click at [299, 271] on icon "button" at bounding box center [301, 275] width 6 height 8
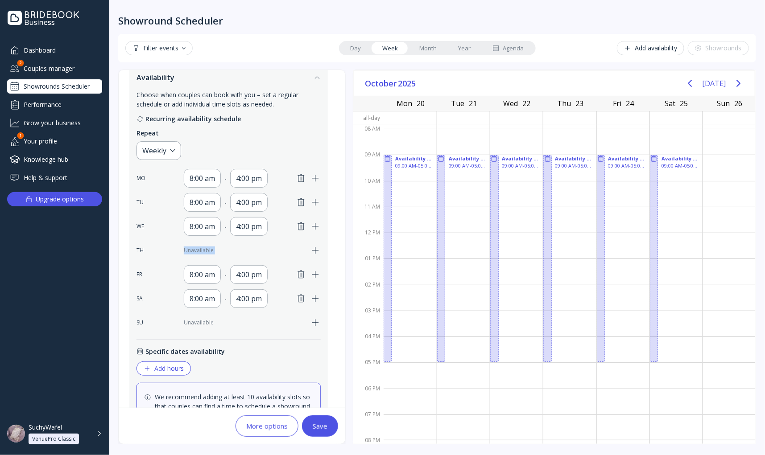
click at [299, 252] on div "Unavailable" at bounding box center [244, 251] width 121 height 8
click at [300, 270] on div "8:00 am - 4:00 pm" at bounding box center [237, 274] width 165 height 19
click at [299, 281] on div "8:00 am - 4:00 pm" at bounding box center [237, 274] width 165 height 19
click at [300, 271] on icon "button" at bounding box center [301, 275] width 6 height 8
click at [299, 300] on icon "button" at bounding box center [301, 298] width 11 height 11
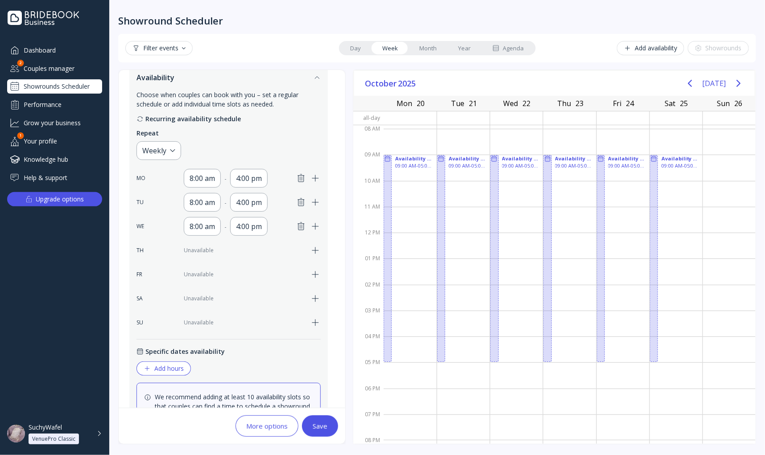
click at [317, 435] on button "Save" at bounding box center [320, 426] width 36 height 21
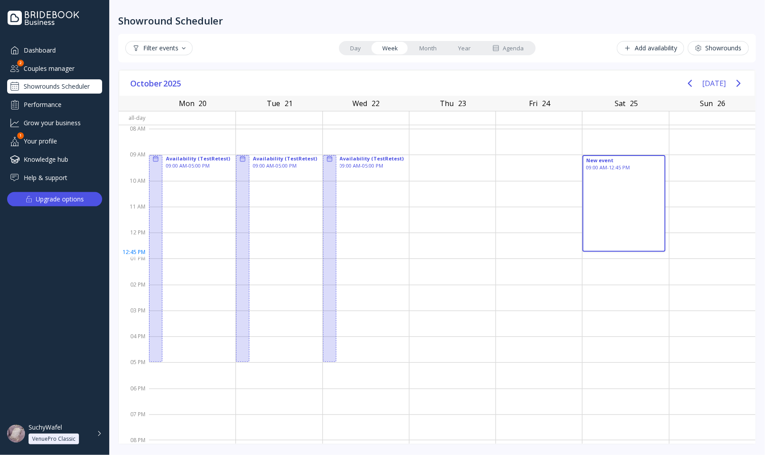
drag, startPoint x: 609, startPoint y: 161, endPoint x: 611, endPoint y: 253, distance: 91.9
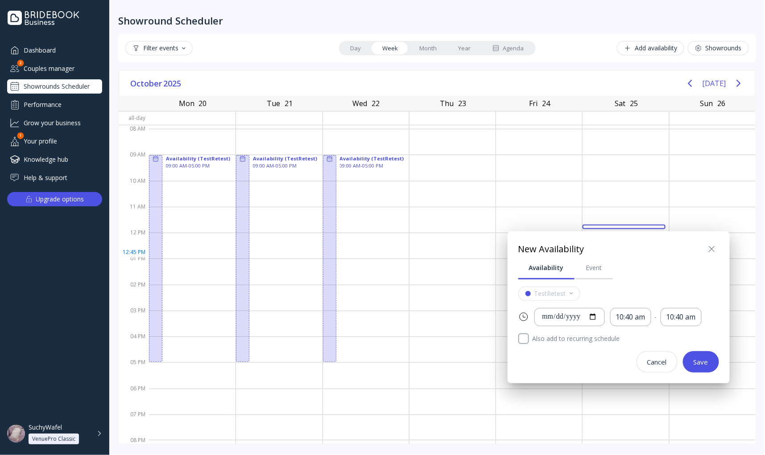
click at [714, 248] on icon at bounding box center [711, 249] width 11 height 11
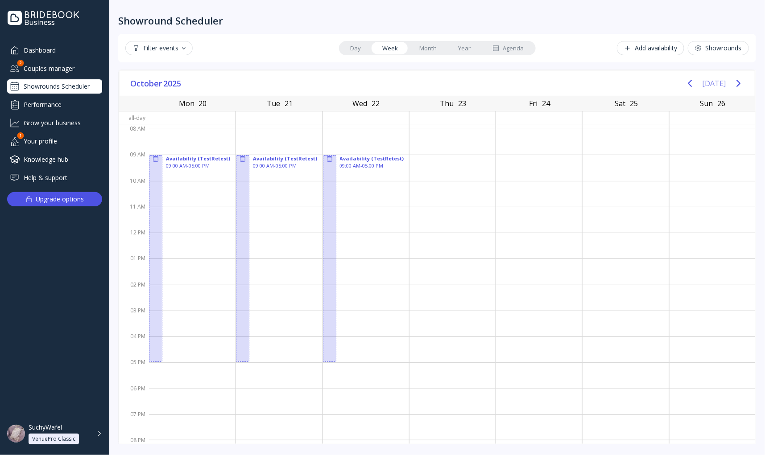
click at [714, 84] on button "[DATE]" at bounding box center [714, 83] width 24 height 16
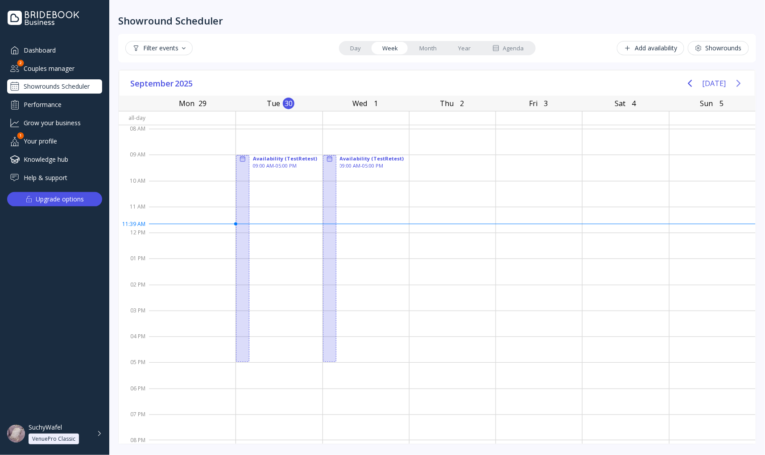
click at [739, 84] on icon "Next page" at bounding box center [738, 83] width 4 height 7
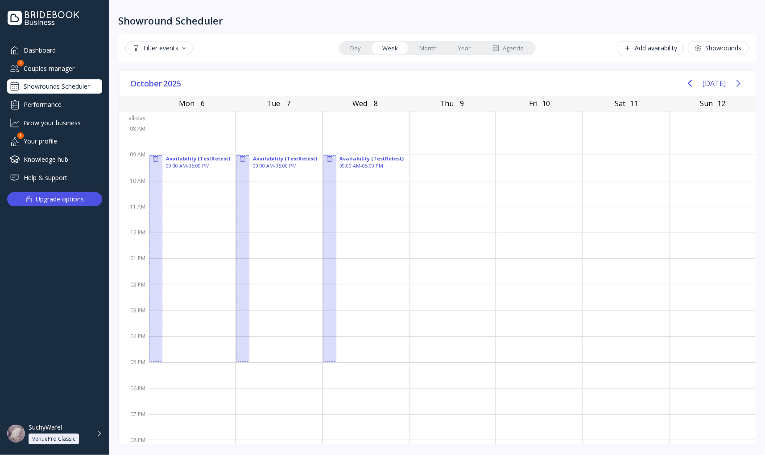
click at [739, 84] on icon "Next page" at bounding box center [738, 83] width 4 height 7
click at [710, 83] on button "[DATE]" at bounding box center [714, 83] width 24 height 16
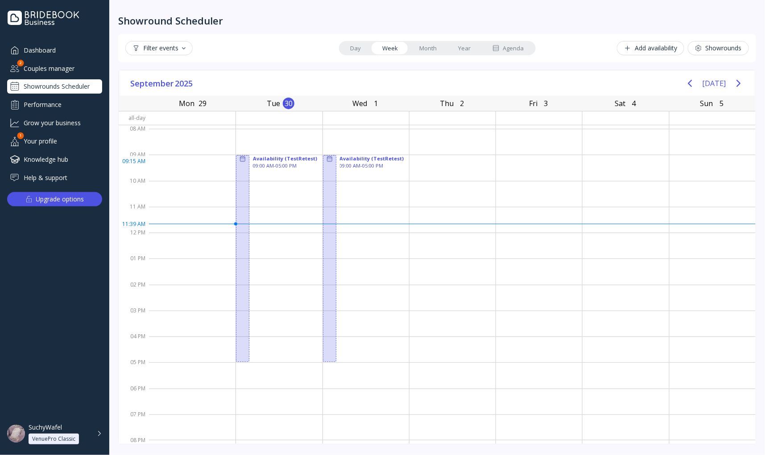
click at [616, 167] on div at bounding box center [625, 168] width 86 height 26
drag, startPoint x: 598, startPoint y: 159, endPoint x: 606, endPoint y: 308, distance: 148.7
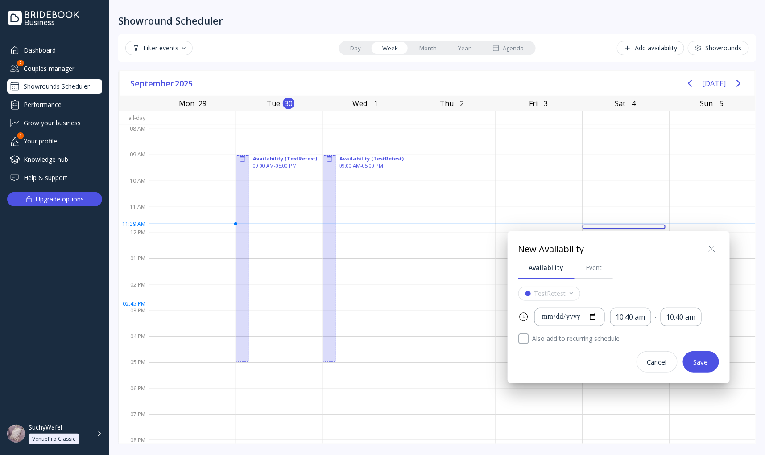
click at [708, 248] on icon at bounding box center [711, 249] width 11 height 11
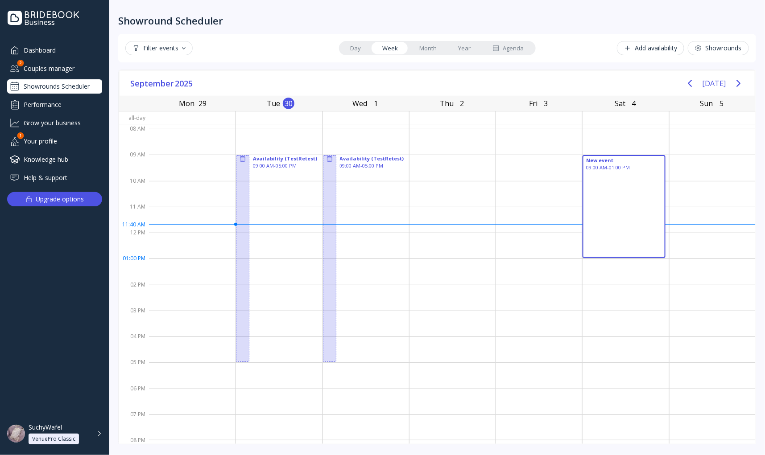
drag, startPoint x: 594, startPoint y: 159, endPoint x: 611, endPoint y: 257, distance: 99.6
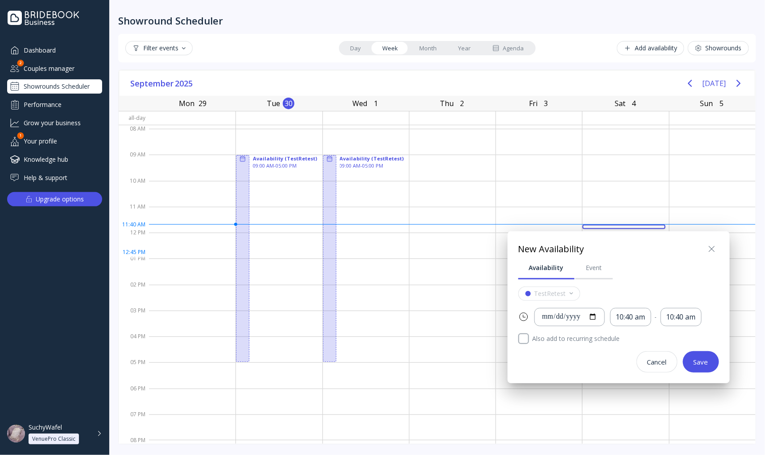
click at [703, 368] on button "Save" at bounding box center [701, 361] width 36 height 21
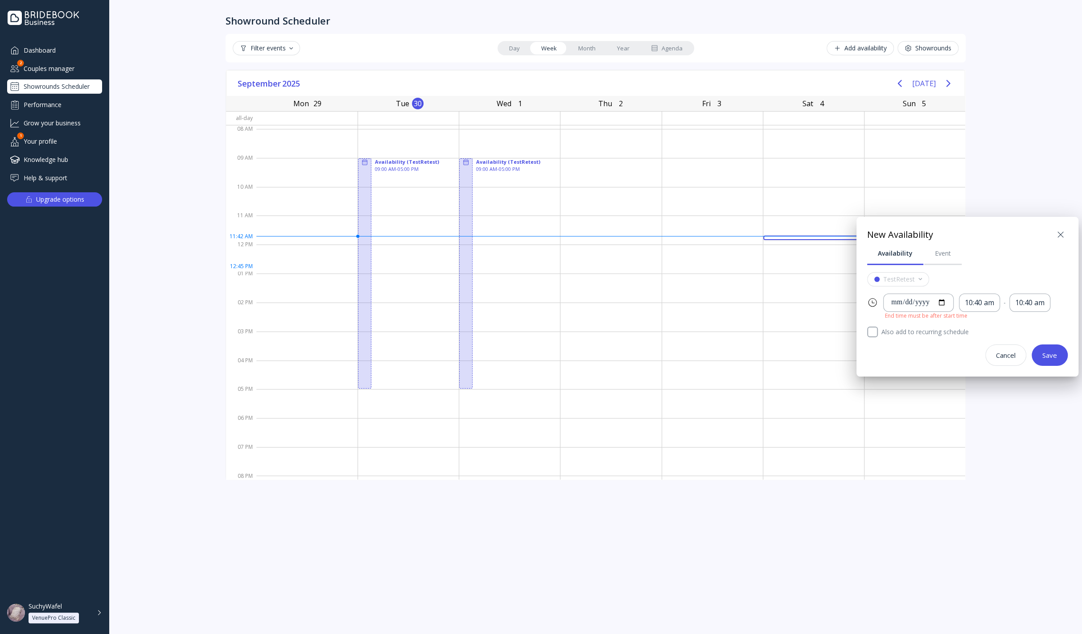
click at [1060, 231] on icon at bounding box center [1061, 234] width 11 height 11
